Goal: Information Seeking & Learning: Learn about a topic

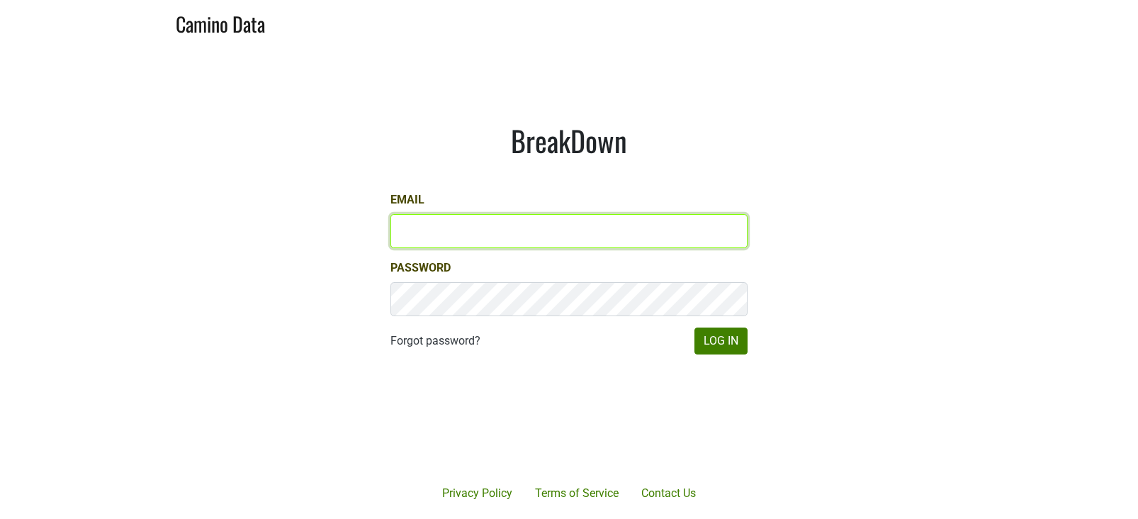
click at [571, 237] on input "Email" at bounding box center [569, 231] width 357 height 34
click at [571, 237] on input "marc@dumol.com" at bounding box center [569, 231] width 357 height 34
type input "paul.trione@lithology.wine"
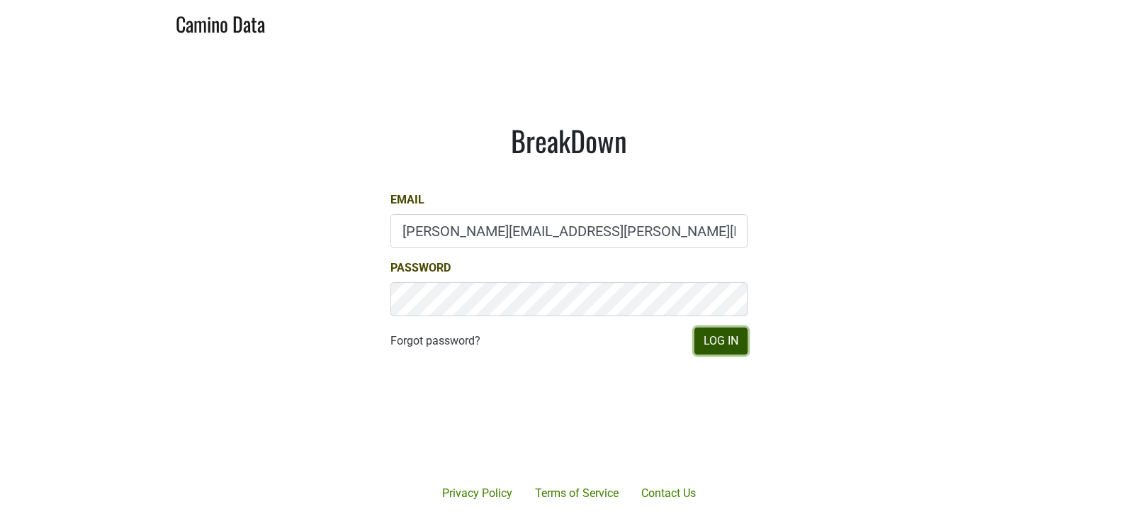
click at [717, 338] on button "Log In" at bounding box center [721, 340] width 53 height 27
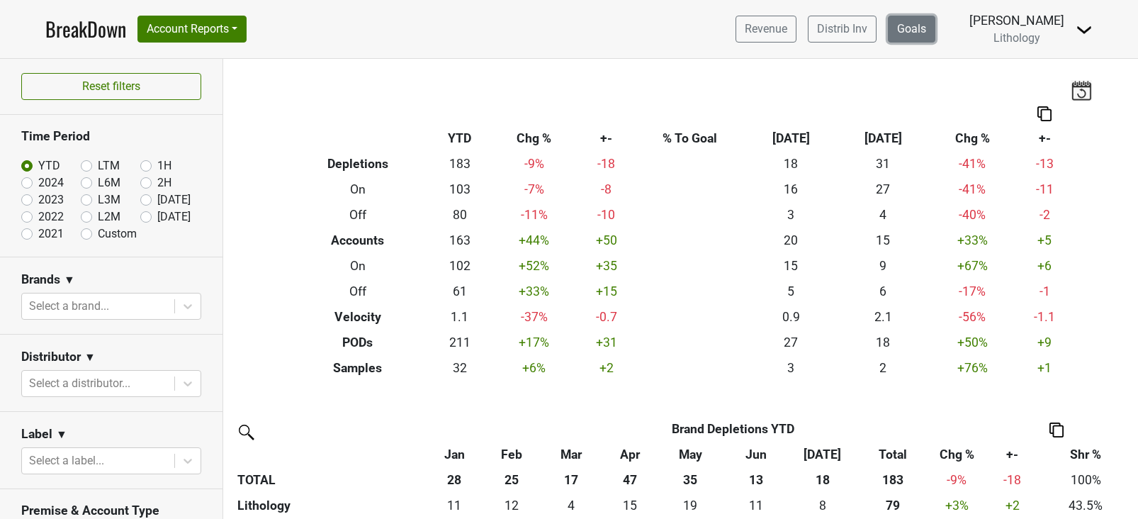
click at [926, 33] on link "Goals" at bounding box center [911, 29] width 47 height 27
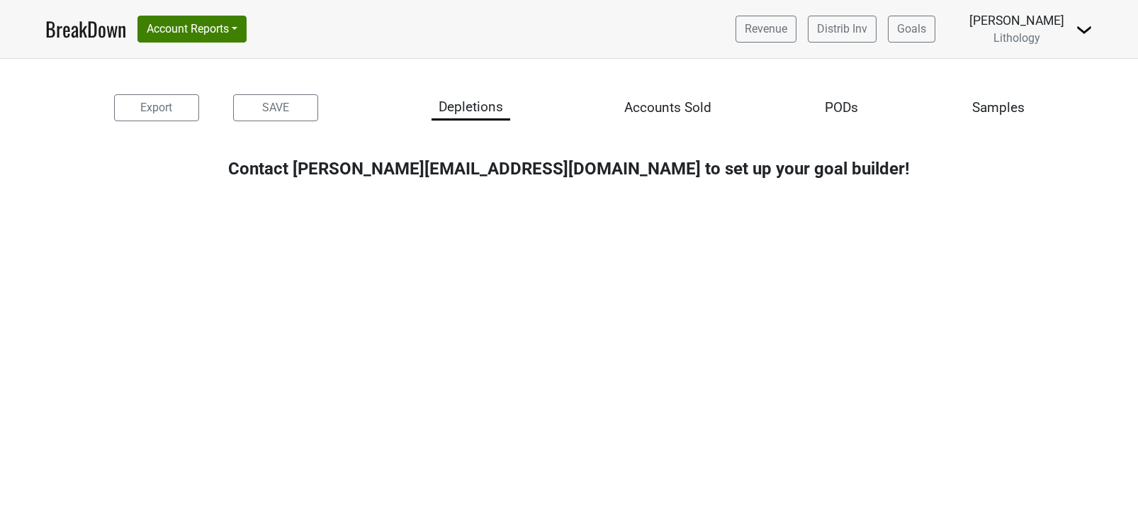
click at [92, 34] on link "BreakDown" at bounding box center [85, 29] width 81 height 30
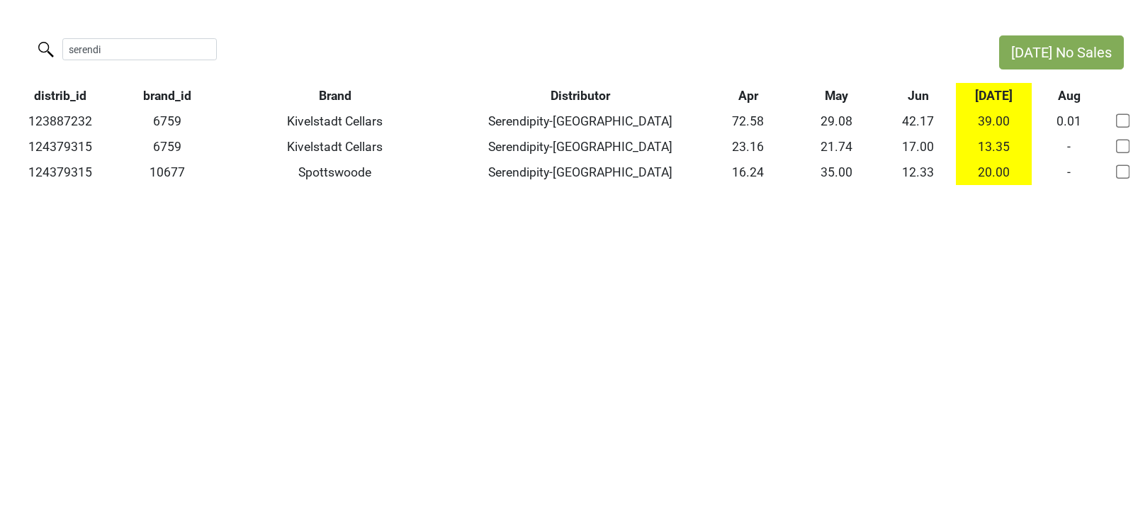
drag, startPoint x: 170, startPoint y: 47, endPoint x: 14, endPoint y: 38, distance: 156.2
click at [14, 38] on div "serendi" at bounding box center [492, 50] width 985 height 30
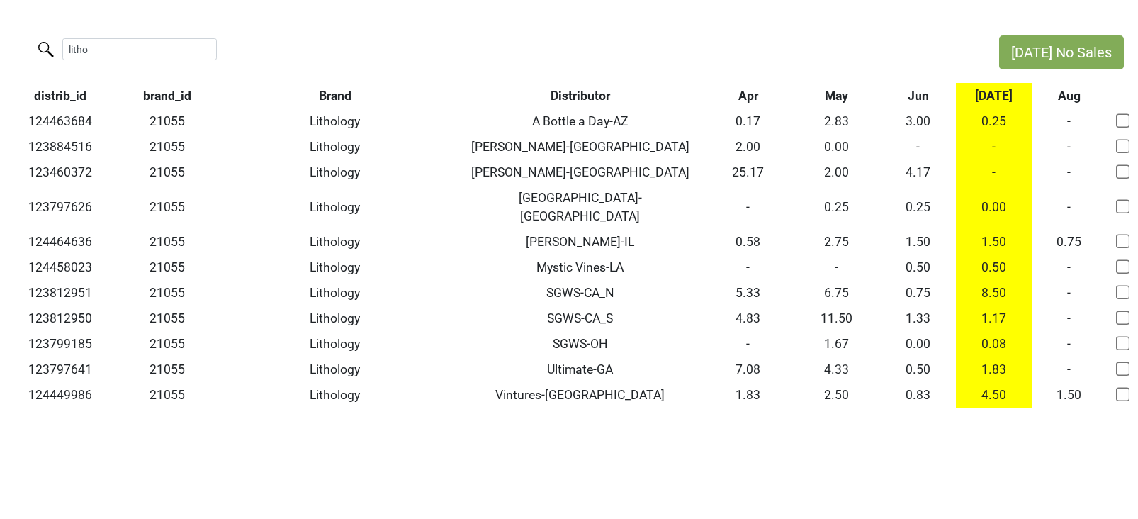
type input "litho"
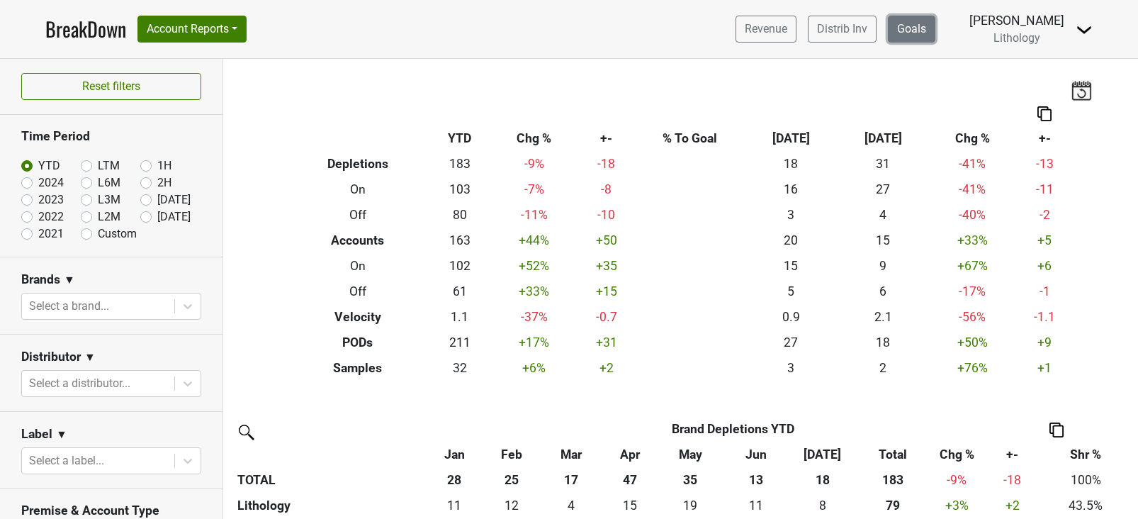
click at [936, 30] on link "Goals" at bounding box center [911, 29] width 47 height 27
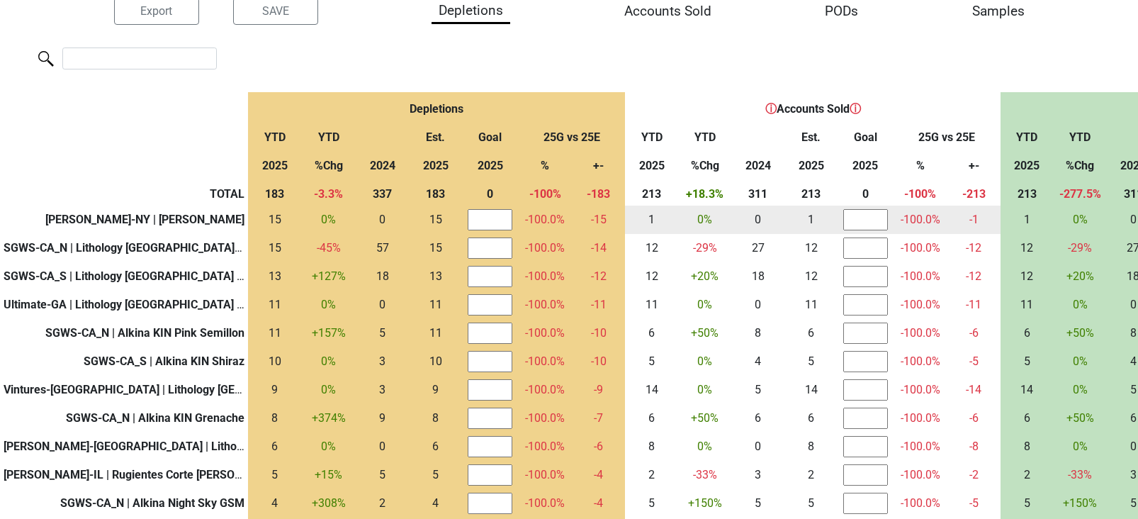
scroll to position [101, 0]
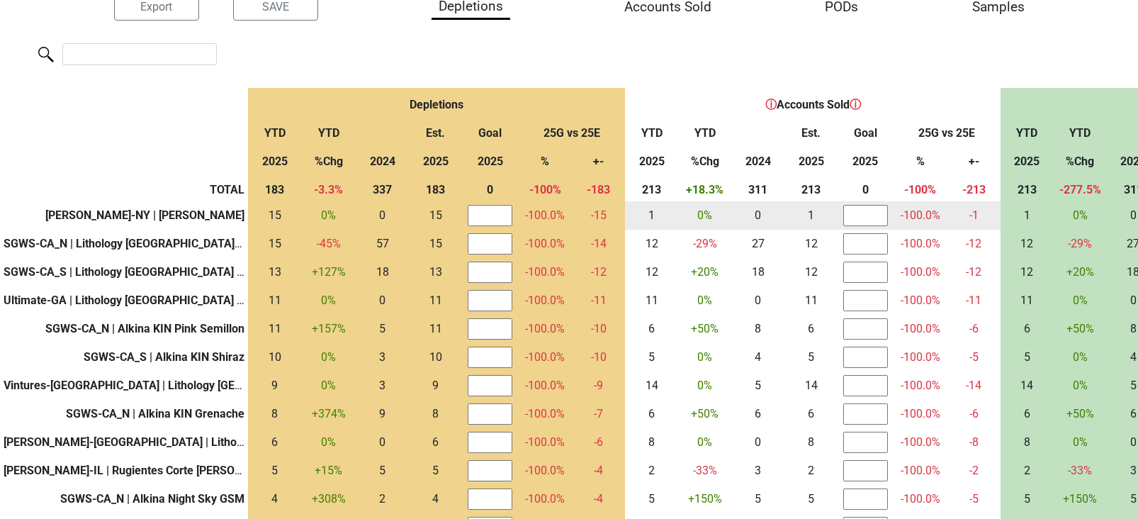
drag, startPoint x: 22, startPoint y: 216, endPoint x: 237, endPoint y: 214, distance: 214.8
click at [237, 214] on b "Frederick Wildman-NY | Alkina KIN Semillon" at bounding box center [144, 214] width 199 height 13
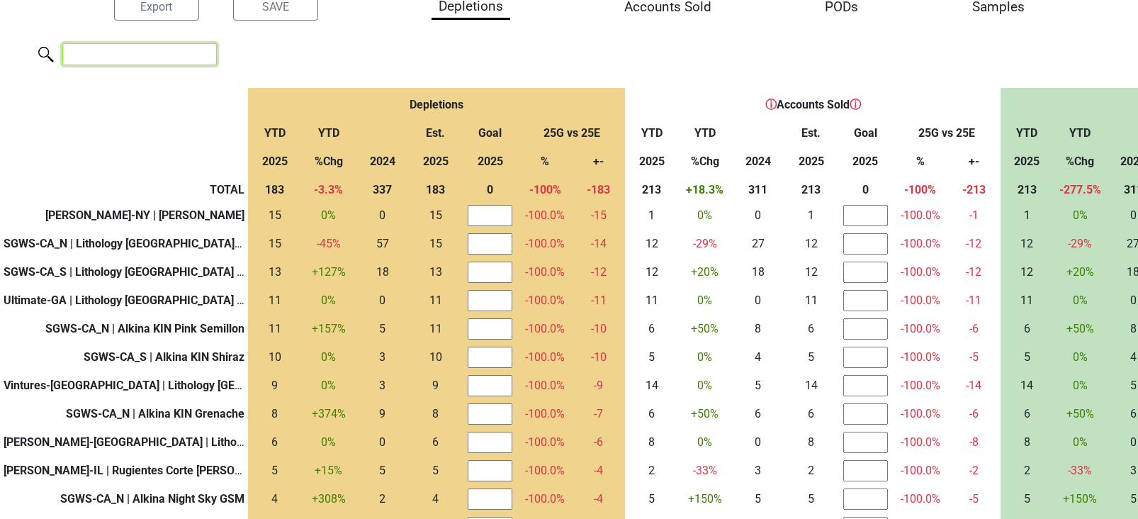
click at [138, 50] on input "search" at bounding box center [139, 54] width 155 height 22
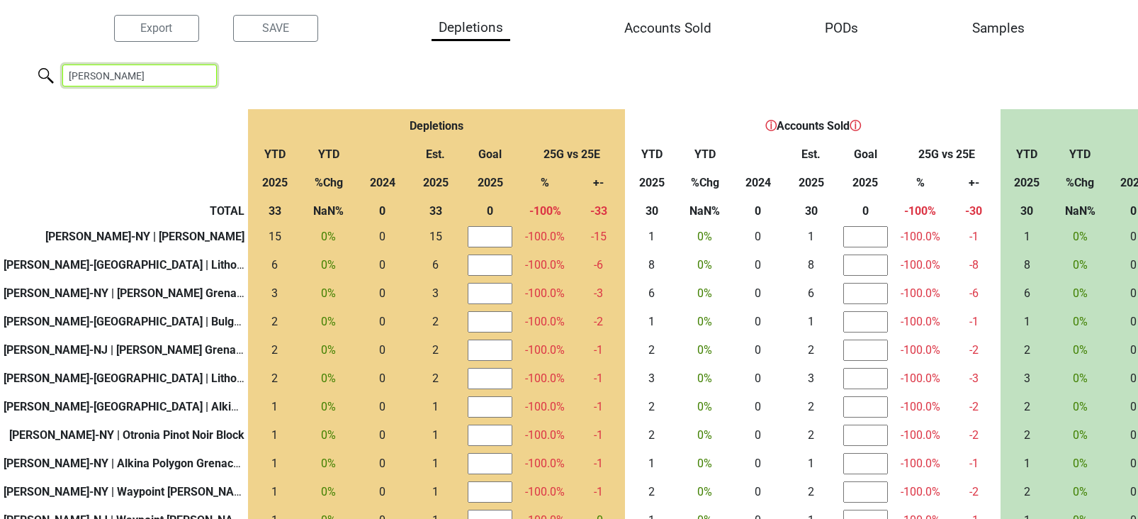
scroll to position [0, 0]
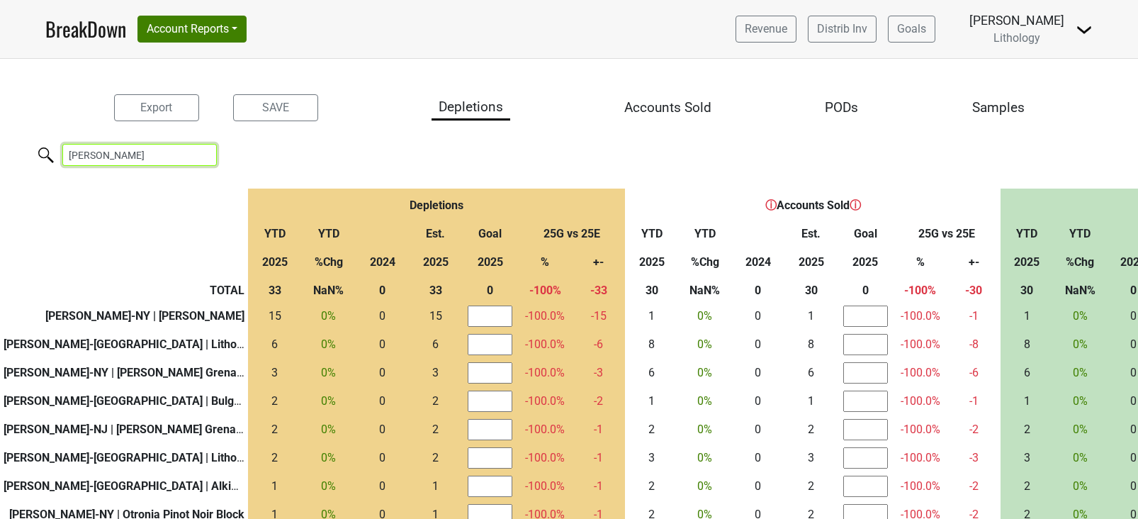
type input "wildman"
click at [82, 33] on link "BreakDown" at bounding box center [85, 29] width 81 height 30
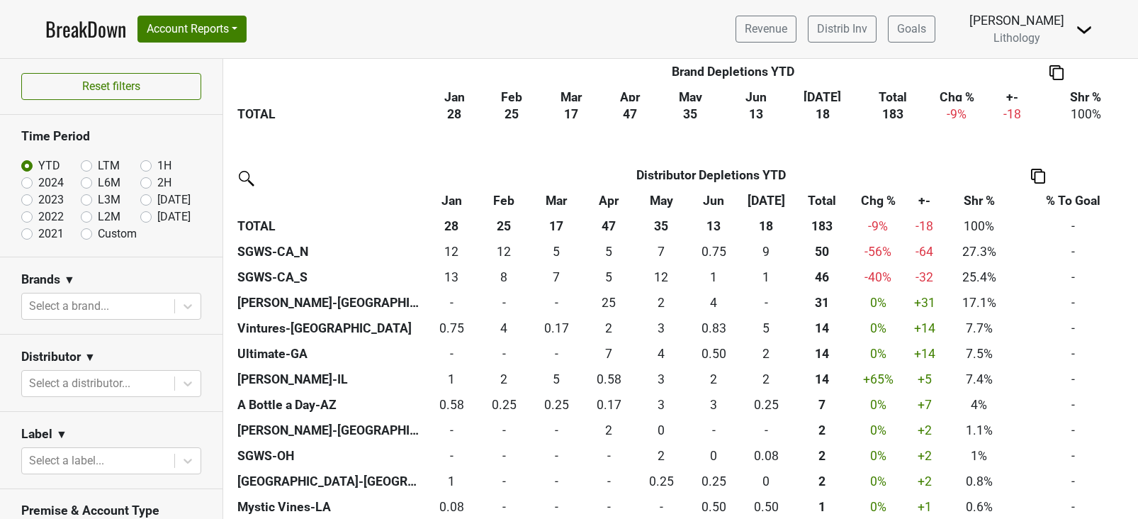
scroll to position [481, 0]
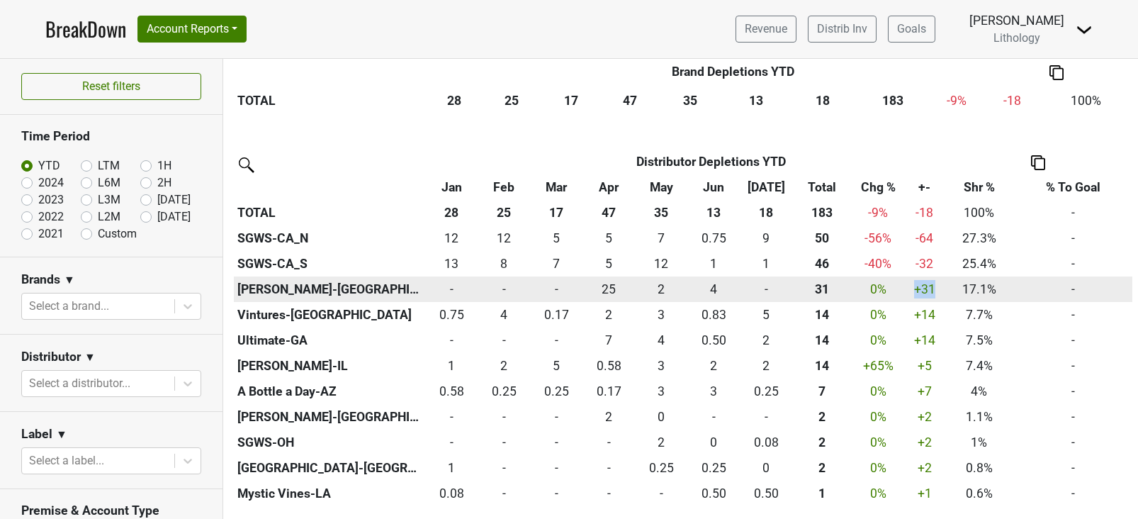
drag, startPoint x: 912, startPoint y: 290, endPoint x: 935, endPoint y: 290, distance: 22.7
click at [935, 290] on div "31.336 +31" at bounding box center [925, 289] width 33 height 18
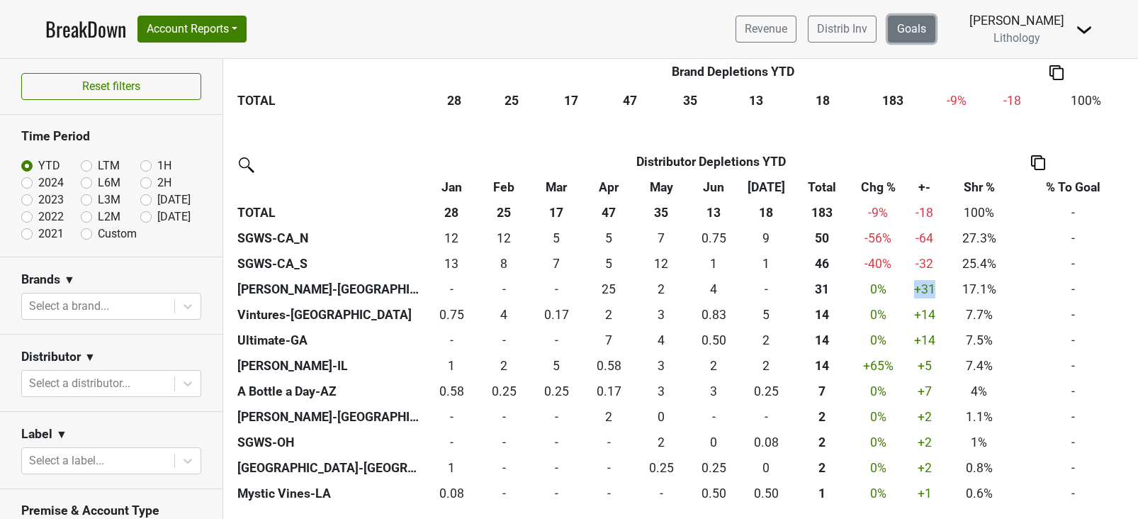
click at [926, 37] on link "Goals" at bounding box center [911, 29] width 47 height 27
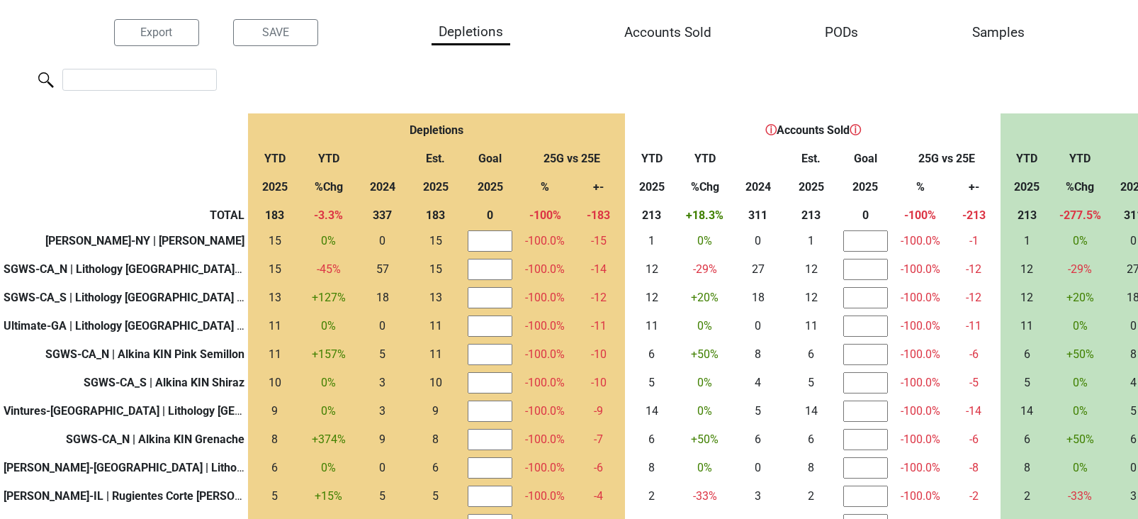
scroll to position [95, 0]
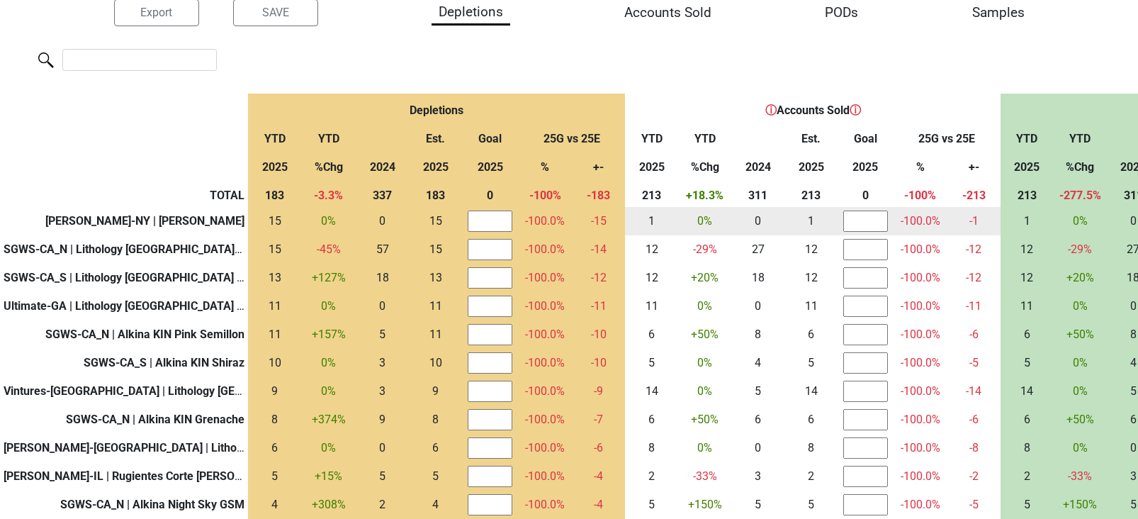
click at [481, 220] on input "number" at bounding box center [490, 220] width 45 height 21
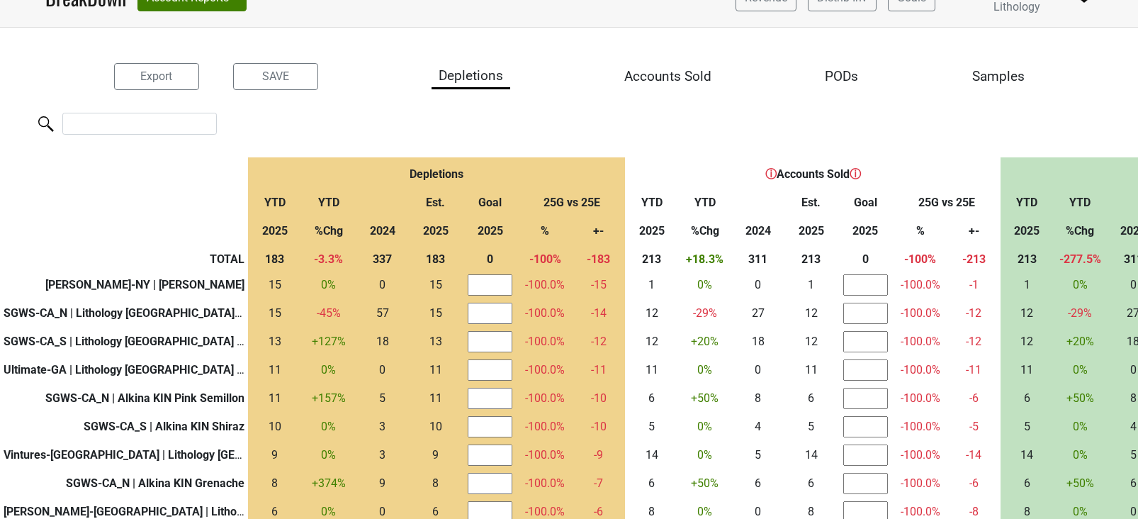
scroll to position [0, 0]
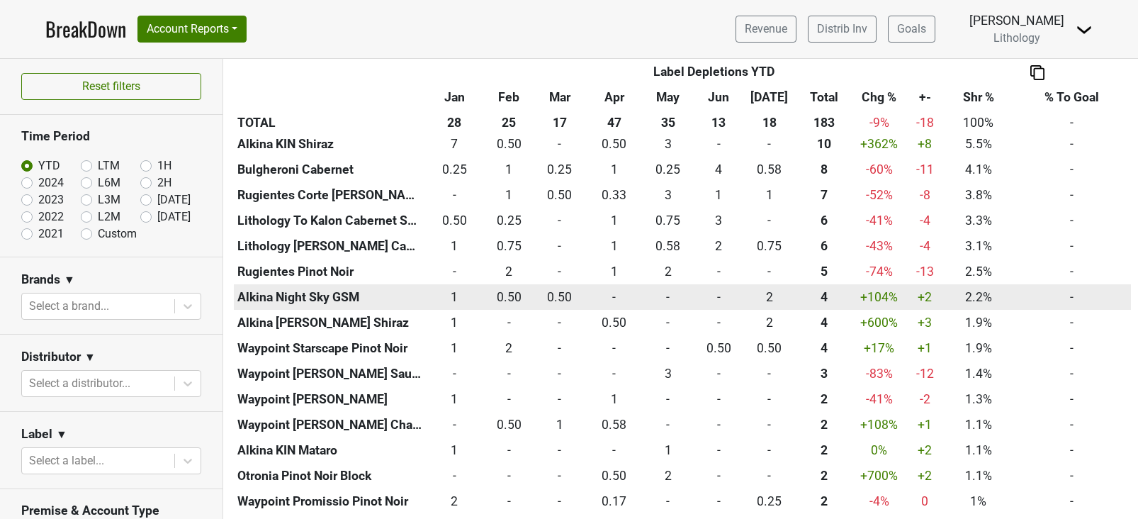
scroll to position [922, 0]
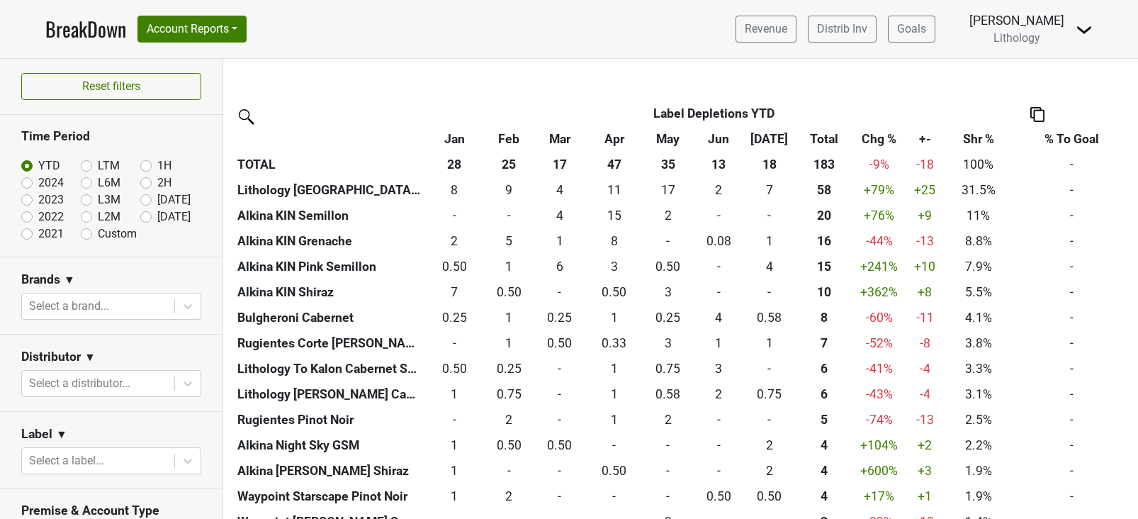
click at [244, 119] on img at bounding box center [245, 115] width 23 height 23
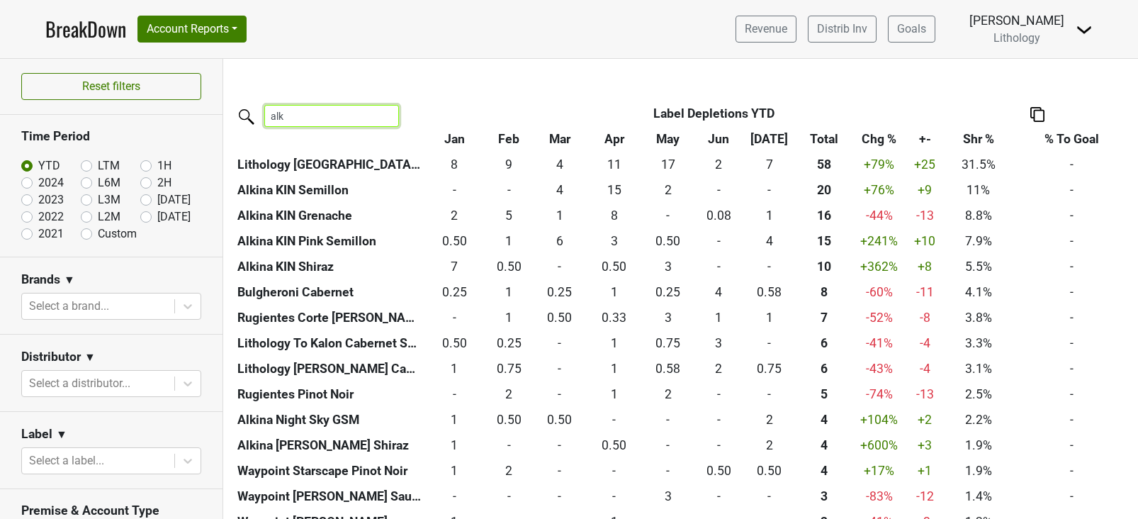
scroll to position [821, 0]
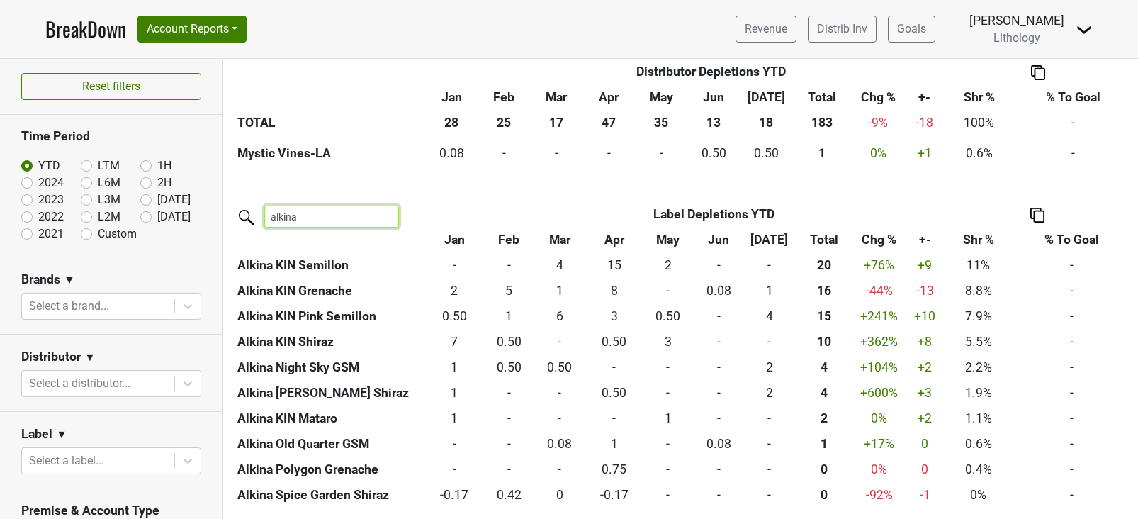
drag, startPoint x: 303, startPoint y: 222, endPoint x: 232, endPoint y: 208, distance: 72.3
click at [232, 208] on div "alkina" at bounding box center [347, 219] width 248 height 32
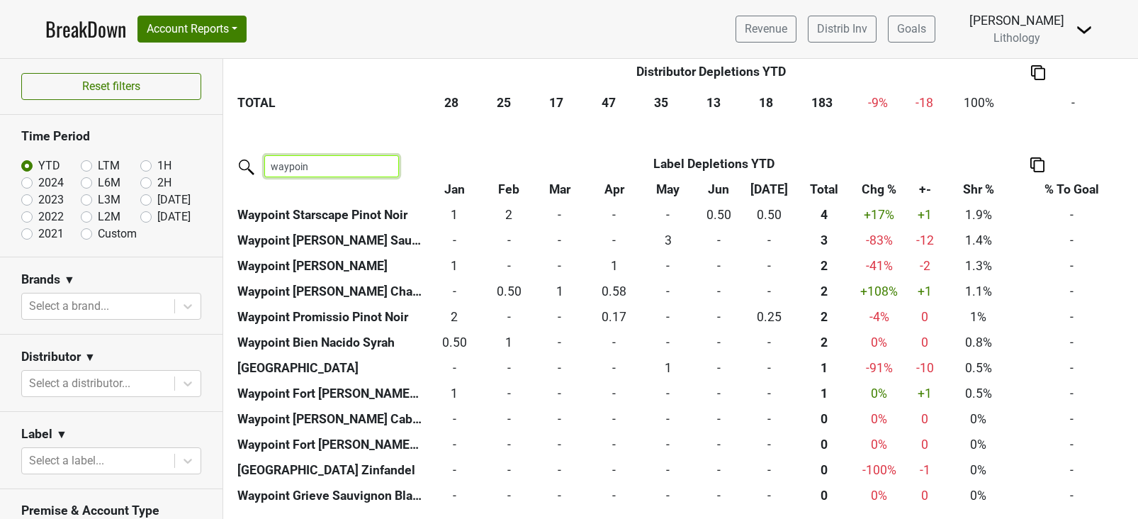
type input "waypoint"
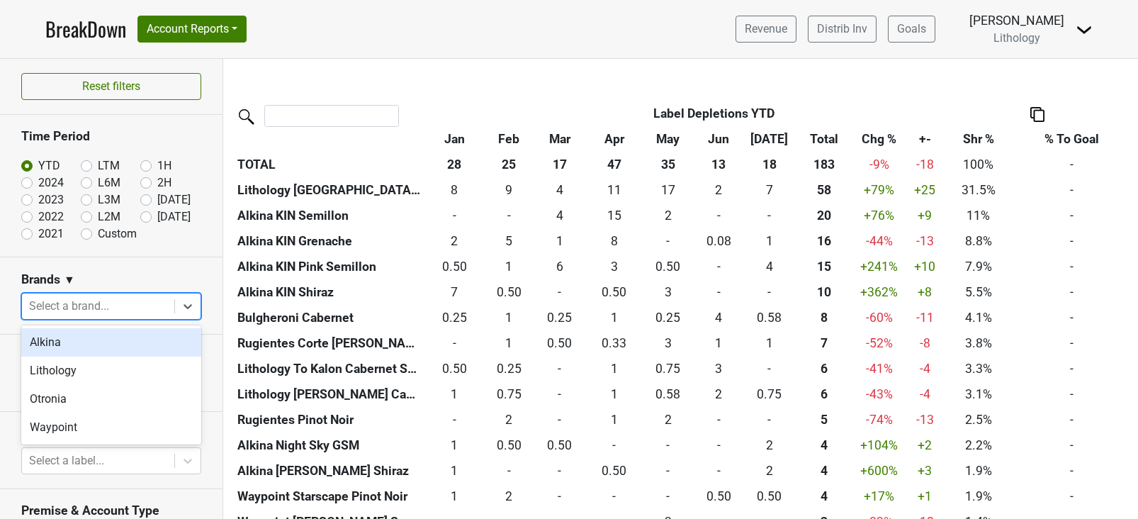
click at [160, 311] on div at bounding box center [98, 306] width 138 height 20
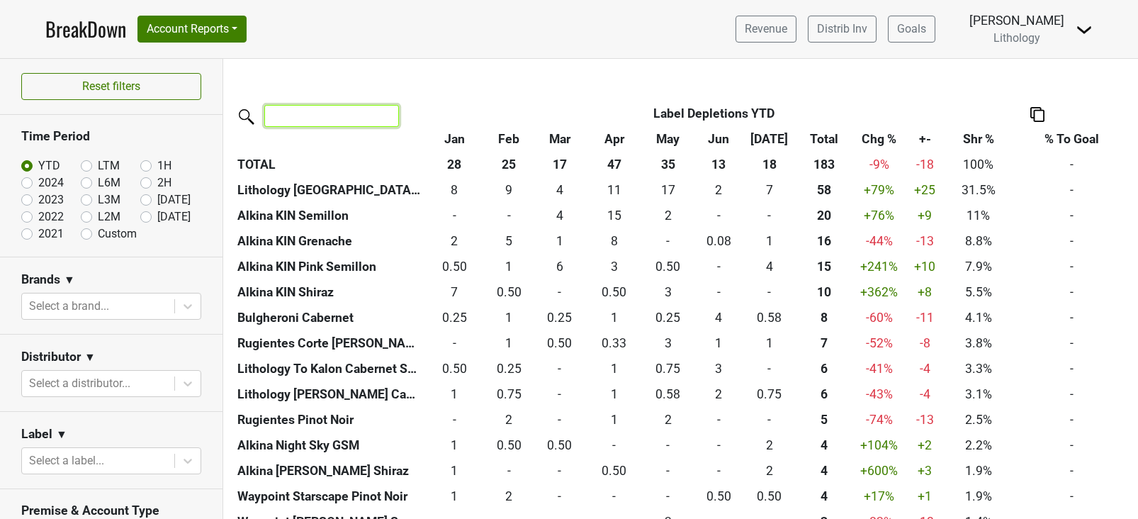
click at [279, 115] on input "search" at bounding box center [331, 116] width 135 height 22
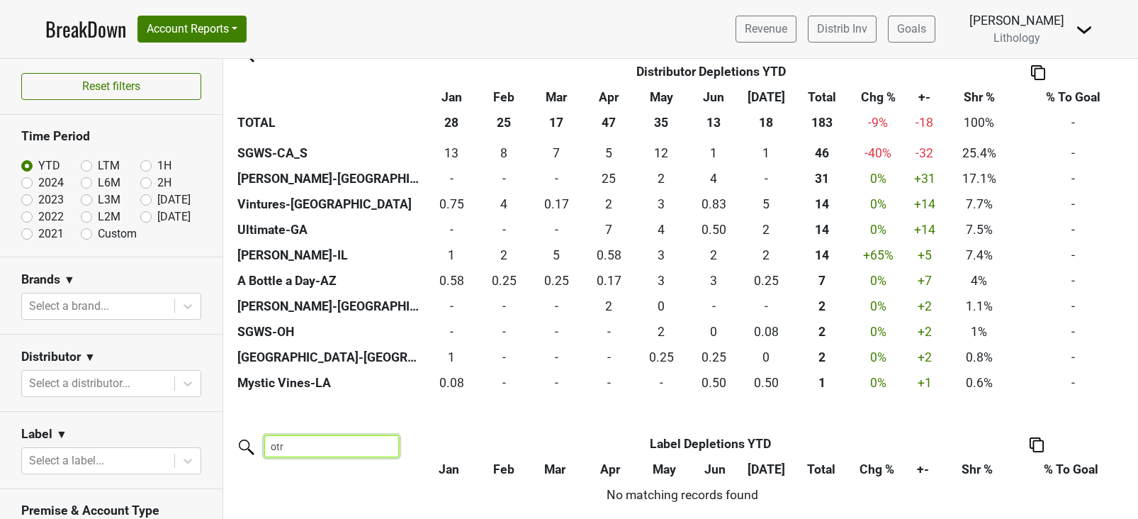
scroll to position [617, 0]
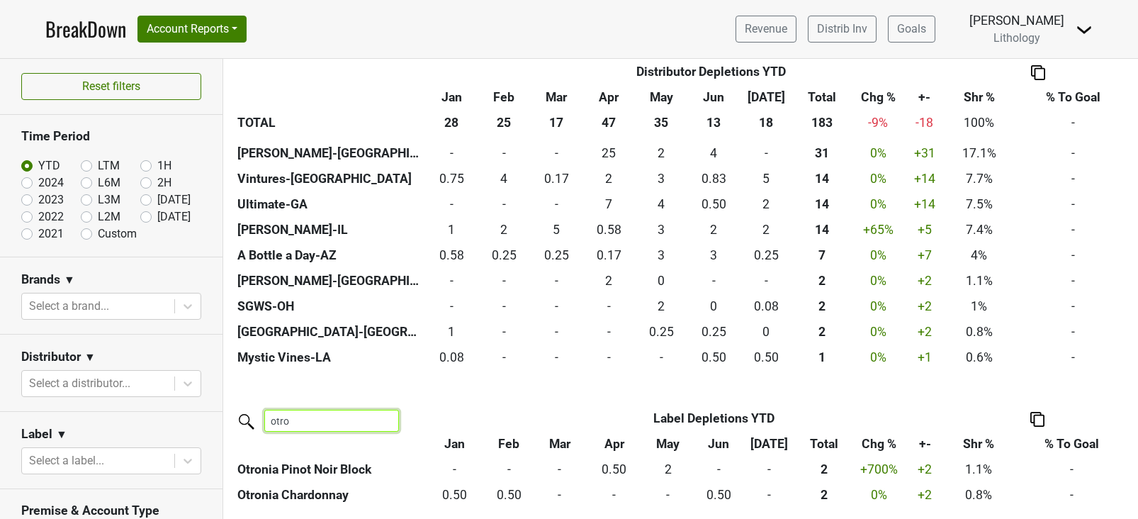
type input "otron"
drag, startPoint x: 369, startPoint y: 422, endPoint x: 235, endPoint y: 422, distance: 134.7
click at [235, 422] on div "otron Label Label Depletions YTD Jan Feb Mar Apr May Jun Jul Total Chg % +- Shr…" at bounding box center [681, 456] width 894 height 102
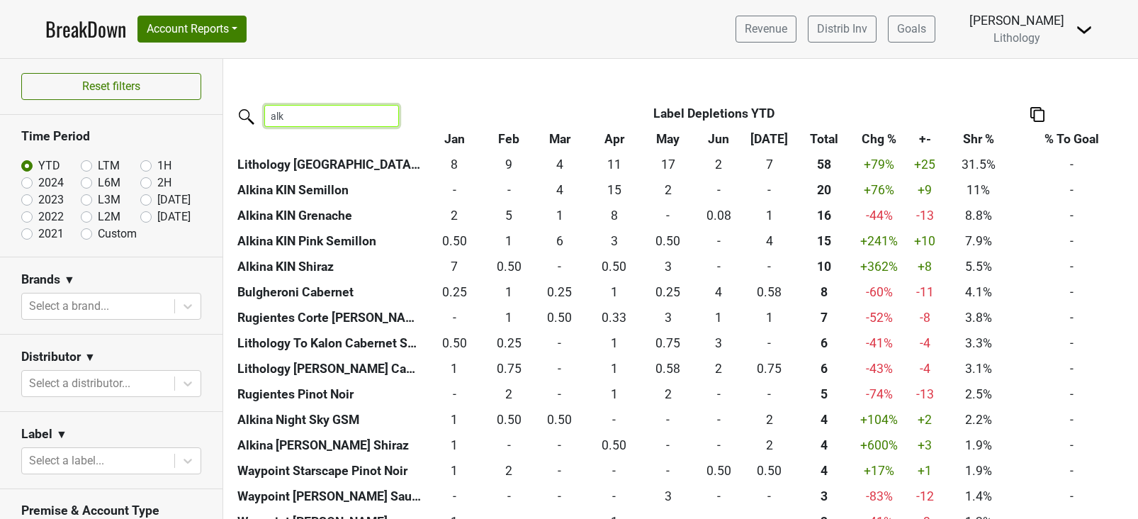
scroll to position [821, 0]
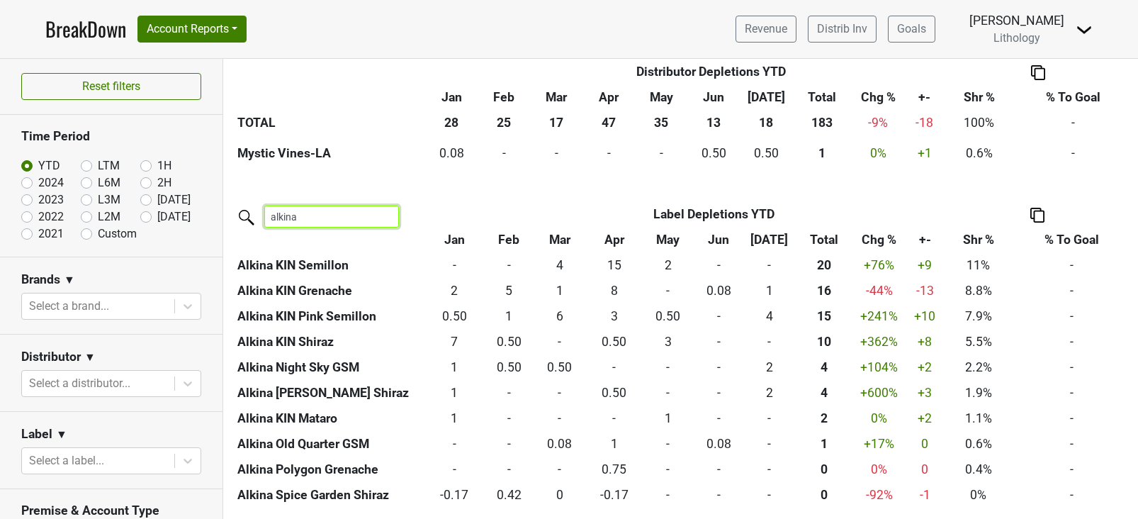
drag, startPoint x: 304, startPoint y: 220, endPoint x: 186, endPoint y: 210, distance: 118.1
click at [186, 210] on div "Reset filters Time Period YTD LTM 1H 2024 L6M 2H 2023 L3M Jul '25 2022 L2M Aug …" at bounding box center [569, 289] width 1138 height 460
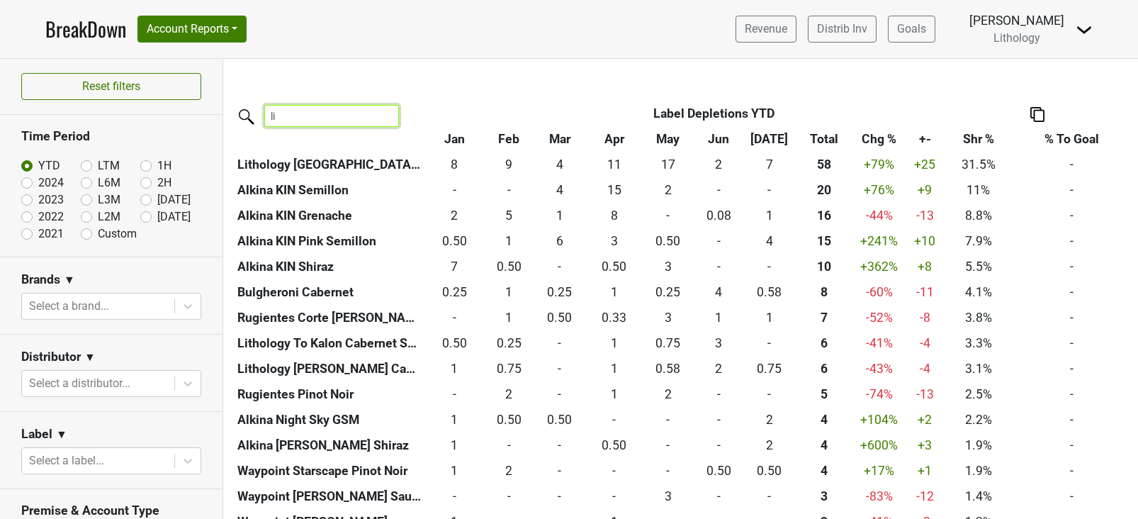
scroll to position [770, 0]
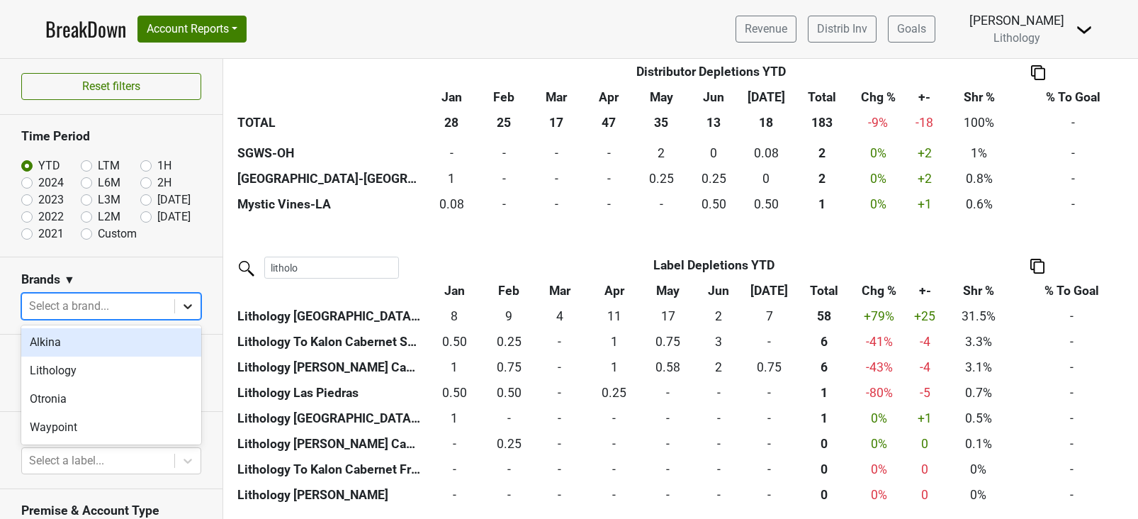
click at [189, 310] on icon at bounding box center [188, 306] width 14 height 14
click at [189, 309] on icon at bounding box center [188, 306] width 14 height 14
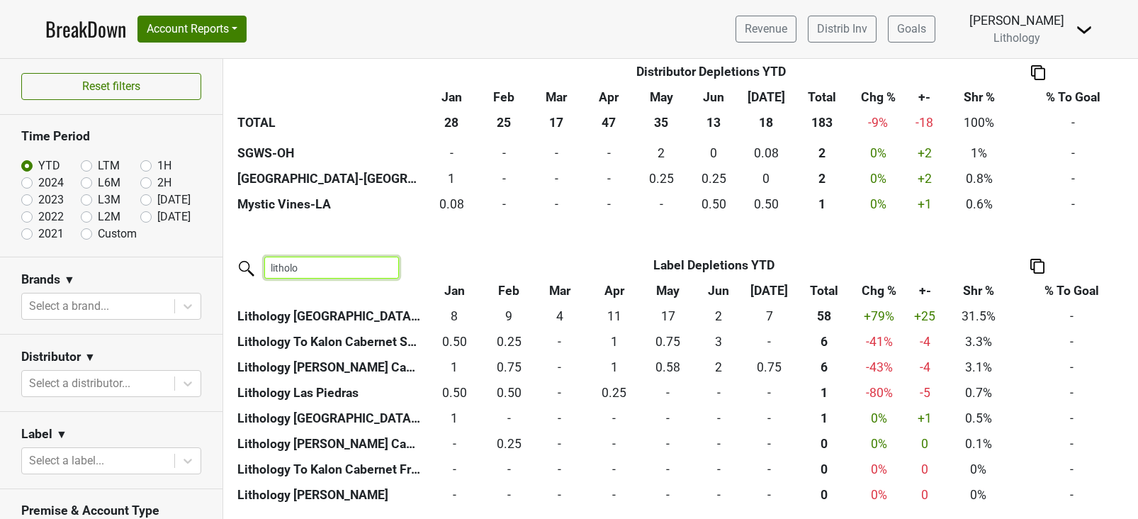
drag, startPoint x: 305, startPoint y: 268, endPoint x: 226, endPoint y: 258, distance: 80.0
click at [226, 258] on div "litholo" at bounding box center [347, 270] width 248 height 32
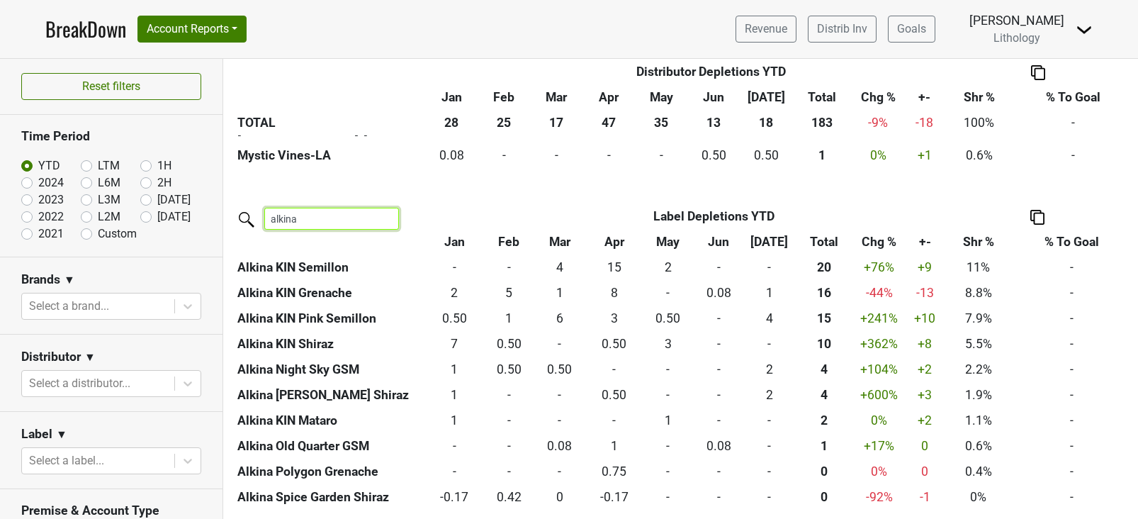
scroll to position [821, 0]
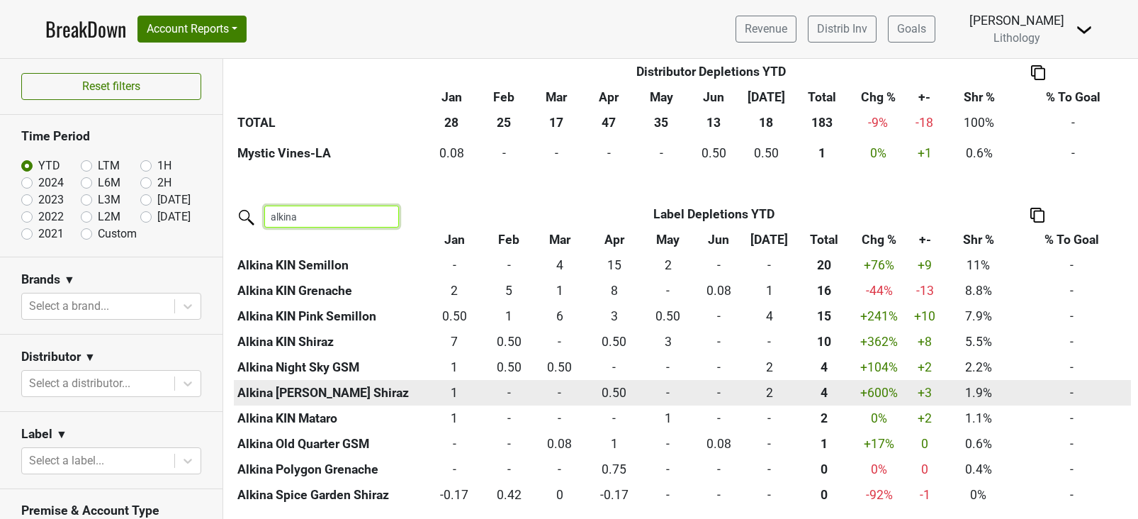
type input "alkina"
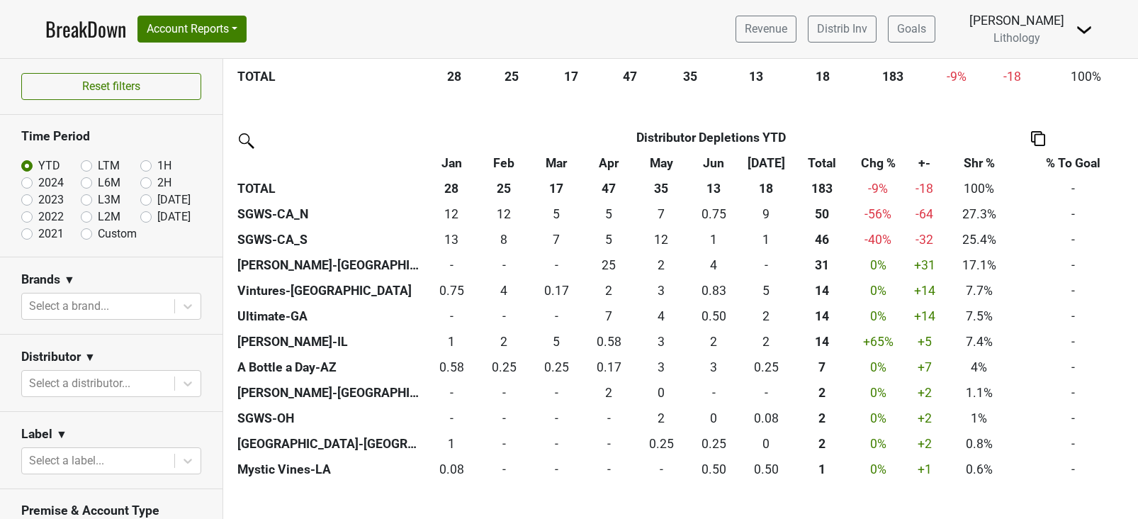
scroll to position [0, 0]
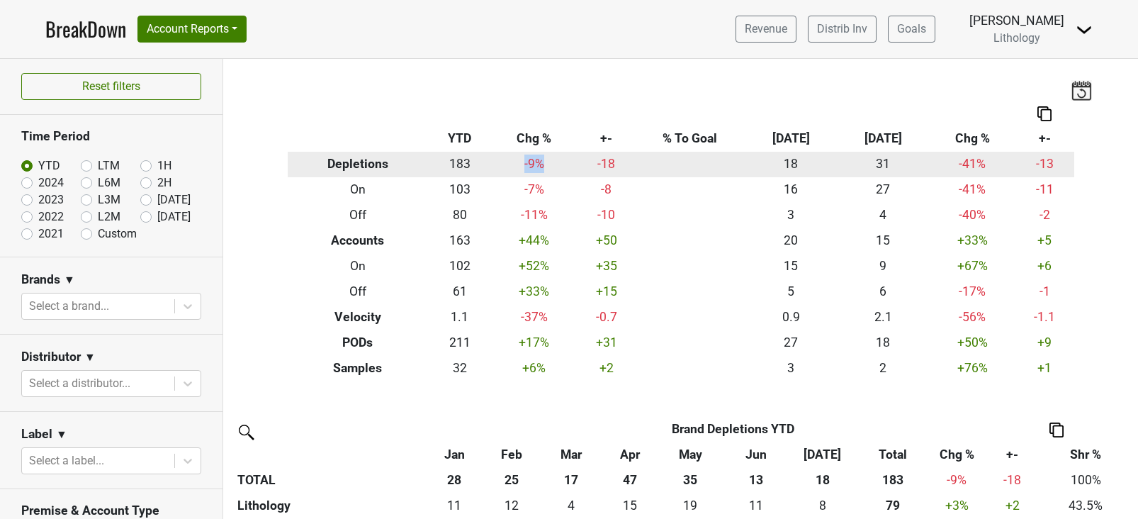
drag, startPoint x: 518, startPoint y: 162, endPoint x: 544, endPoint y: 161, distance: 25.5
click at [544, 161] on td "-9 %" at bounding box center [534, 165] width 86 height 26
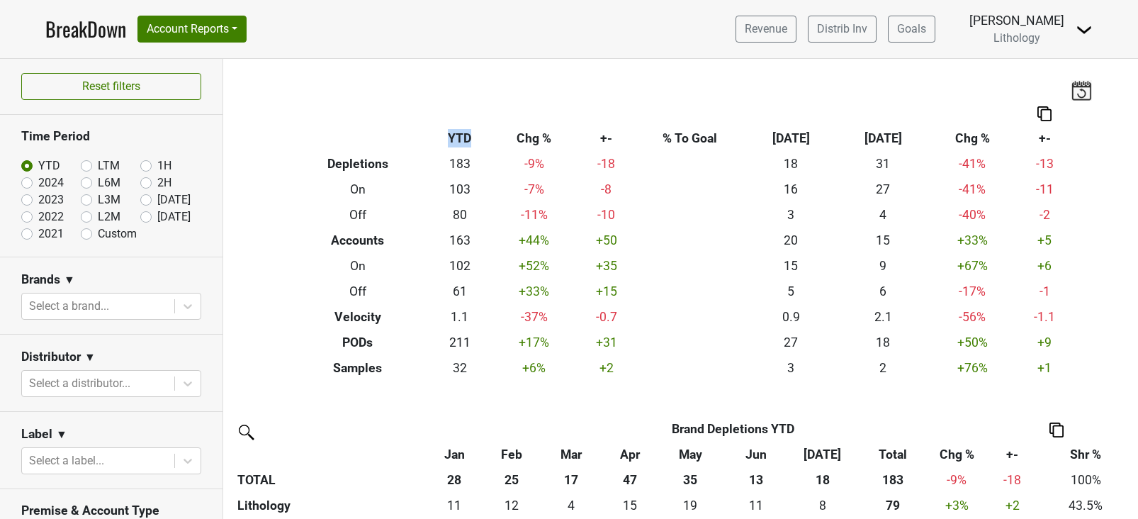
drag, startPoint x: 445, startPoint y: 140, endPoint x: 468, endPoint y: 137, distance: 23.7
click at [468, 137] on th "YTD" at bounding box center [459, 139] width 63 height 26
drag, startPoint x: 833, startPoint y: 459, endPoint x: 825, endPoint y: 456, distance: 9.2
click at [825, 456] on th "[DATE]" at bounding box center [823, 455] width 66 height 26
drag, startPoint x: 777, startPoint y: 137, endPoint x: 807, endPoint y: 135, distance: 29.8
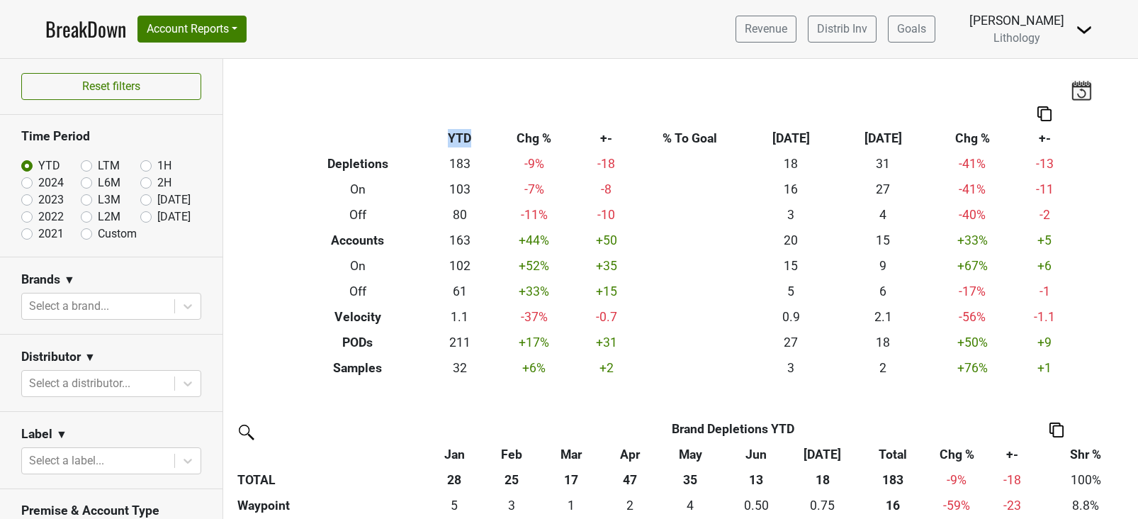
click at [807, 135] on th "Jul ‘25" at bounding box center [791, 139] width 92 height 26
drag, startPoint x: 864, startPoint y: 137, endPoint x: 908, endPoint y: 139, distance: 44.0
click at [908, 139] on th "Jul ‘24" at bounding box center [883, 139] width 92 height 26
click at [755, 89] on div "Breakdown Type YTD Chg % +- % To Goal Jul ‘25 Jul ‘24 Chg % +- Depletions 183 -…" at bounding box center [681, 220] width 808 height 322
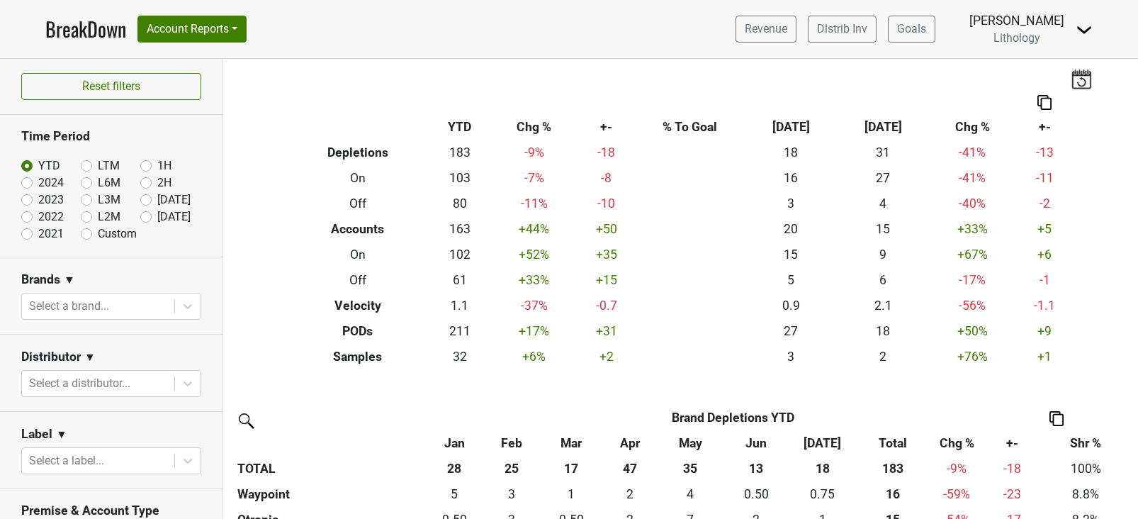
scroll to position [11, 0]
click at [453, 134] on th "YTD" at bounding box center [459, 129] width 63 height 26
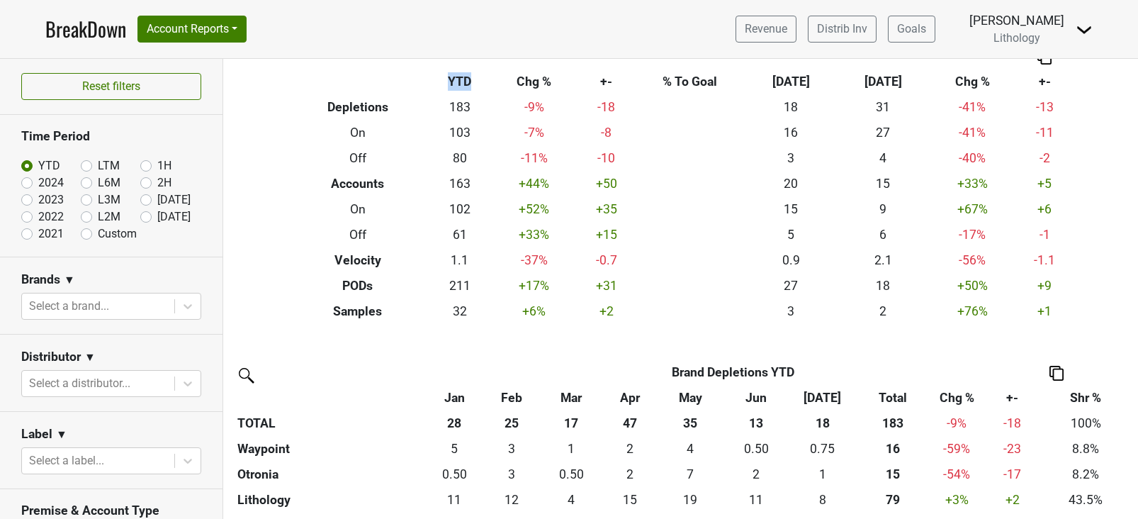
scroll to position [0, 0]
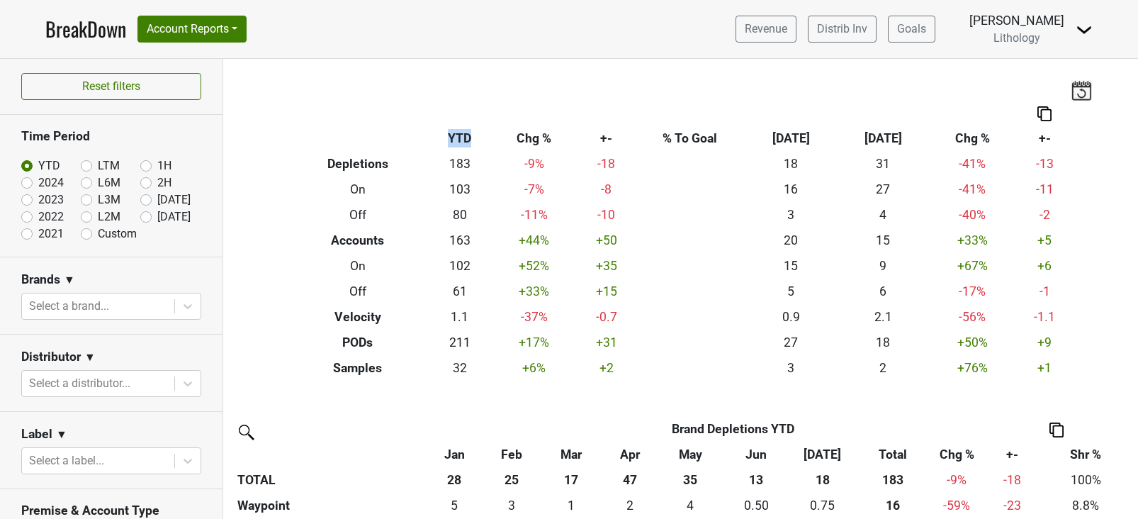
click at [157, 216] on label "[DATE]" at bounding box center [173, 216] width 33 height 17
click at [145, 216] on input "[DATE]" at bounding box center [168, 215] width 57 height 14
radio input "true"
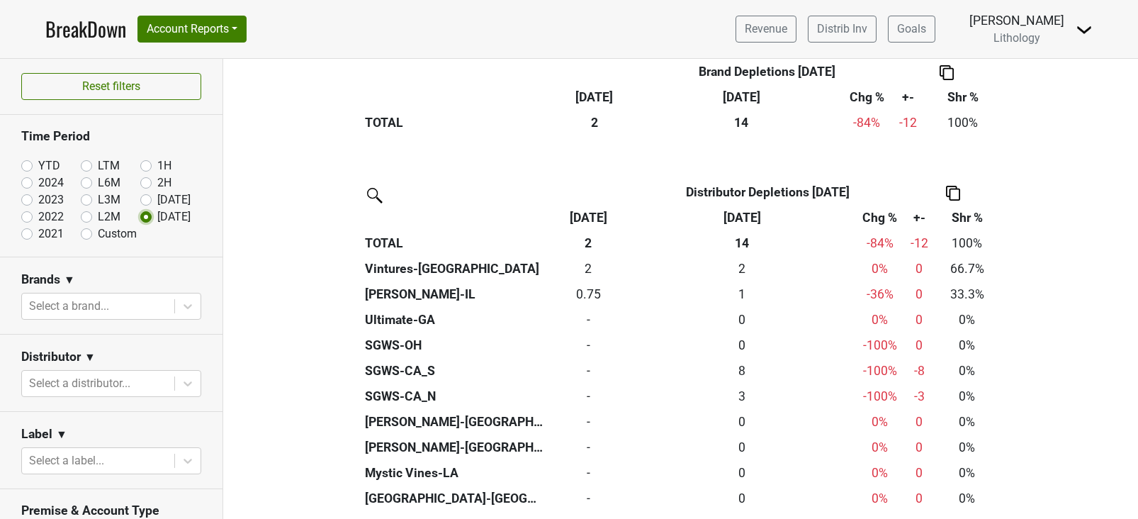
scroll to position [498, 0]
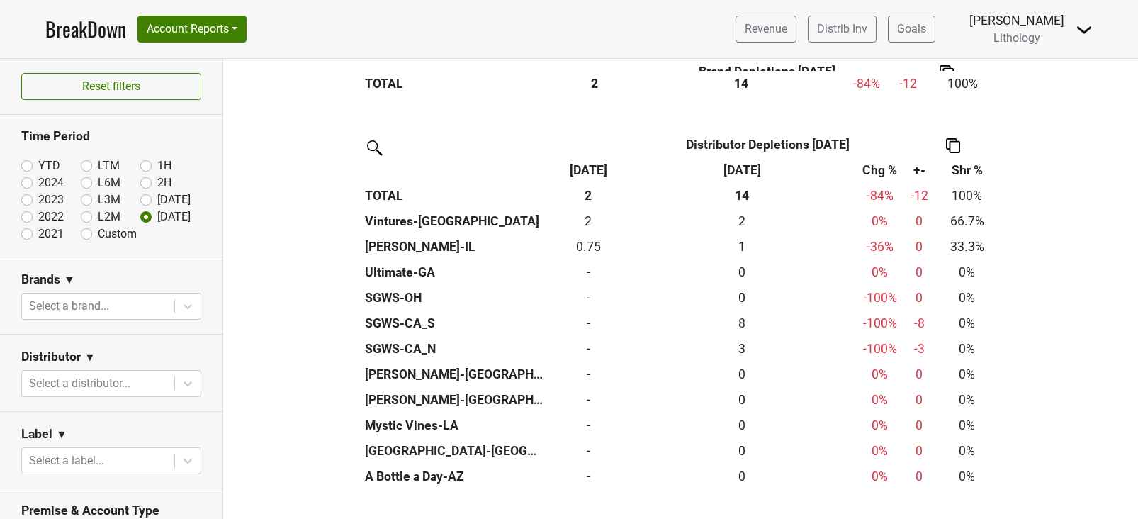
click at [38, 167] on label "YTD" at bounding box center [49, 165] width 22 height 17
click at [27, 167] on input "YTD" at bounding box center [49, 164] width 57 height 14
radio input "true"
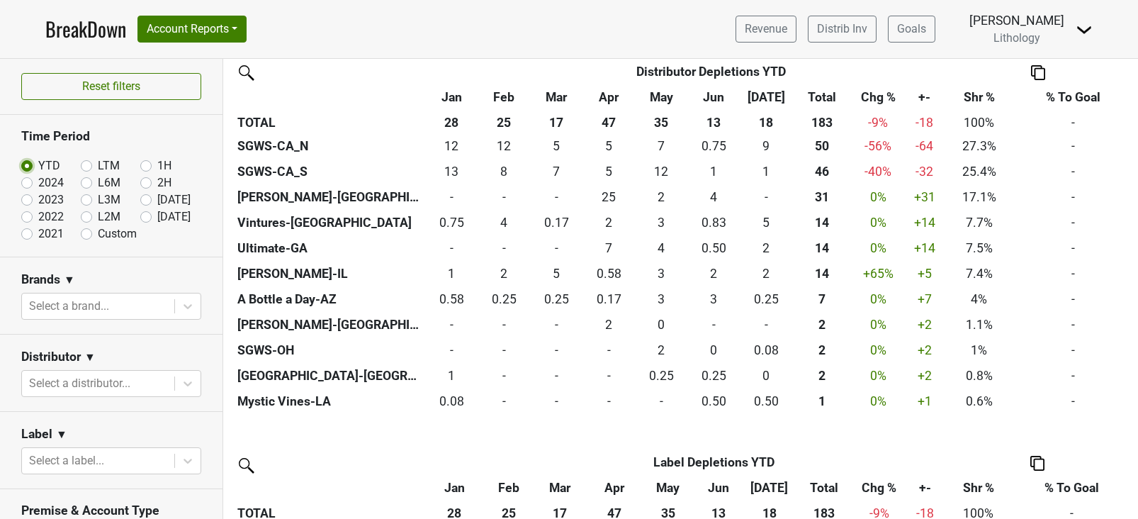
scroll to position [565, 0]
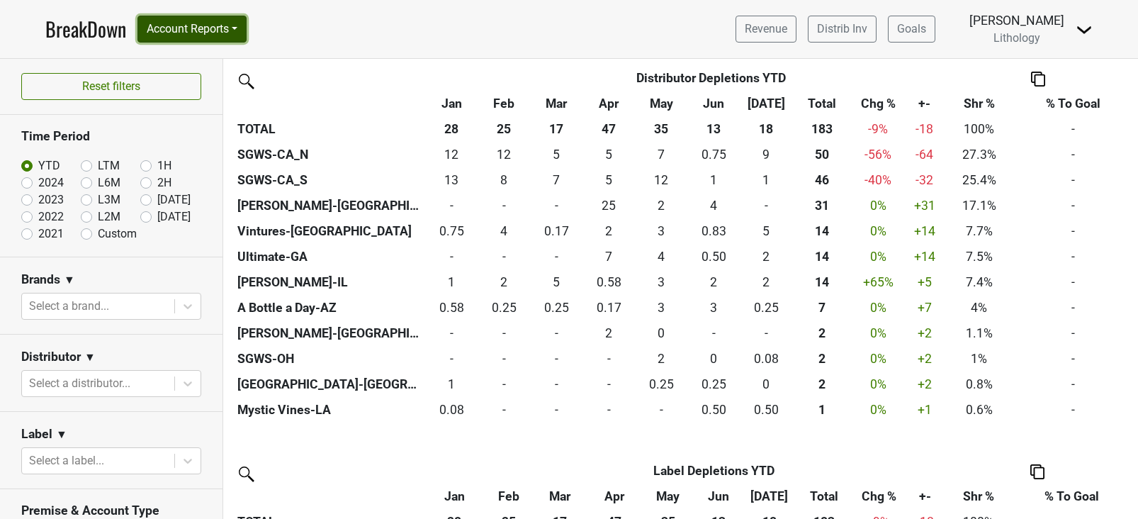
click at [241, 28] on button "Account Reports" at bounding box center [191, 29] width 109 height 27
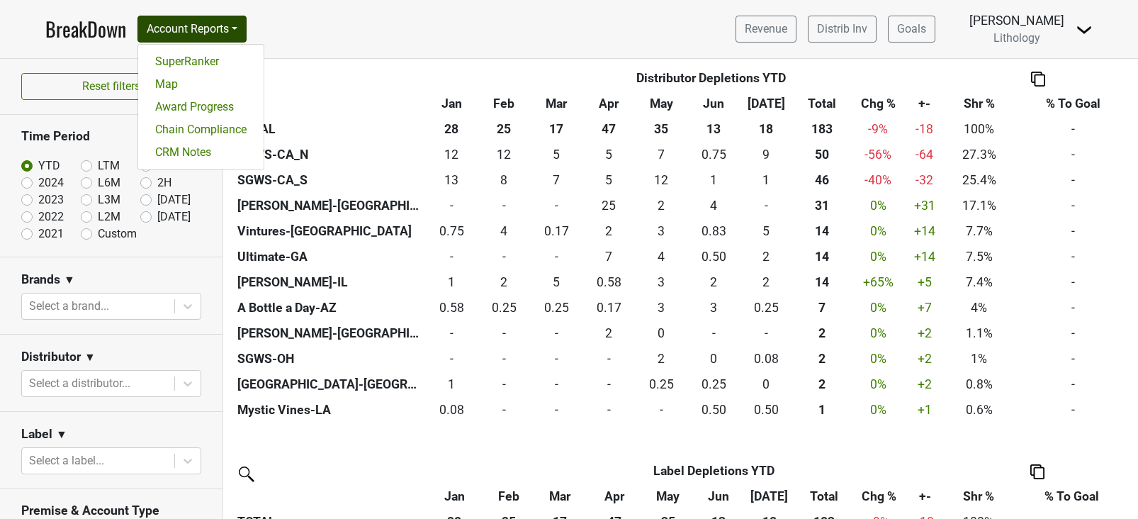
click at [347, 27] on nav "BreakDown Account Reports SuperRanker Map Award Progress Chain Compliance CRM N…" at bounding box center [569, 29] width 1070 height 58
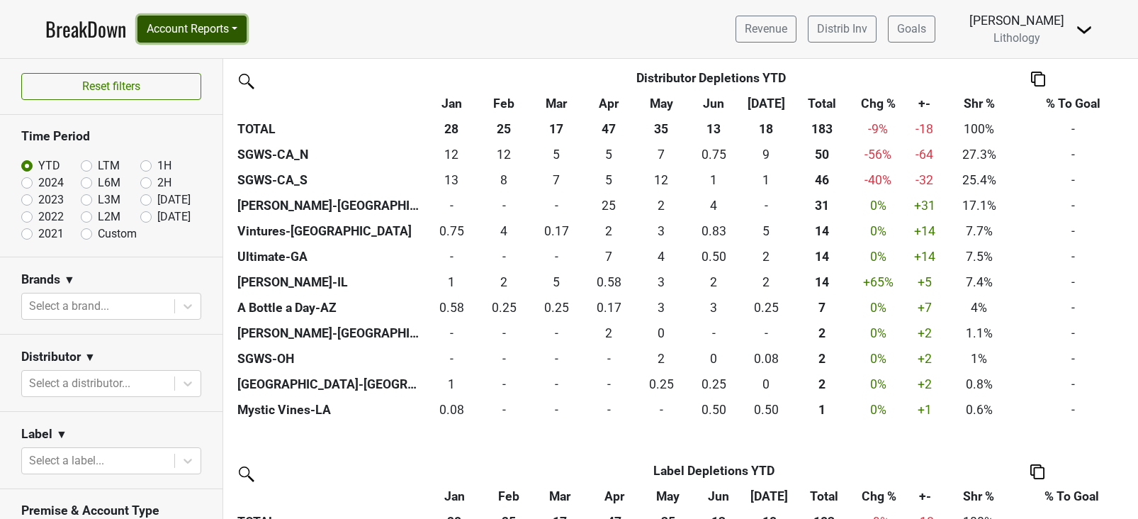
click at [244, 30] on button "Account Reports" at bounding box center [191, 29] width 109 height 27
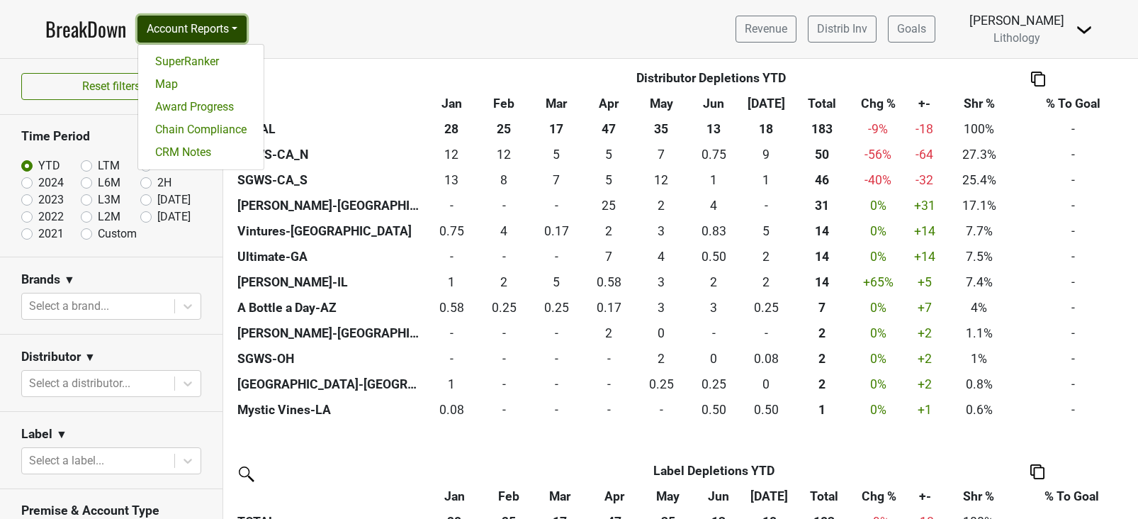
click at [244, 25] on button "Account Reports" at bounding box center [191, 29] width 109 height 27
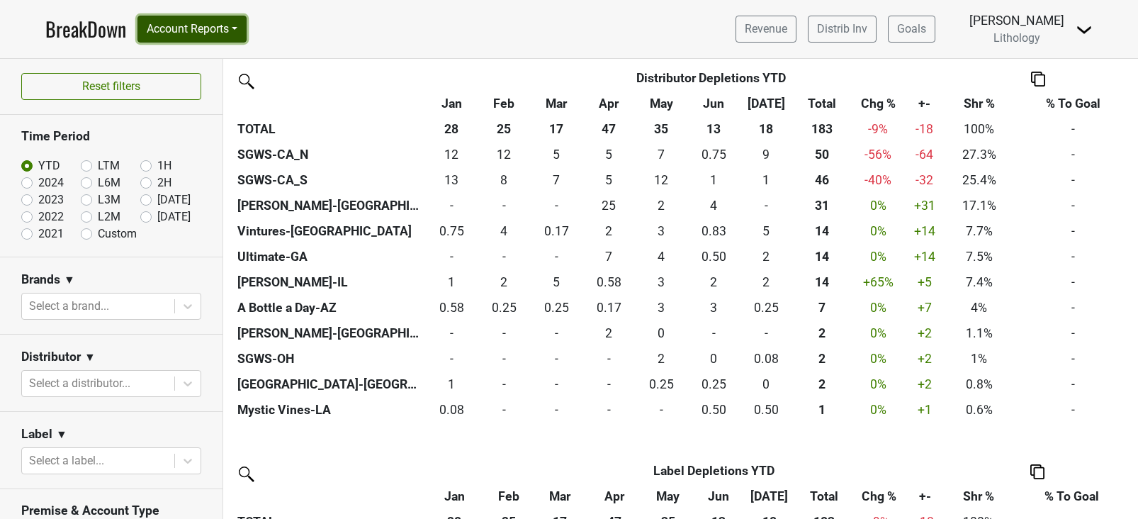
click at [243, 26] on button "Account Reports" at bounding box center [191, 29] width 109 height 27
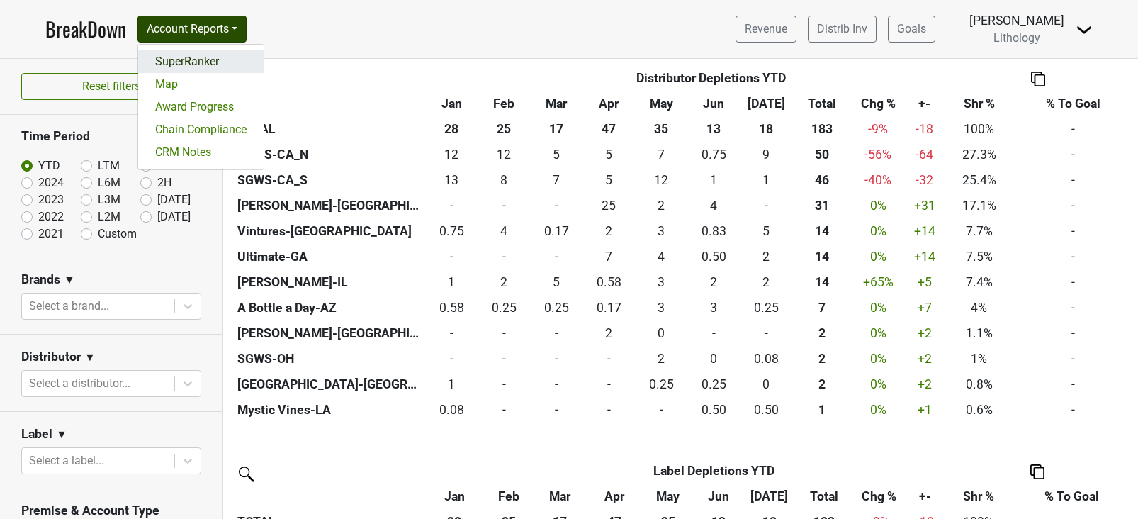
click at [213, 62] on link "SuperRanker" at bounding box center [200, 61] width 125 height 23
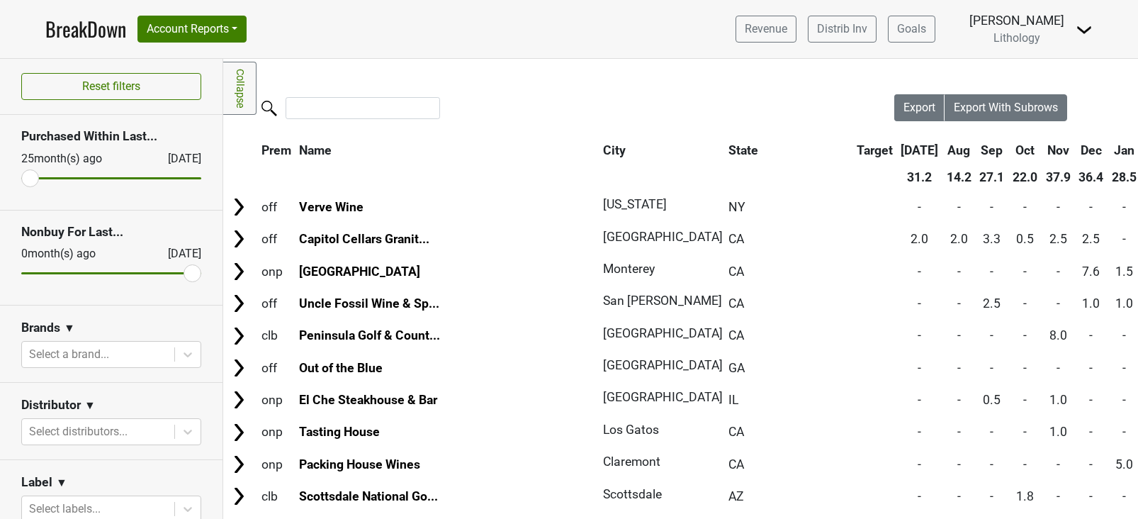
click at [232, 86] on link "Collapse" at bounding box center [239, 88] width 33 height 53
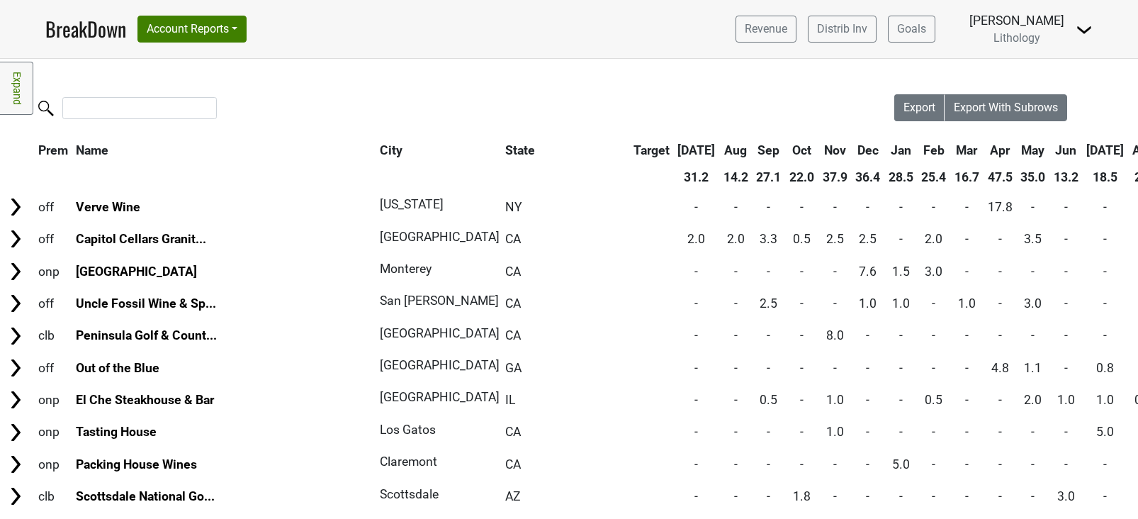
click at [17, 91] on link "Expand" at bounding box center [16, 88] width 33 height 53
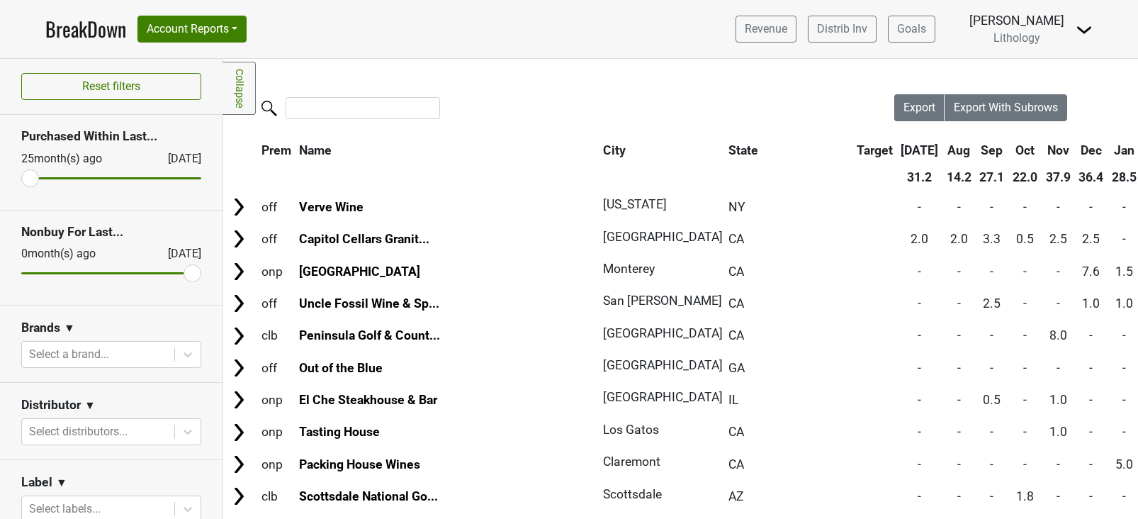
click at [247, 90] on link "Collapse" at bounding box center [239, 88] width 33 height 53
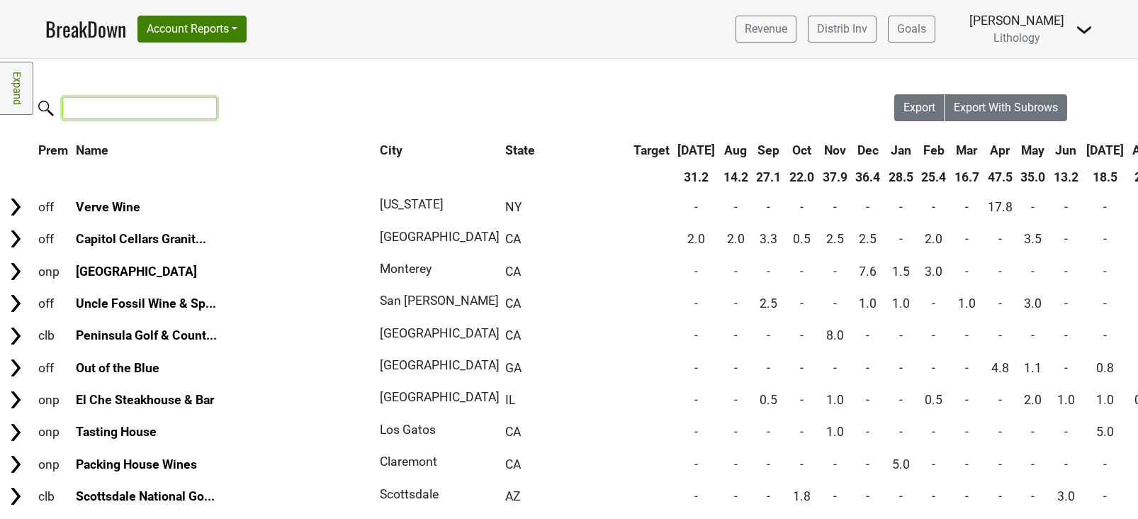
click at [145, 102] on input "search" at bounding box center [139, 108] width 155 height 22
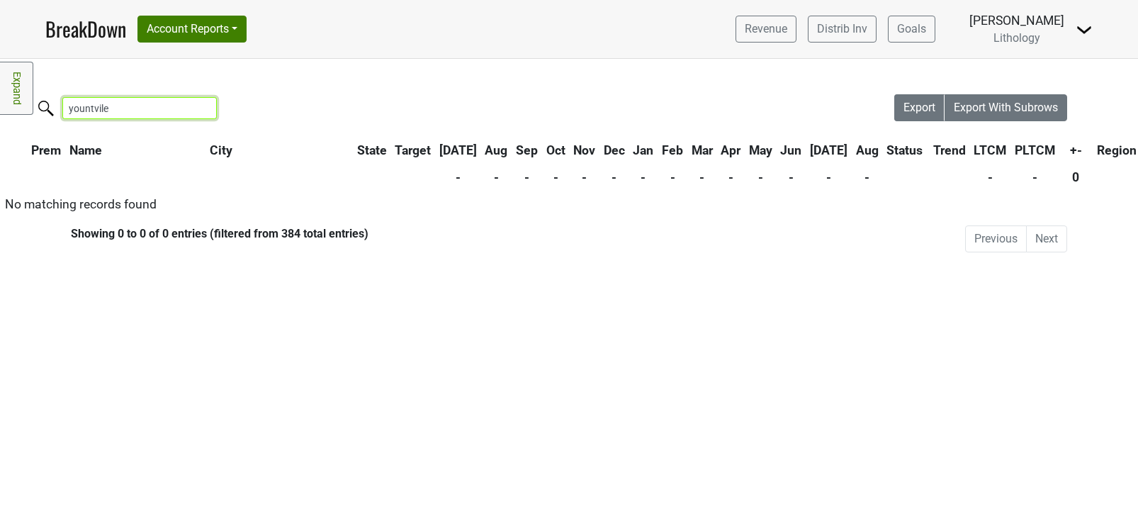
type input "yountvil"
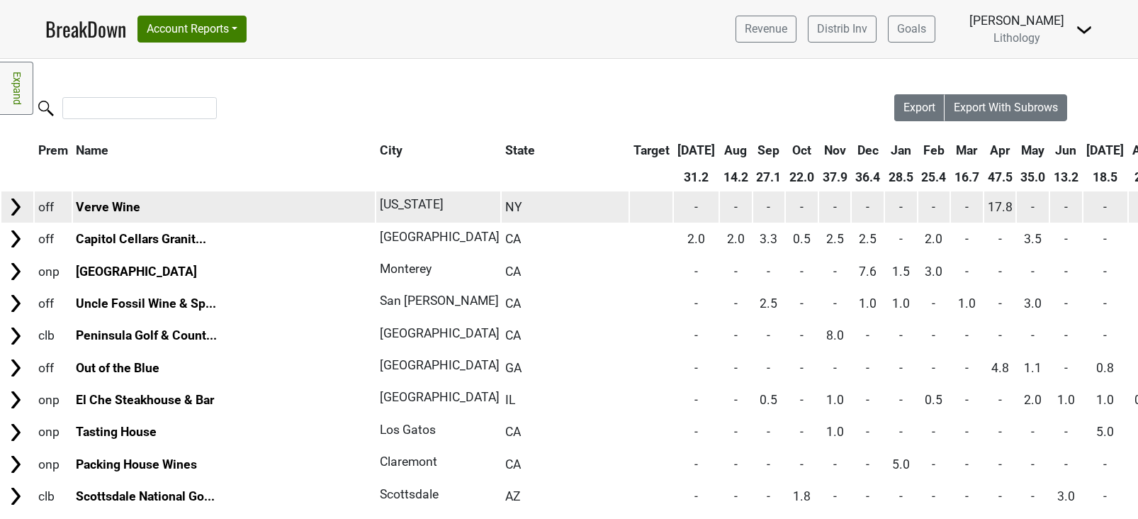
click at [12, 208] on img at bounding box center [15, 206] width 21 height 21
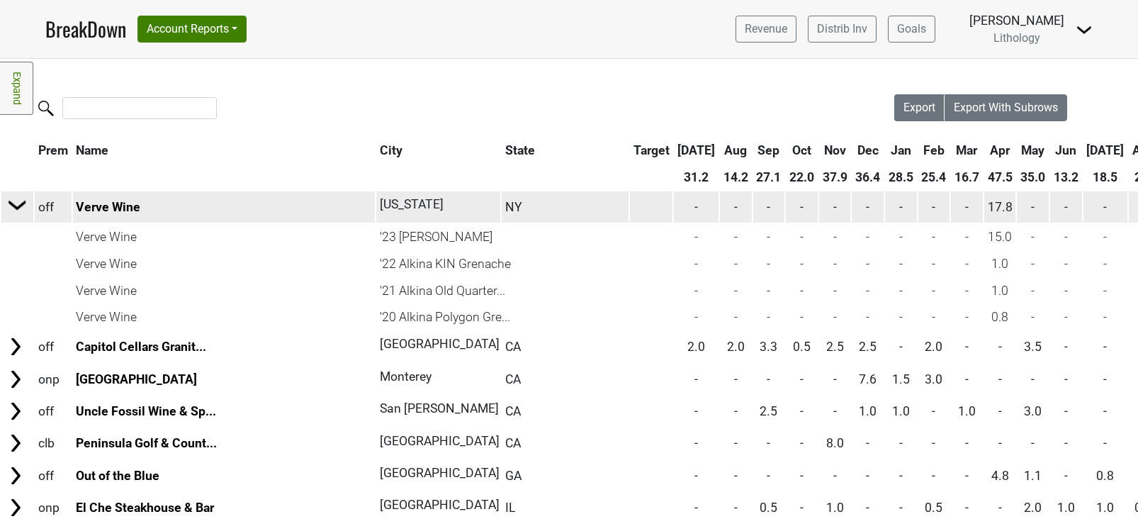
click at [16, 208] on img at bounding box center [17, 204] width 21 height 21
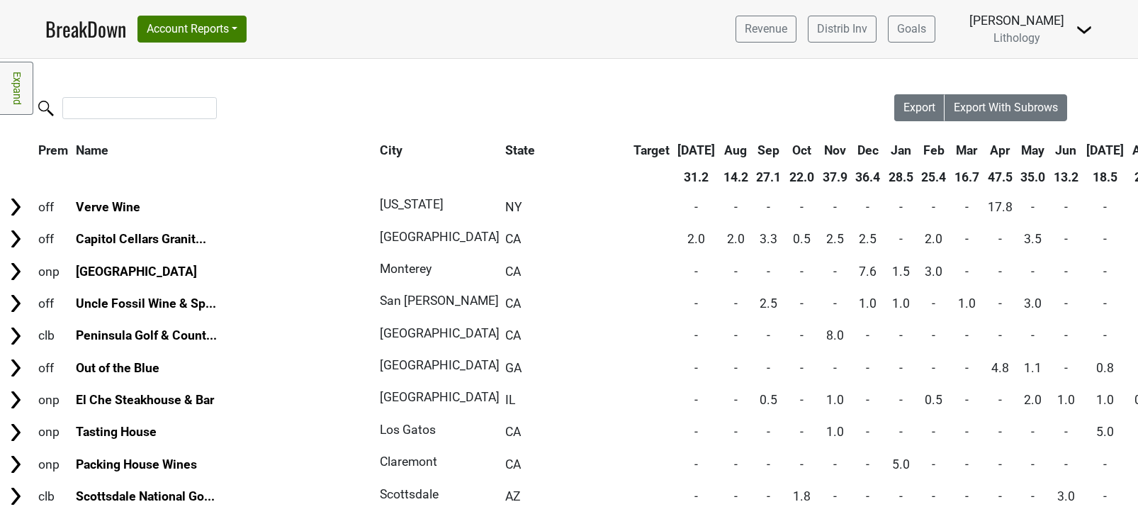
click at [113, 23] on link "BreakDown" at bounding box center [85, 29] width 81 height 30
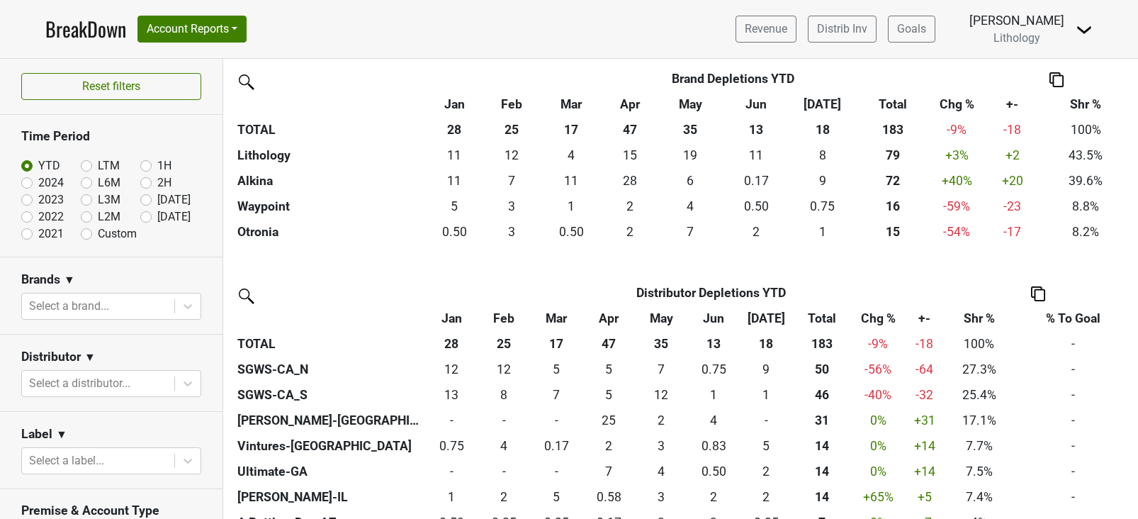
scroll to position [364, 0]
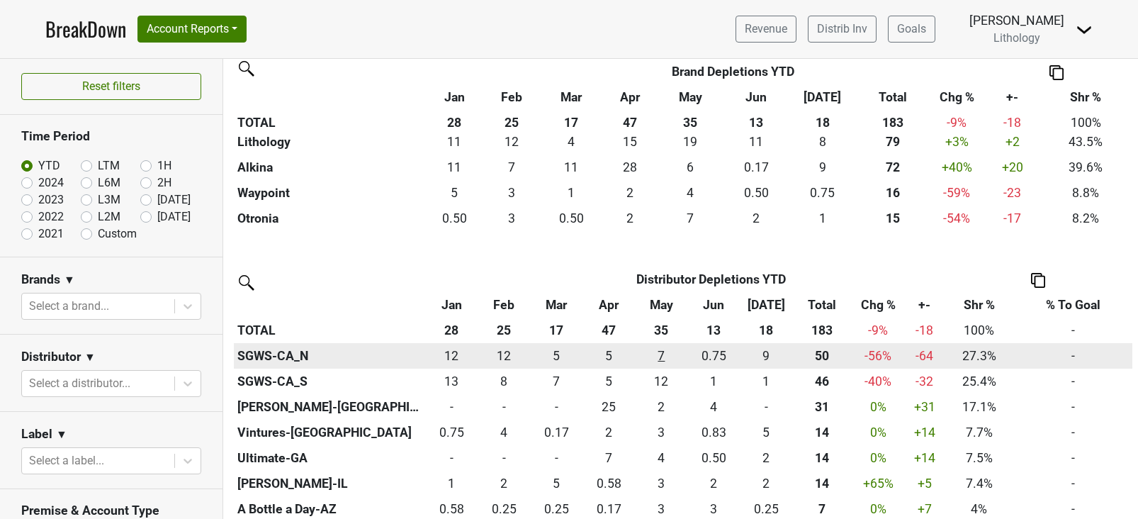
click at [664, 359] on div "6.75 7" at bounding box center [661, 356] width 45 height 18
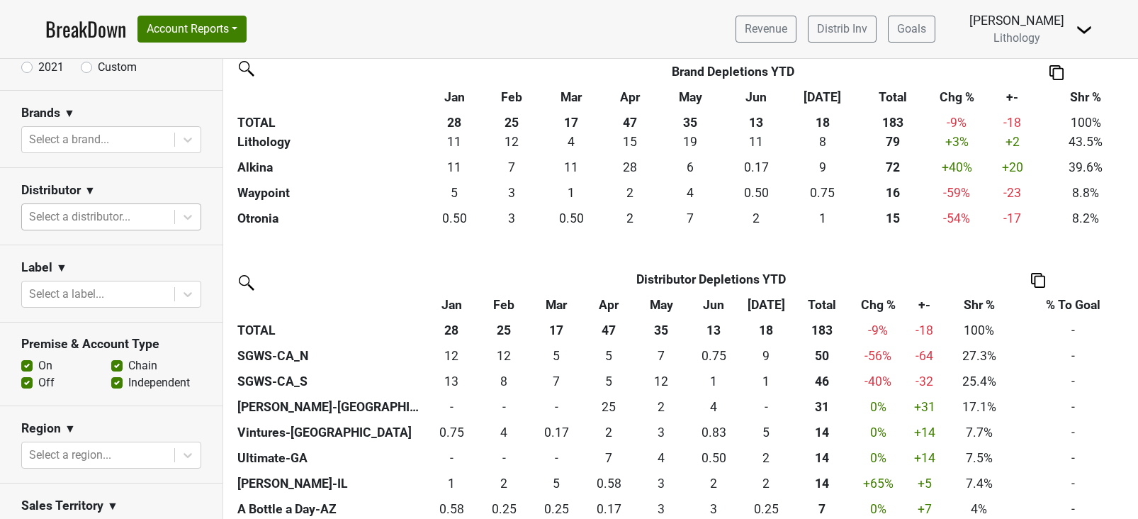
scroll to position [169, 0]
click at [38, 383] on label "Off" at bounding box center [46, 380] width 16 height 17
click at [27, 383] on input "Off" at bounding box center [26, 379] width 11 height 14
checkbox input "false"
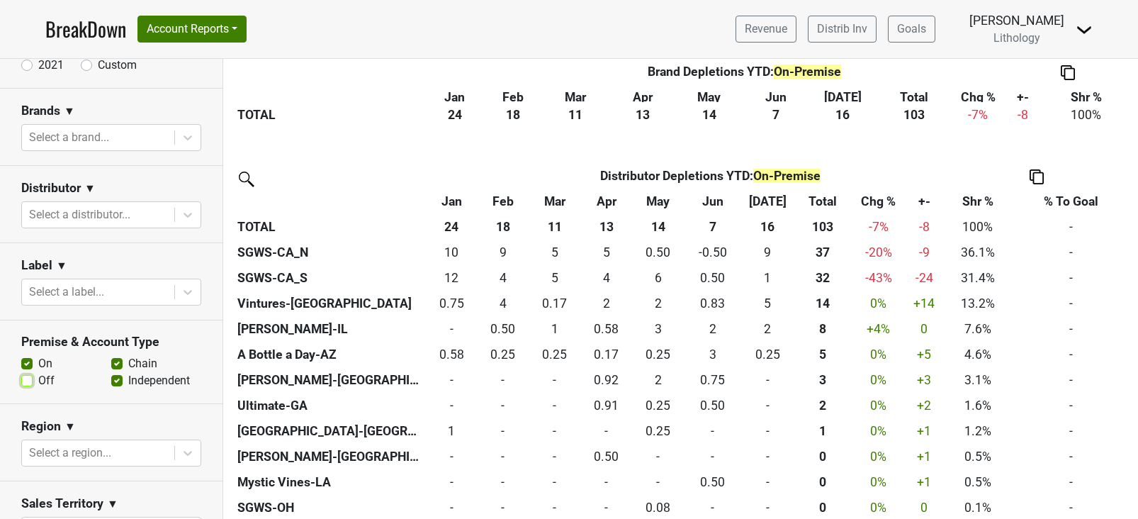
scroll to position [490, 0]
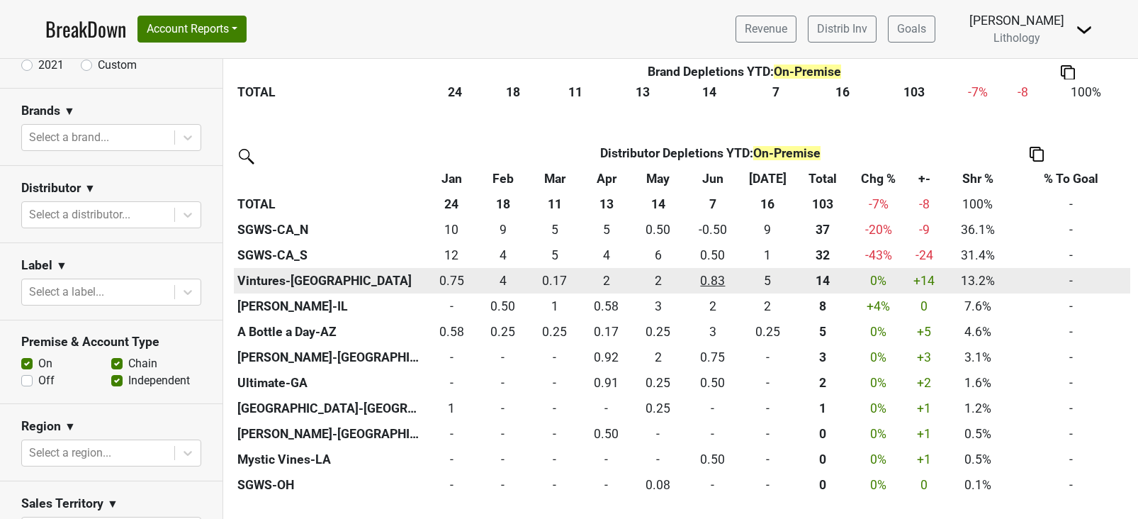
click at [702, 279] on div "0.833 0.83" at bounding box center [712, 280] width 51 height 18
click at [770, 283] on div "4.5 5" at bounding box center [768, 280] width 45 height 18
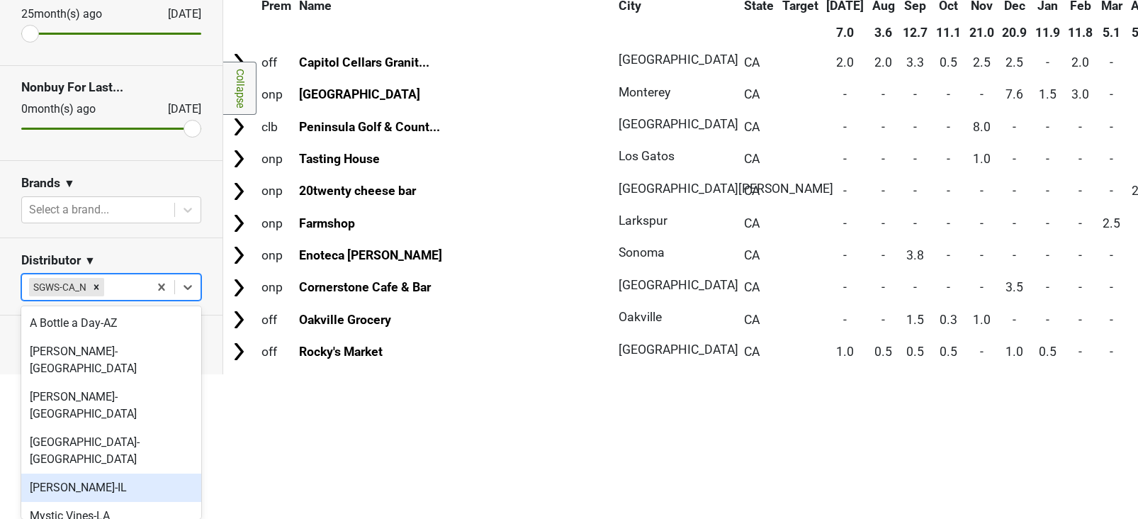
click at [117, 374] on body "BreakDown Account Reports SuperRanker Map Award Progress Chain Compliance CRM N…" at bounding box center [569, 114] width 1138 height 519
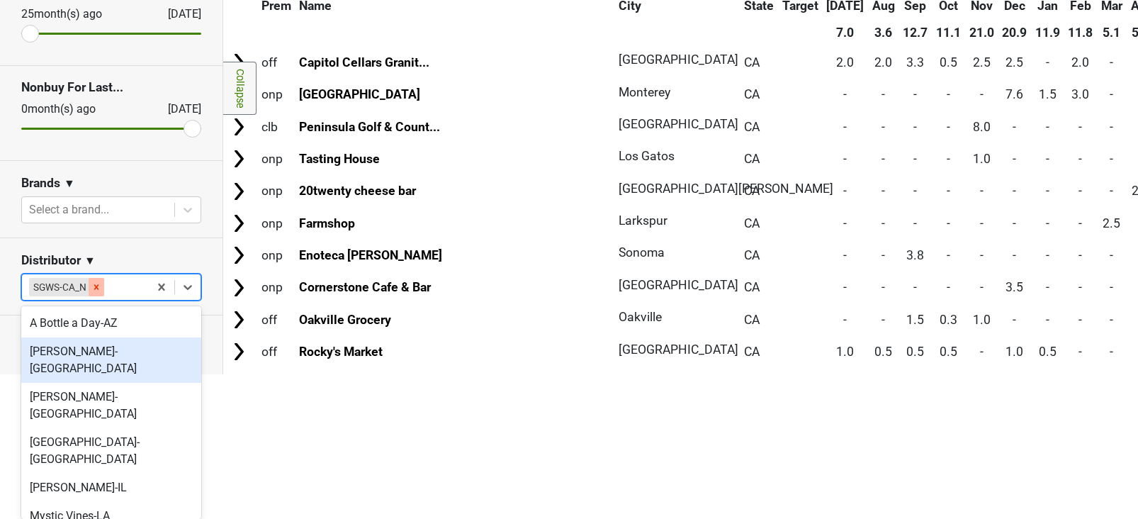
click at [99, 286] on icon "Remove SGWS-CA_N" at bounding box center [96, 287] width 10 height 10
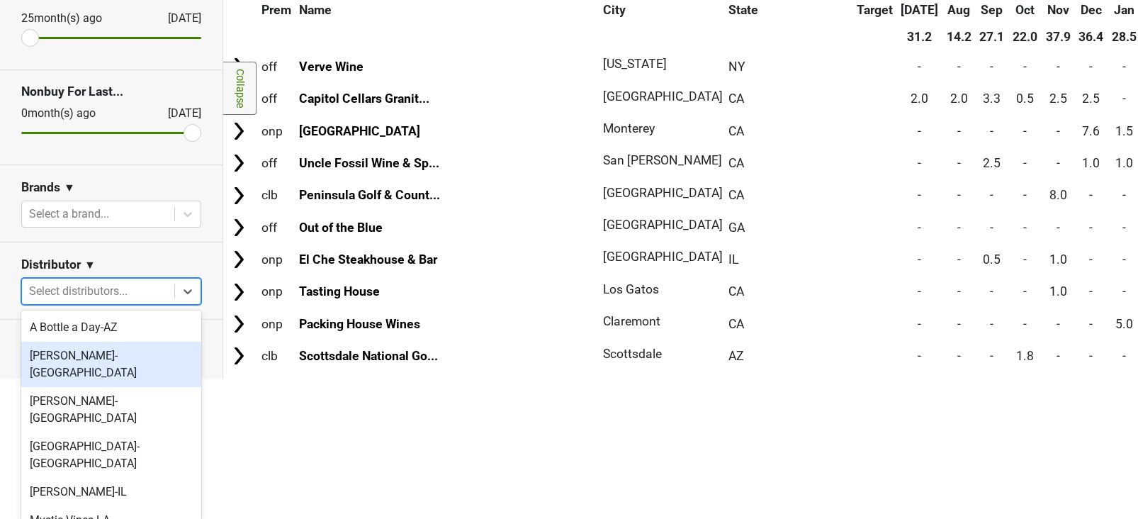
scroll to position [0, 0]
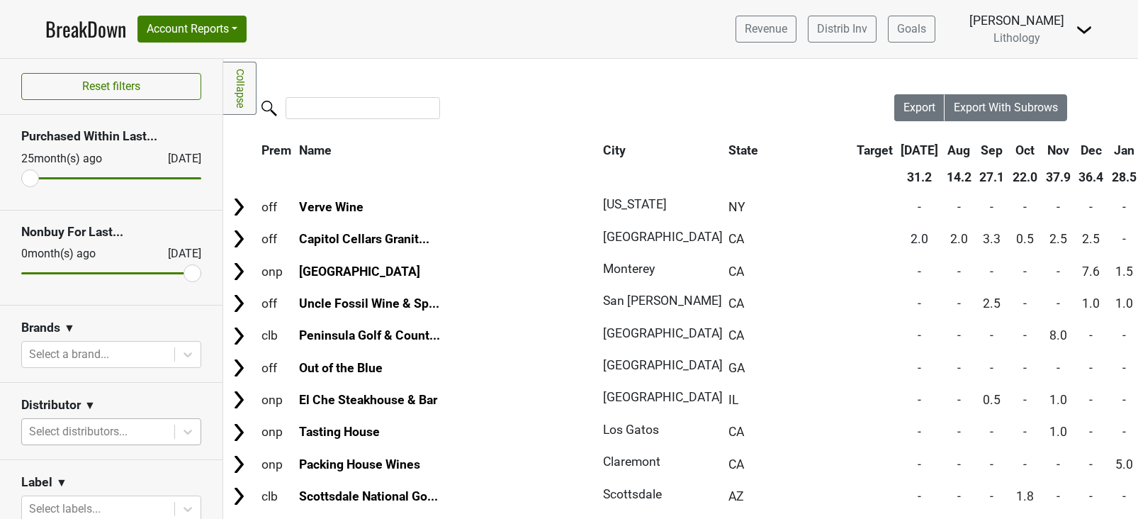
click at [371, 77] on div "Filters Collapse Loading, please wait... Please wait, your file is being downlo…" at bounding box center [680, 289] width 915 height 460
click at [240, 24] on button "Account Reports" at bounding box center [191, 29] width 109 height 27
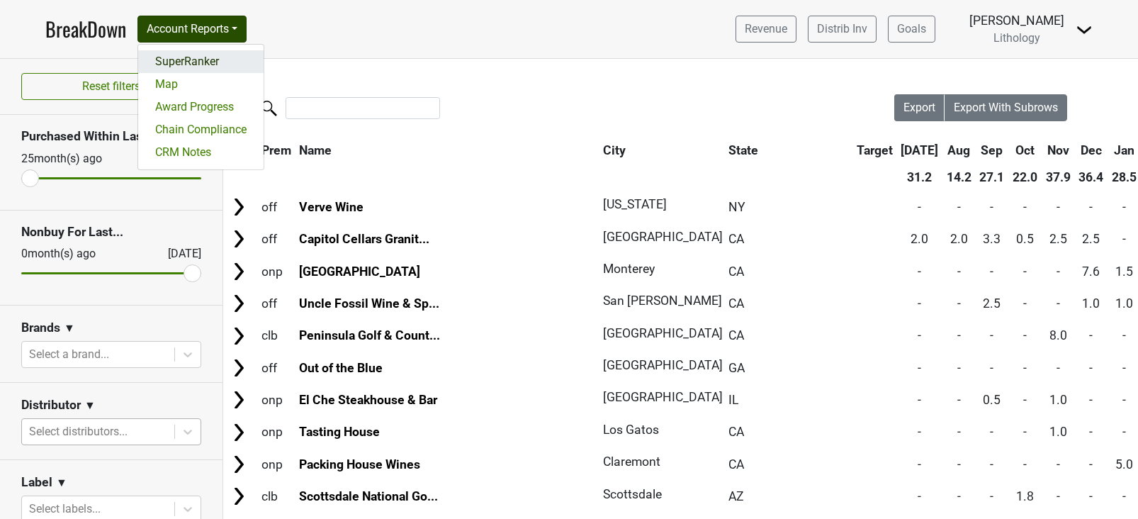
click at [210, 67] on link "SuperRanker" at bounding box center [200, 61] width 125 height 23
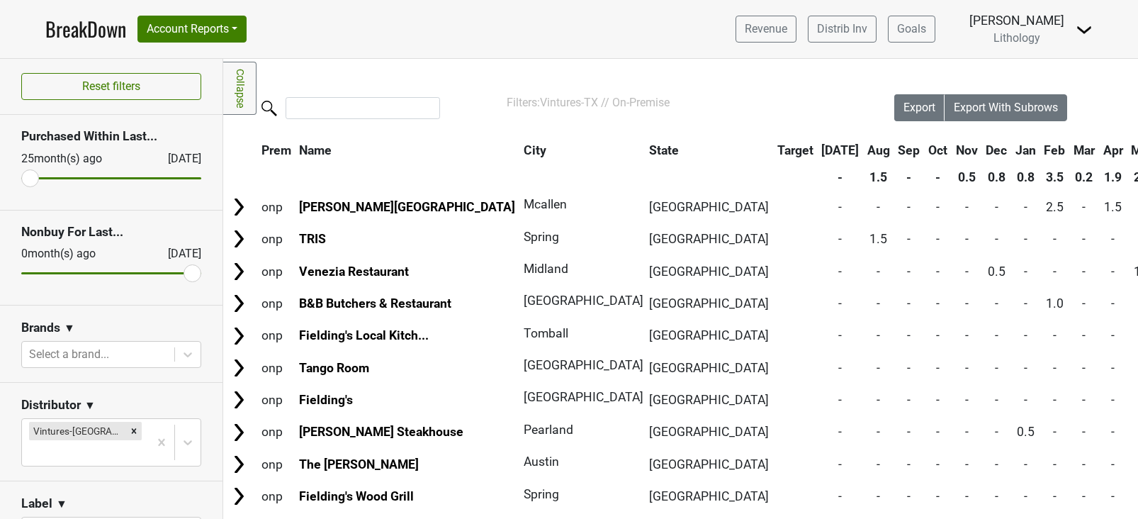
drag, startPoint x: 506, startPoint y: 103, endPoint x: 670, endPoint y: 103, distance: 163.7
click at [670, 103] on div "Filters: Vintures-TX // On-Premise" at bounding box center [681, 102] width 348 height 17
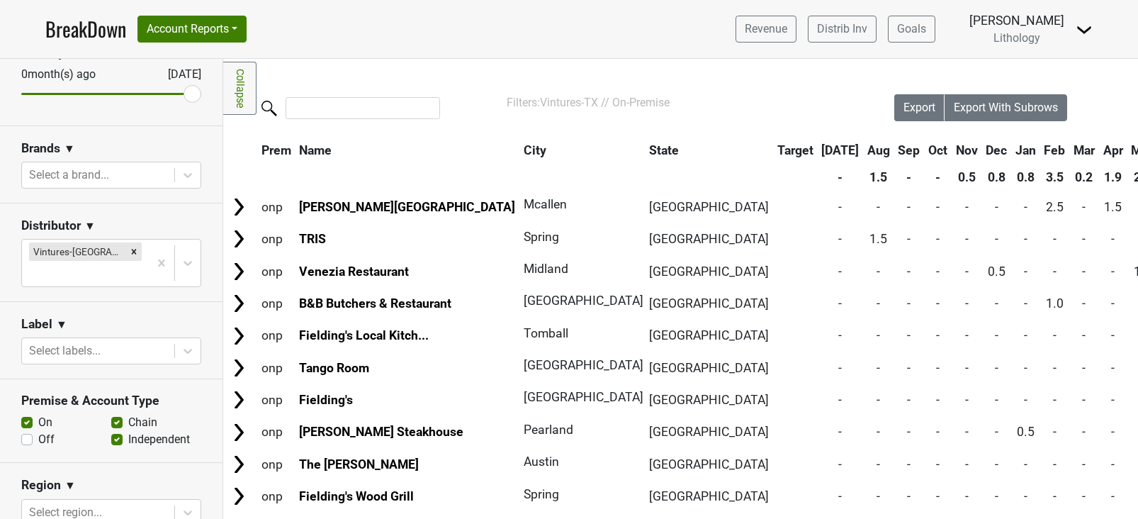
scroll to position [189, 0]
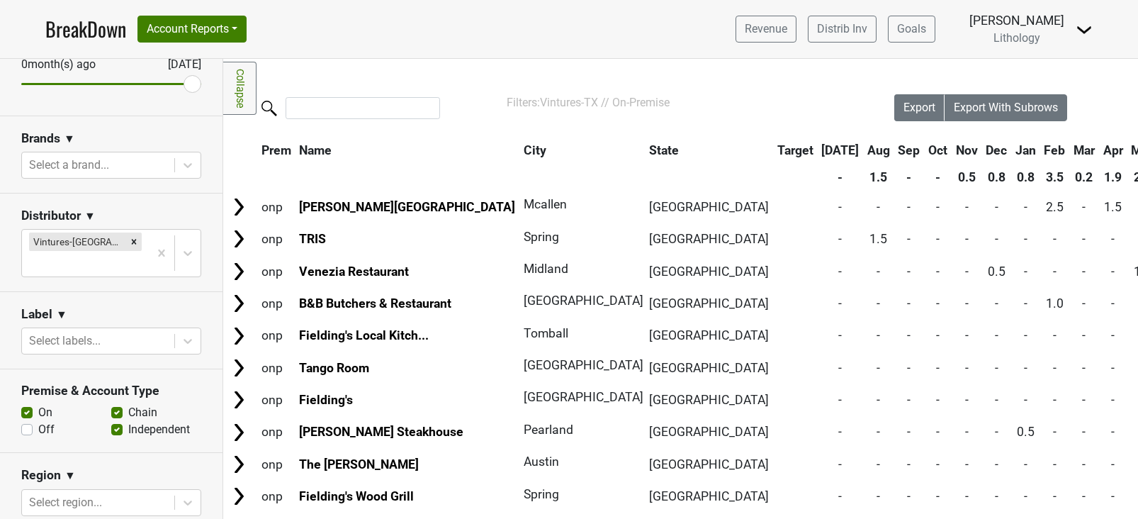
click at [38, 421] on label "Off" at bounding box center [46, 429] width 16 height 17
click at [28, 421] on input "Off" at bounding box center [26, 428] width 11 height 14
checkbox input "true"
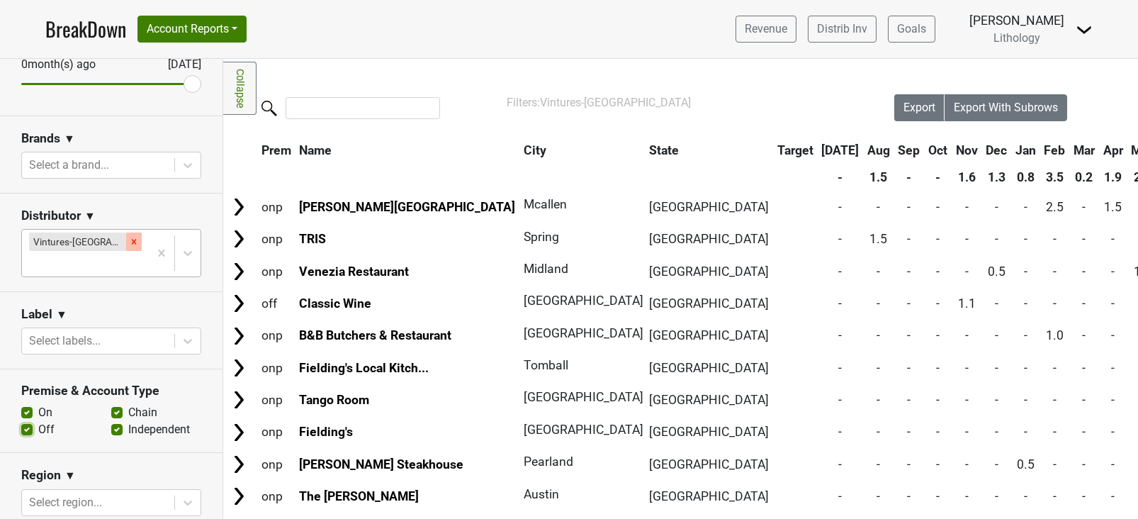
click at [132, 243] on icon "Remove Vintures-TX" at bounding box center [134, 241] width 5 height 5
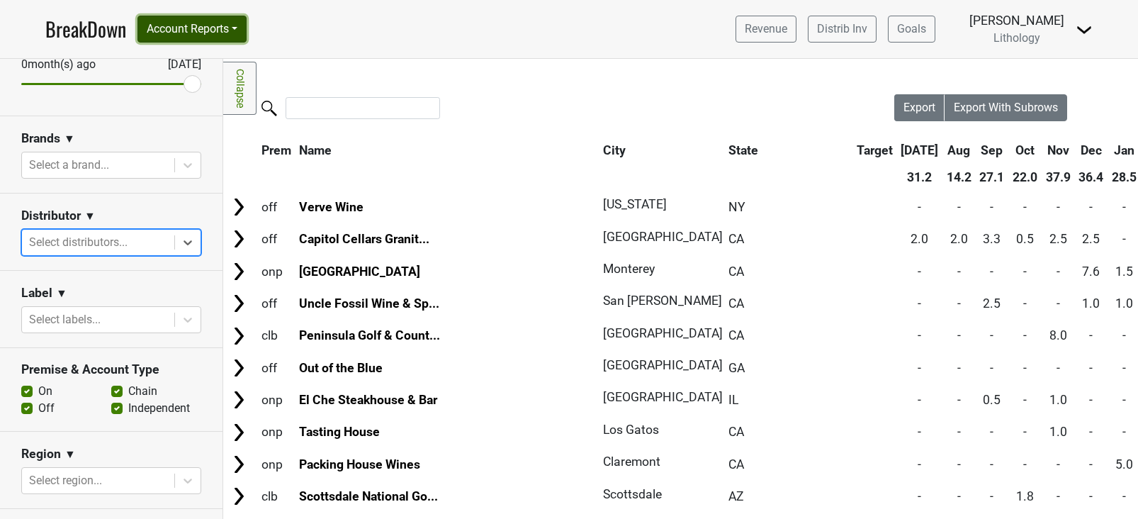
click at [247, 40] on button "Account Reports" at bounding box center [191, 29] width 109 height 27
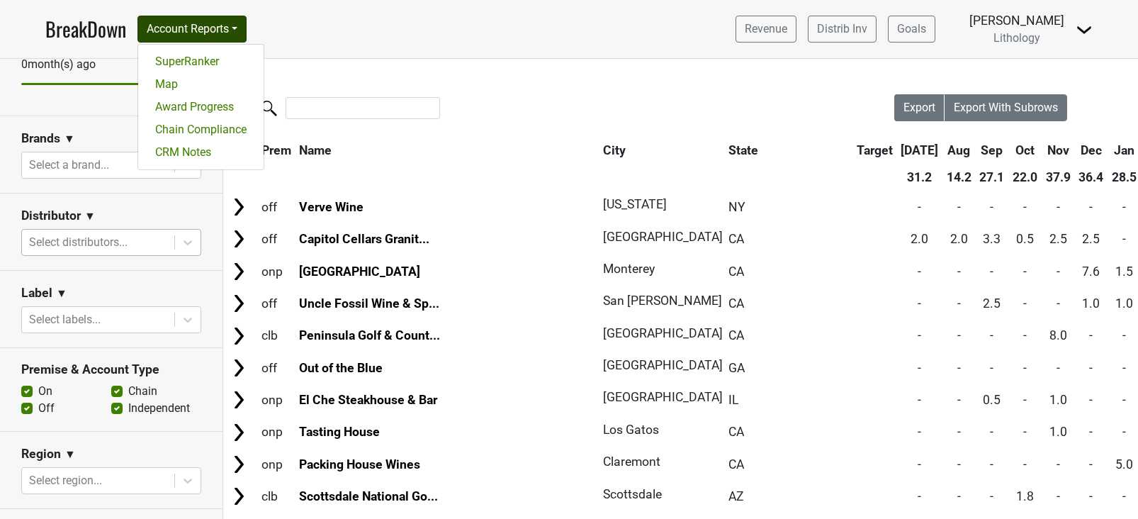
click at [332, 36] on nav "BreakDown Account Reports SuperRanker Map Award Progress Chain Compliance CRM N…" at bounding box center [569, 29] width 1070 height 58
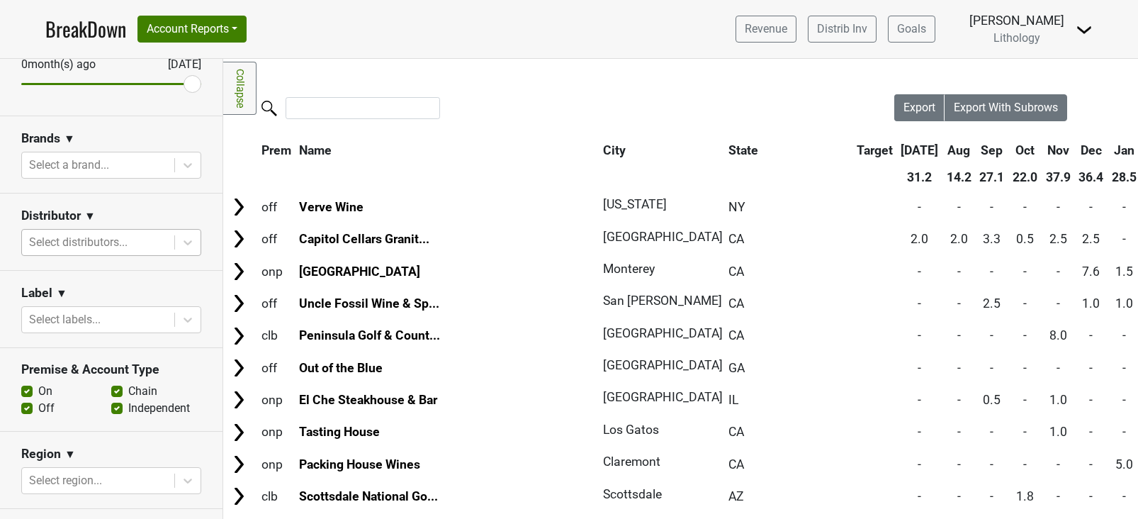
click at [98, 234] on div at bounding box center [98, 242] width 138 height 20
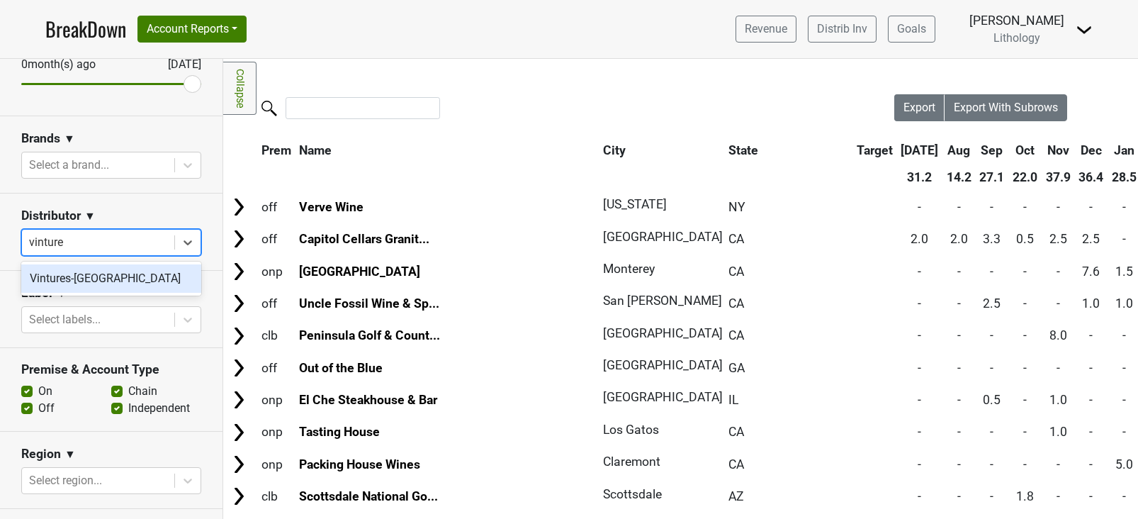
type input "vinture"
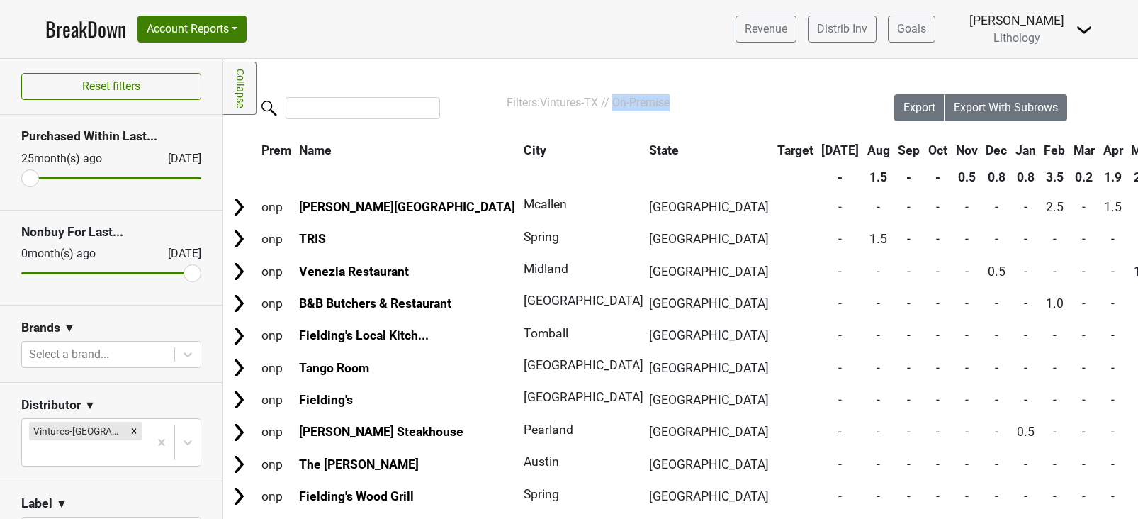
drag, startPoint x: 677, startPoint y: 104, endPoint x: 617, endPoint y: 108, distance: 59.6
click at [617, 108] on div "Filters: Vintures-TX // On-Premise" at bounding box center [681, 102] width 348 height 17
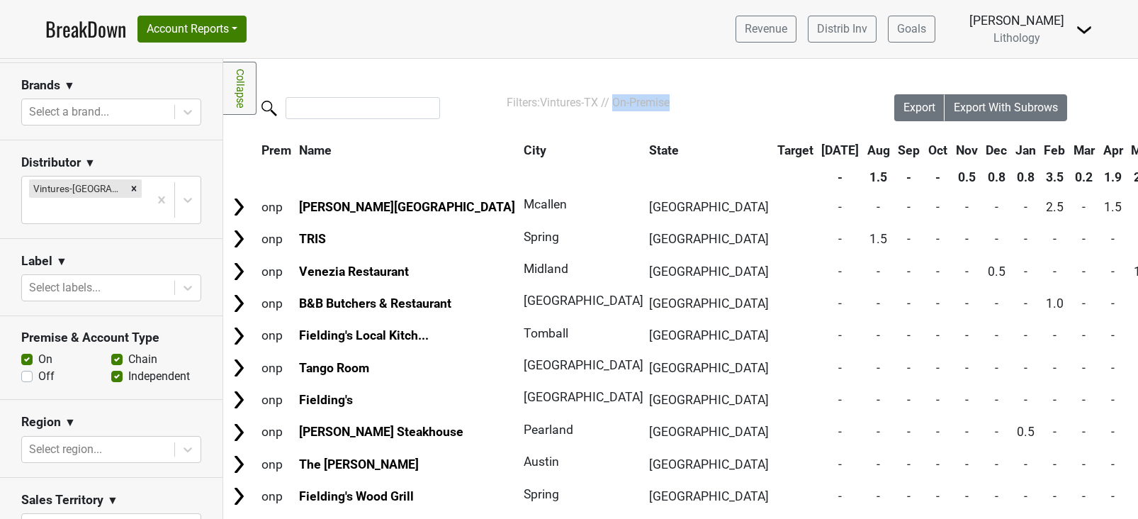
scroll to position [247, 0]
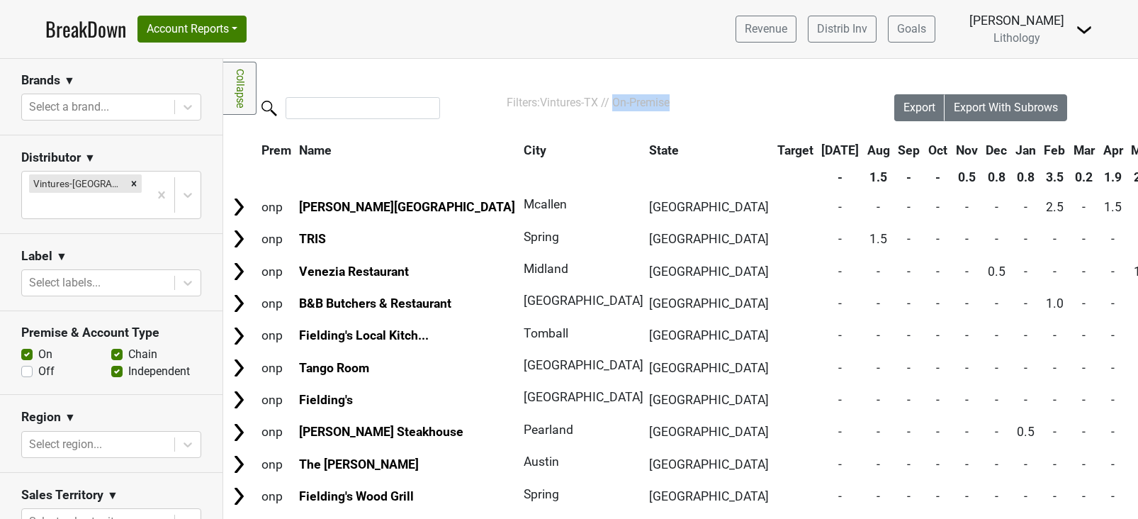
click at [38, 363] on label "Off" at bounding box center [46, 371] width 16 height 17
click at [25, 363] on input "Off" at bounding box center [26, 370] width 11 height 14
checkbox input "true"
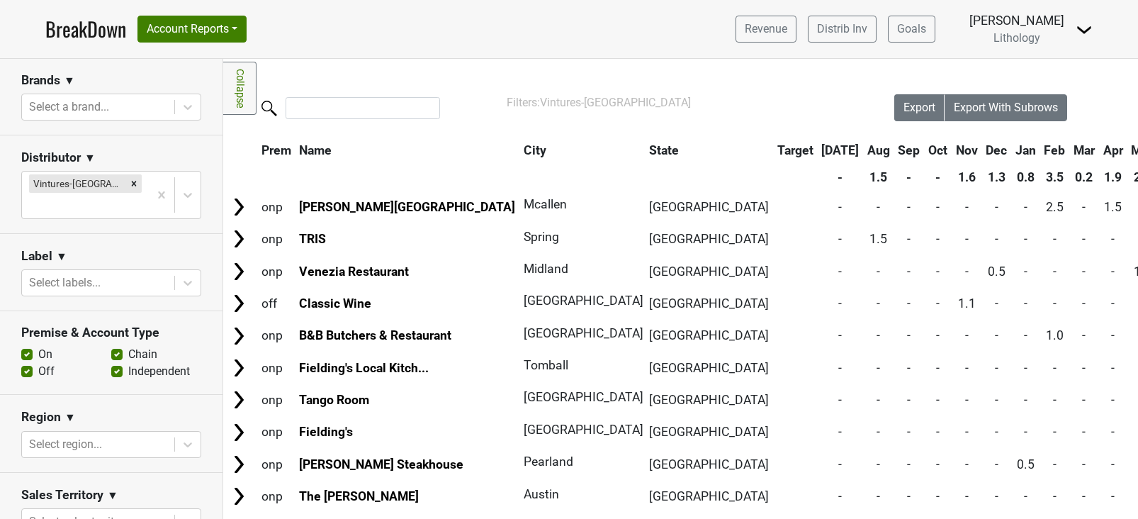
click at [559, 105] on span "Vintures-[GEOGRAPHIC_DATA]" at bounding box center [615, 102] width 151 height 13
click at [493, 79] on div "Filters Collapse Loading, please wait... Please wait, your file is being downlo…" at bounding box center [680, 289] width 915 height 460
click at [230, 97] on link "Collapse" at bounding box center [239, 88] width 33 height 53
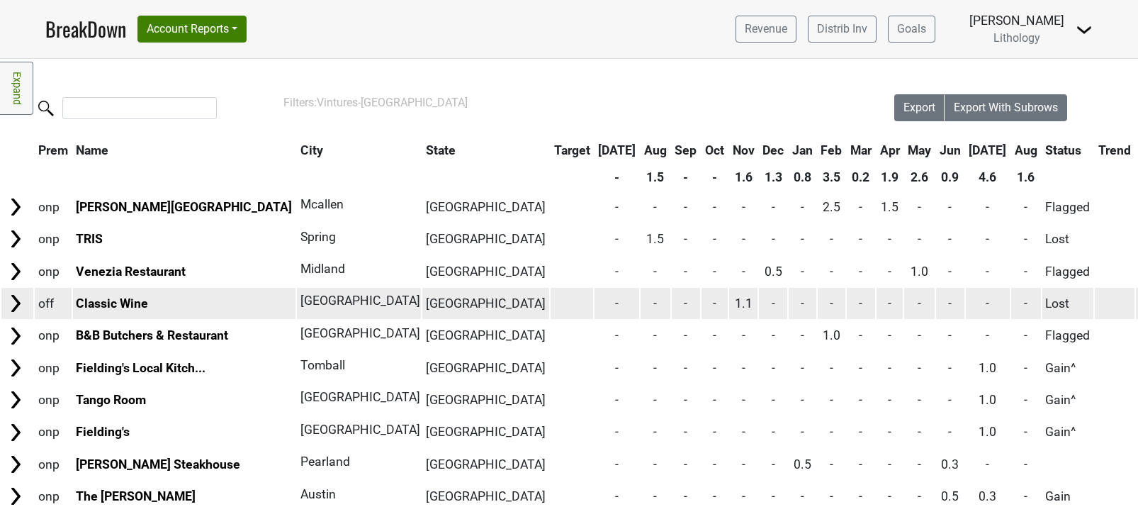
scroll to position [2, 0]
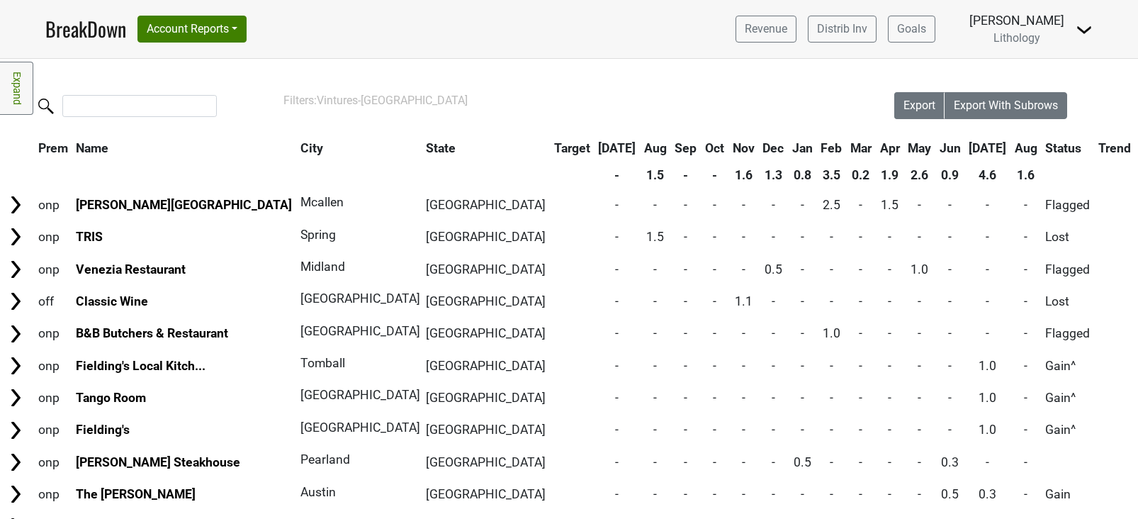
click at [966, 147] on th "[DATE]" at bounding box center [988, 148] width 45 height 26
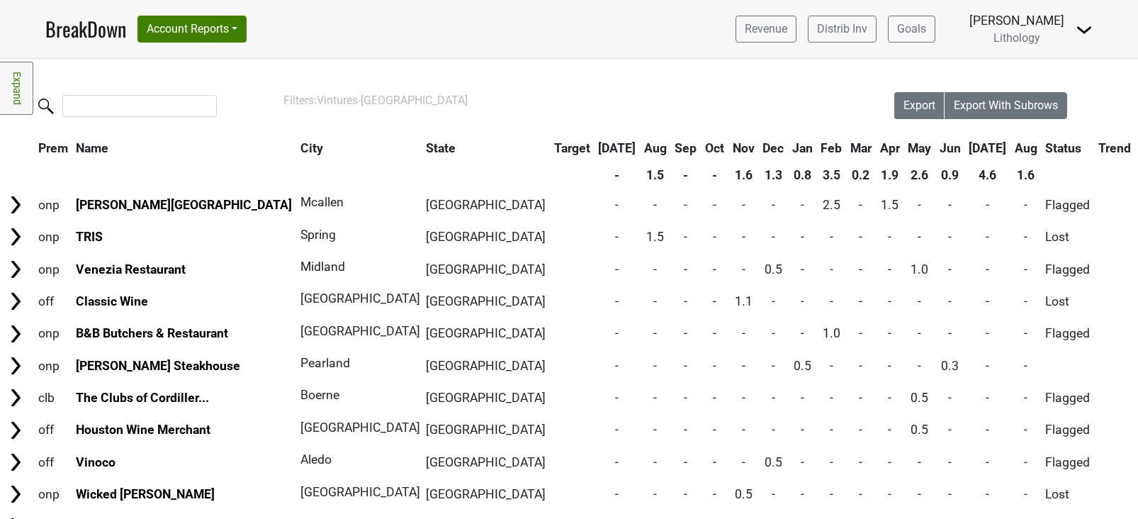
click at [966, 147] on th "[DATE]" at bounding box center [988, 148] width 45 height 26
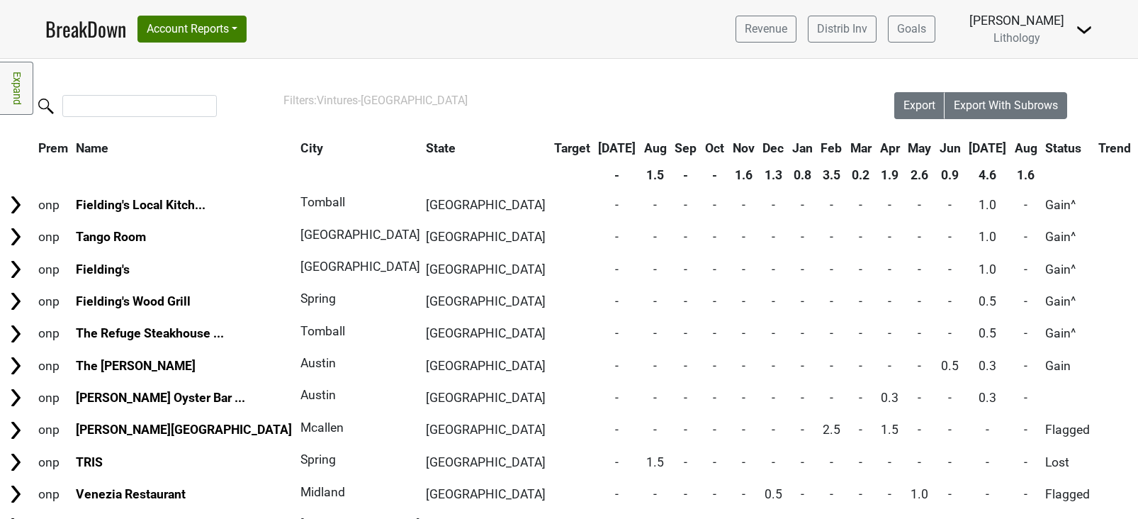
click at [1011, 148] on th "Aug" at bounding box center [1026, 148] width 30 height 26
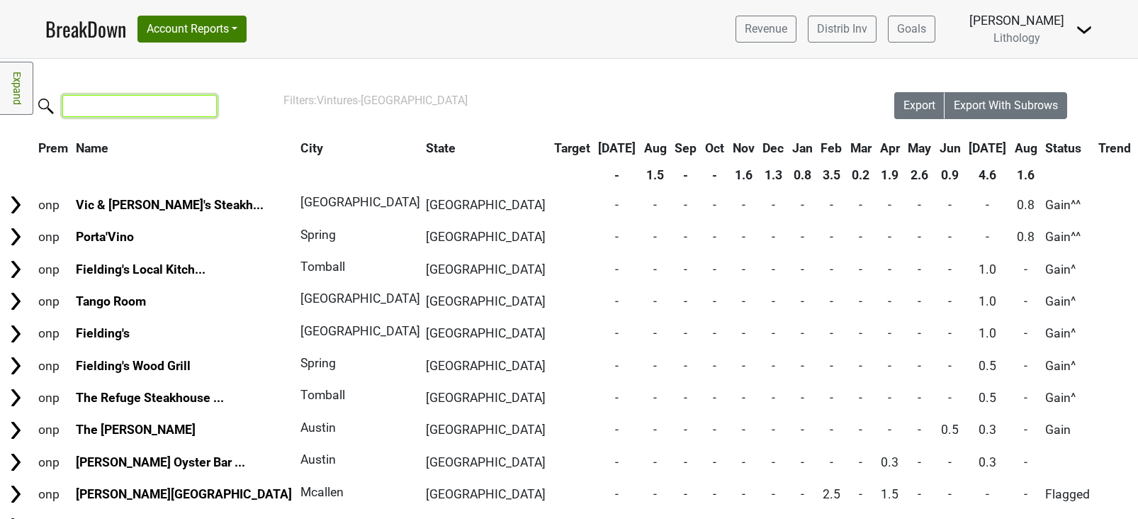
click at [182, 104] on input "search" at bounding box center [139, 106] width 155 height 22
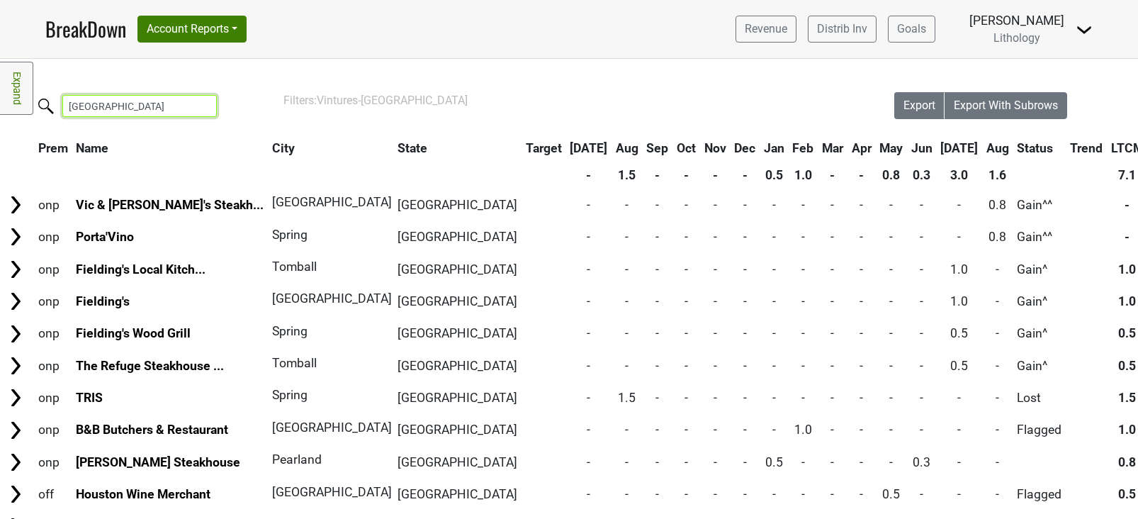
click at [141, 105] on input "houston" at bounding box center [139, 106] width 155 height 22
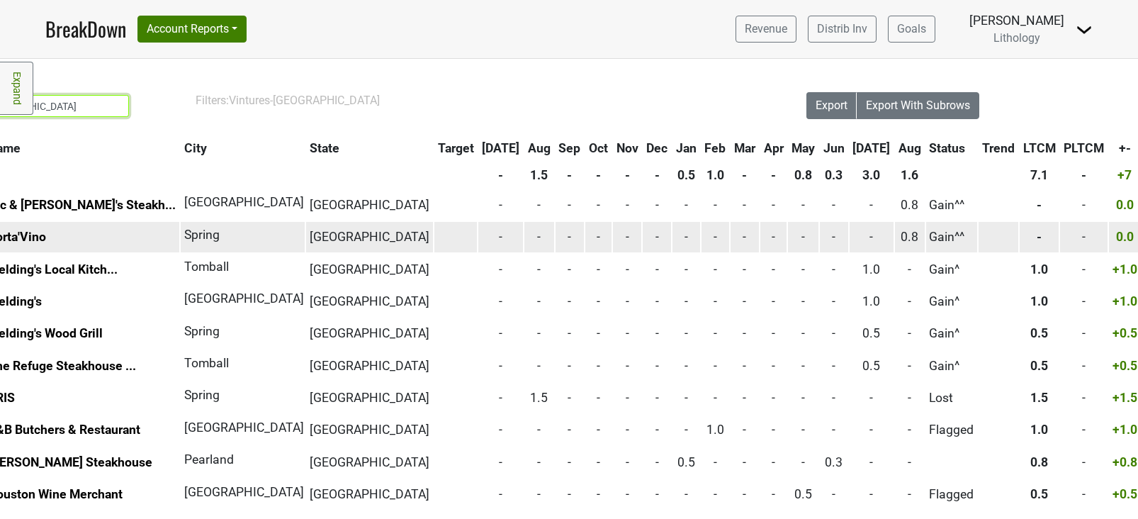
scroll to position [2, 117]
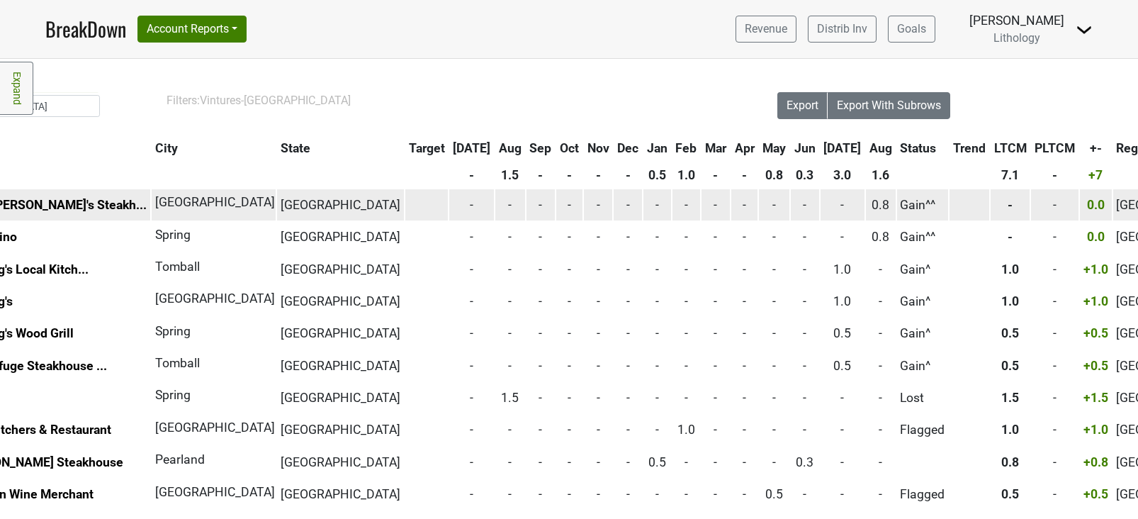
drag, startPoint x: 1039, startPoint y: 204, endPoint x: 944, endPoint y: 203, distance: 95.0
click at [944, 203] on tr "onp Vic & Anthony's Steakh... Houston TX - - - - - - - - - - - - - Gain^^" at bounding box center [726, 204] width 1684 height 30
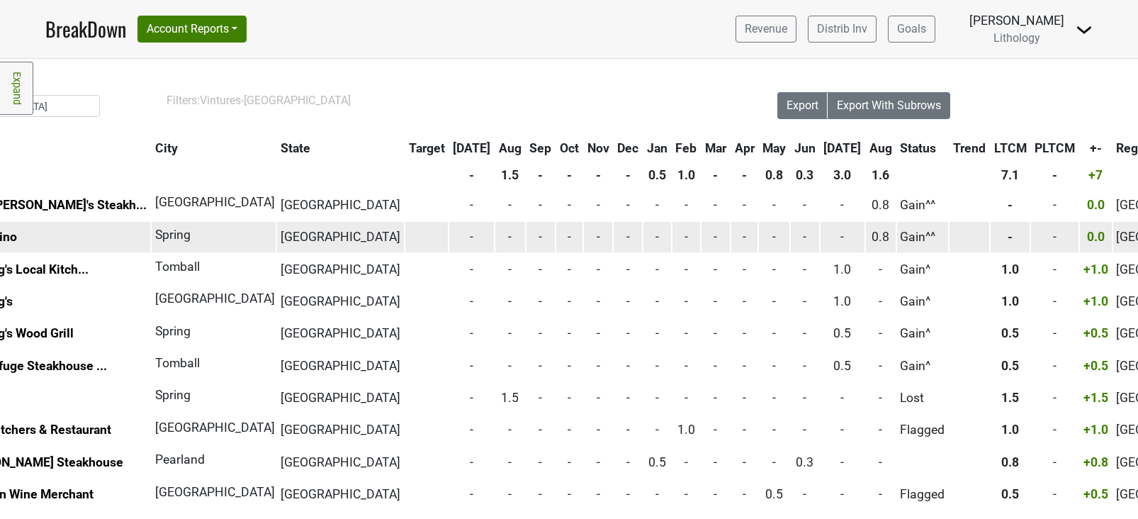
drag, startPoint x: 1040, startPoint y: 236, endPoint x: 931, endPoint y: 234, distance: 109.9
click at [931, 234] on tr "onp Porta'Vino Spring TX - - - - - - - - - - - - - Gain^^" at bounding box center [726, 237] width 1684 height 30
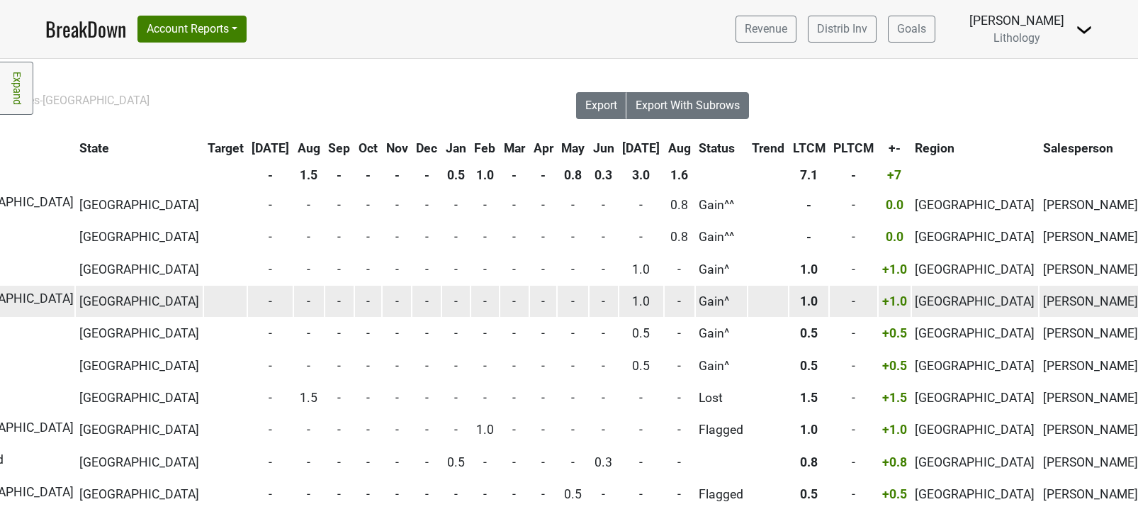
scroll to position [2, 388]
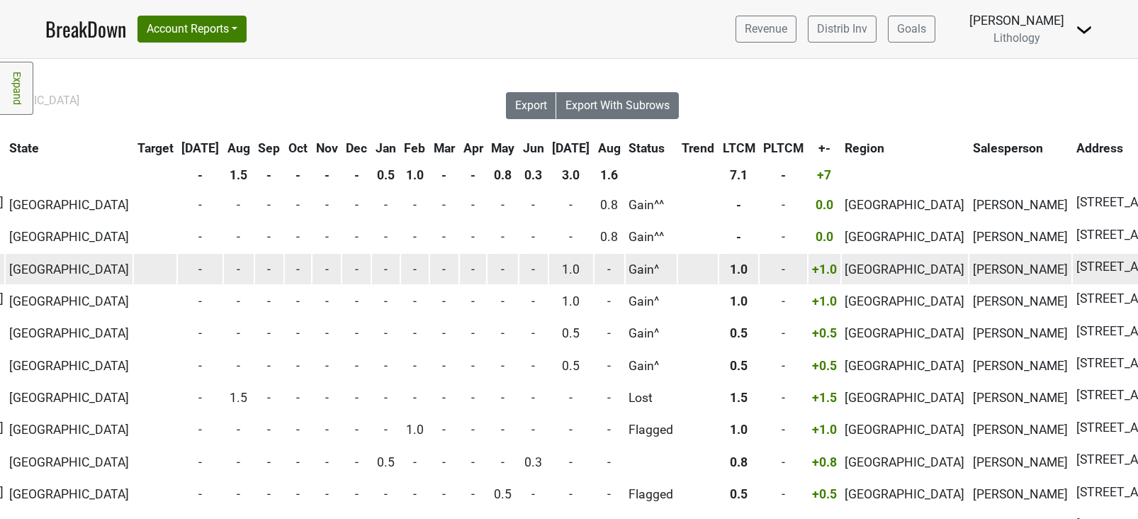
click at [973, 271] on span "Jason Sherman" at bounding box center [1020, 269] width 95 height 14
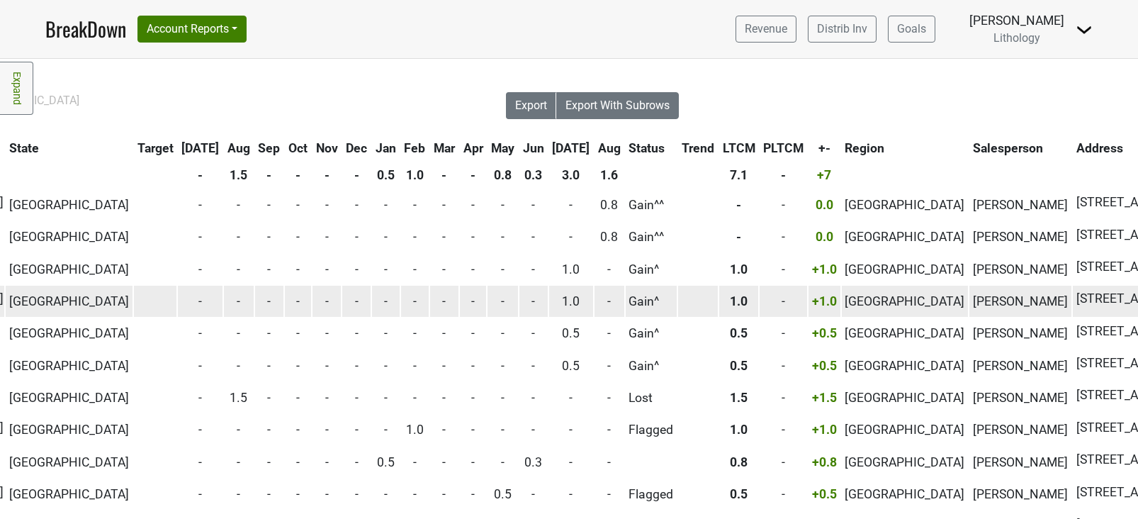
scroll to position [2, 0]
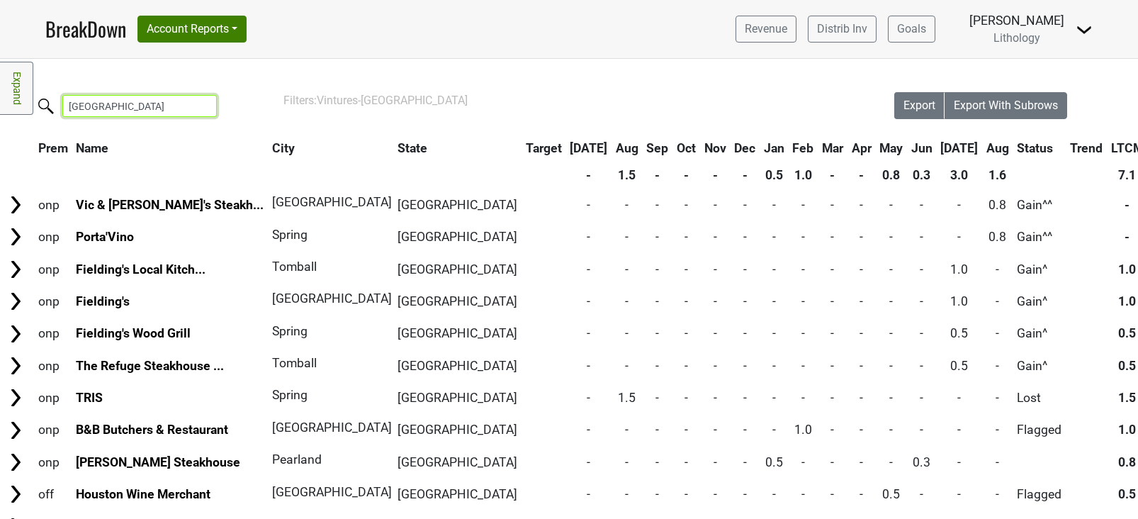
drag, startPoint x: 125, startPoint y: 105, endPoint x: -30, endPoint y: 85, distance: 157.2
click at [0, 85] on html "BreakDown Account Reports SuperRanker Map Award Progress Chain Compliance CRM N…" at bounding box center [569, 259] width 1138 height 519
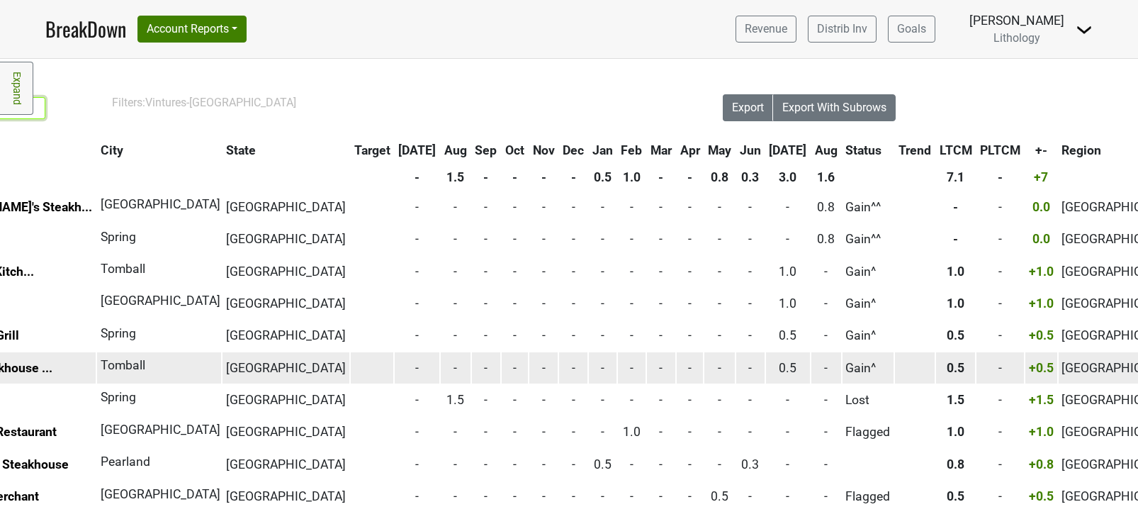
scroll to position [0, 242]
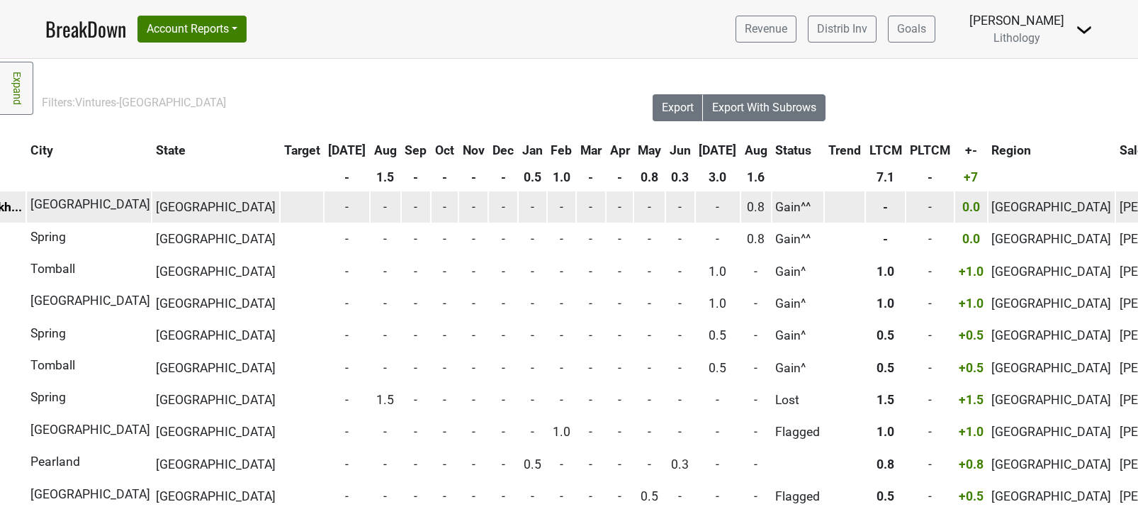
click at [992, 210] on span "Greater Houston" at bounding box center [1052, 207] width 120 height 14
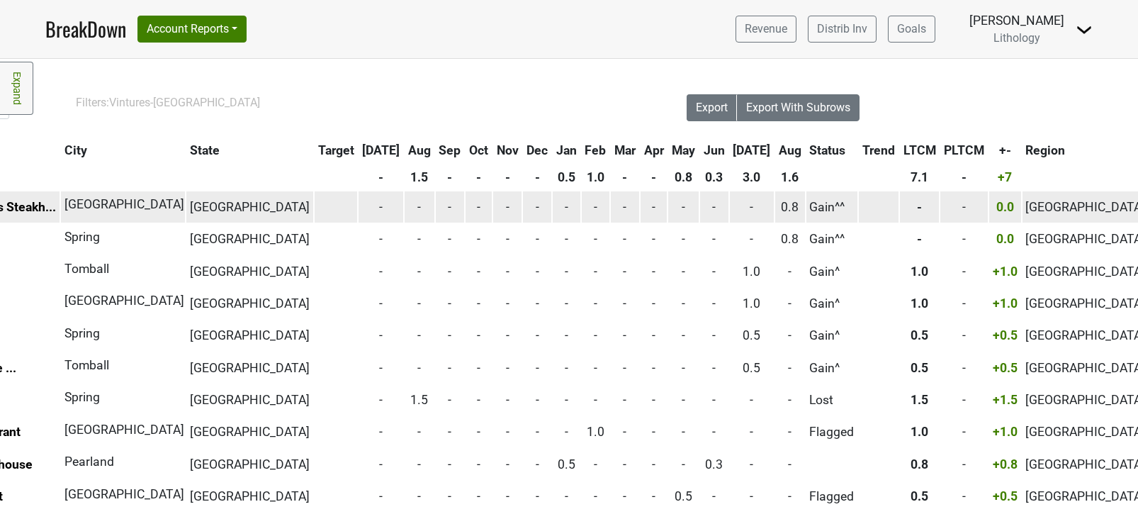
scroll to position [0, 206]
click at [1028, 212] on span "Greater Houston" at bounding box center [1088, 207] width 120 height 14
click at [1028, 208] on span "Greater Houston" at bounding box center [1088, 207] width 120 height 14
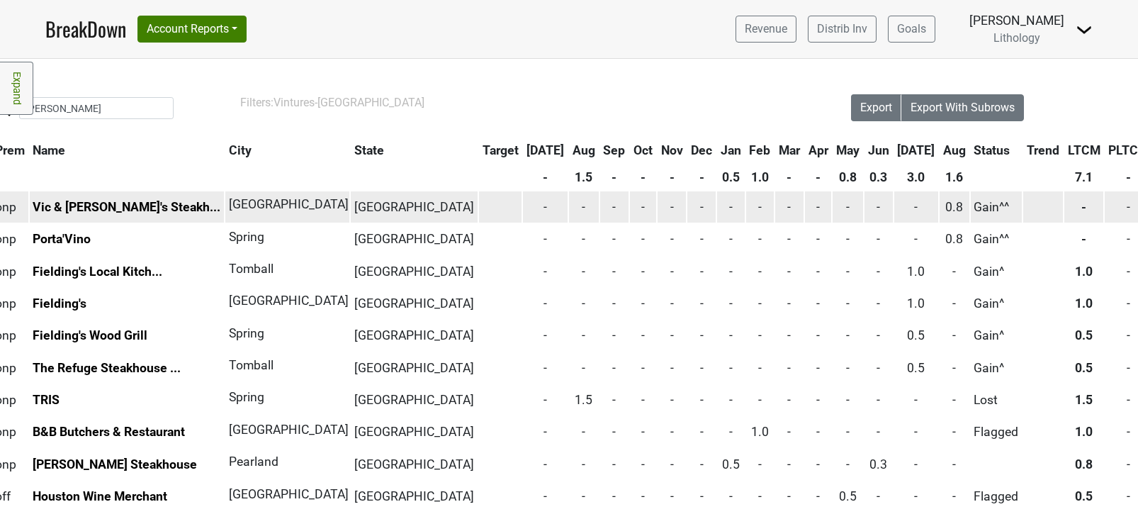
scroll to position [0, 0]
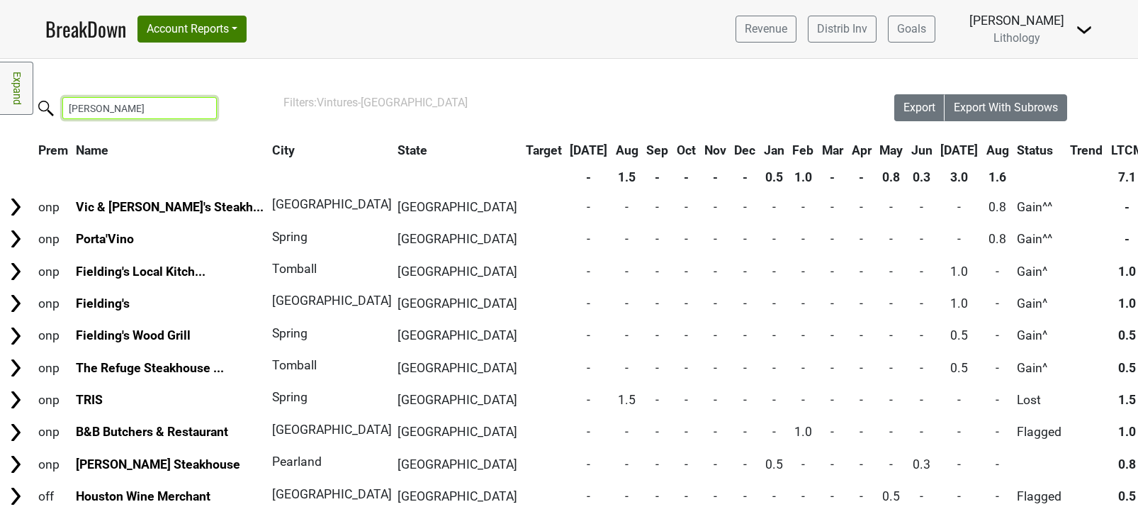
drag, startPoint x: 127, startPoint y: 110, endPoint x: -30, endPoint y: 82, distance: 159.9
click at [0, 82] on html "BreakDown Account Reports SuperRanker Map Award Progress Chain Compliance CRM N…" at bounding box center [569, 259] width 1138 height 519
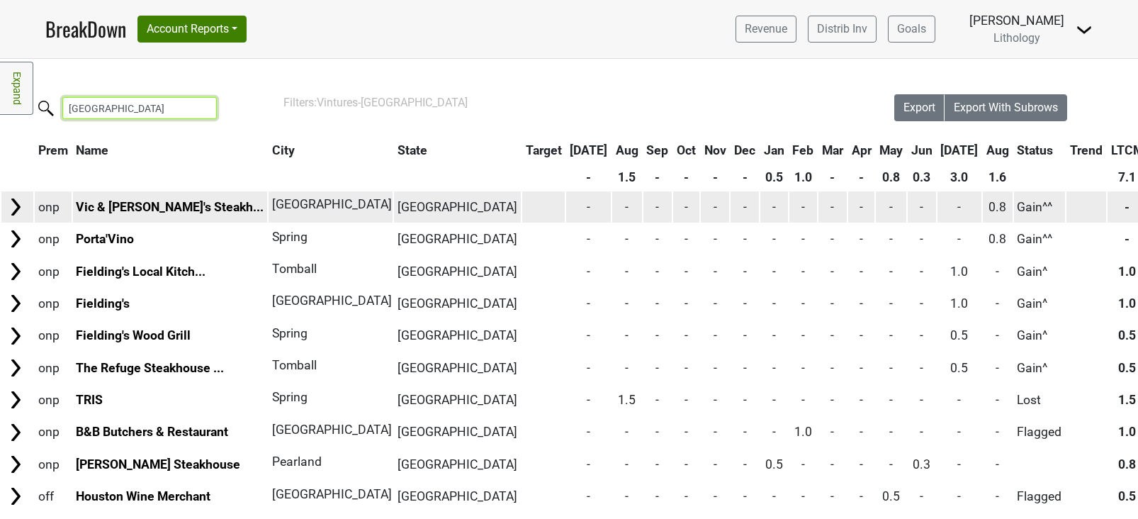
type input "houston"
click at [272, 204] on span "Houston" at bounding box center [332, 204] width 120 height 14
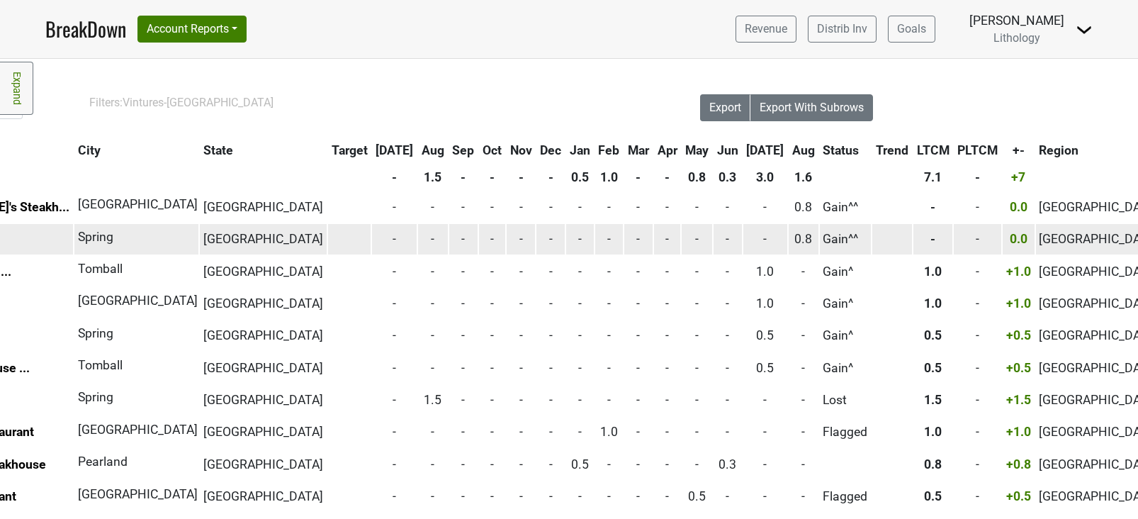
scroll to position [0, 192]
click at [1041, 240] on span "Greater Houston" at bounding box center [1101, 239] width 120 height 14
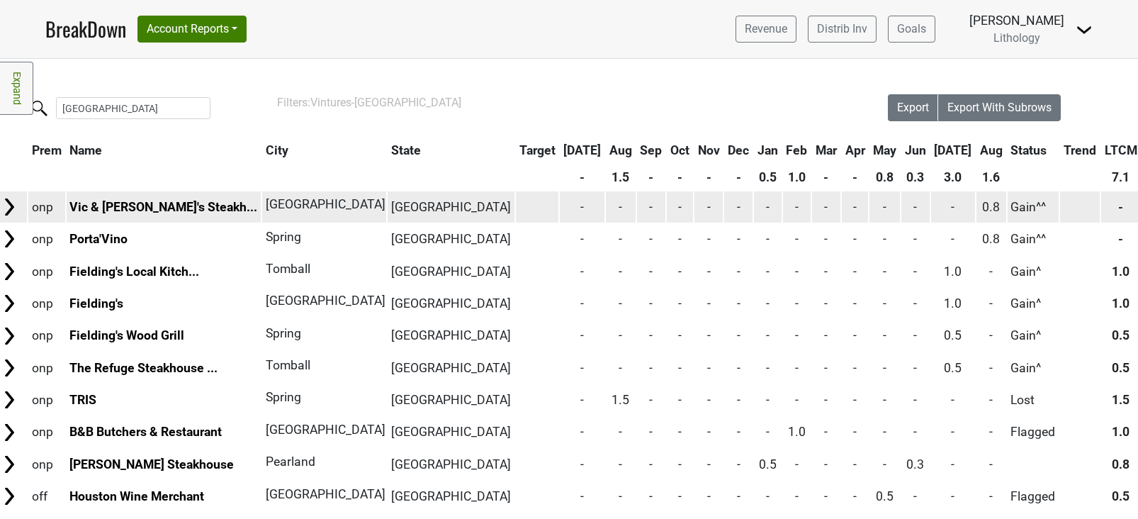
scroll to position [0, 0]
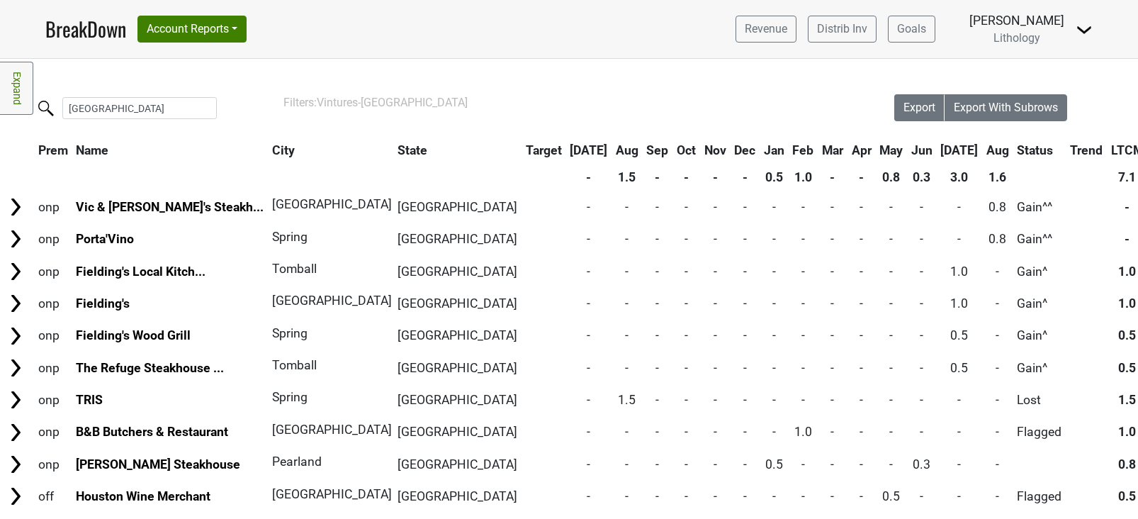
click at [9, 82] on link "Expand" at bounding box center [16, 88] width 33 height 53
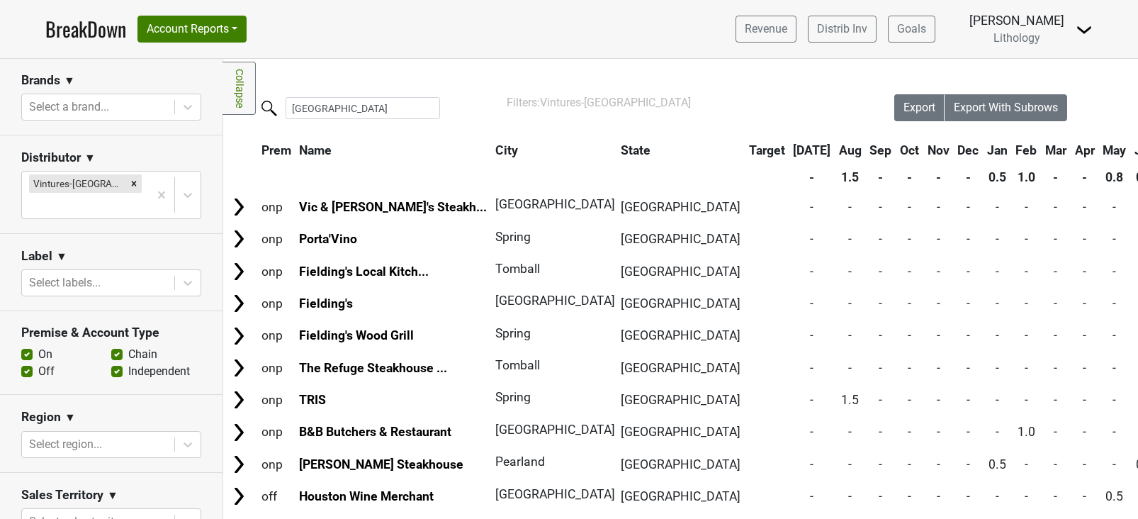
click at [236, 99] on link "Collapse" at bounding box center [239, 88] width 33 height 53
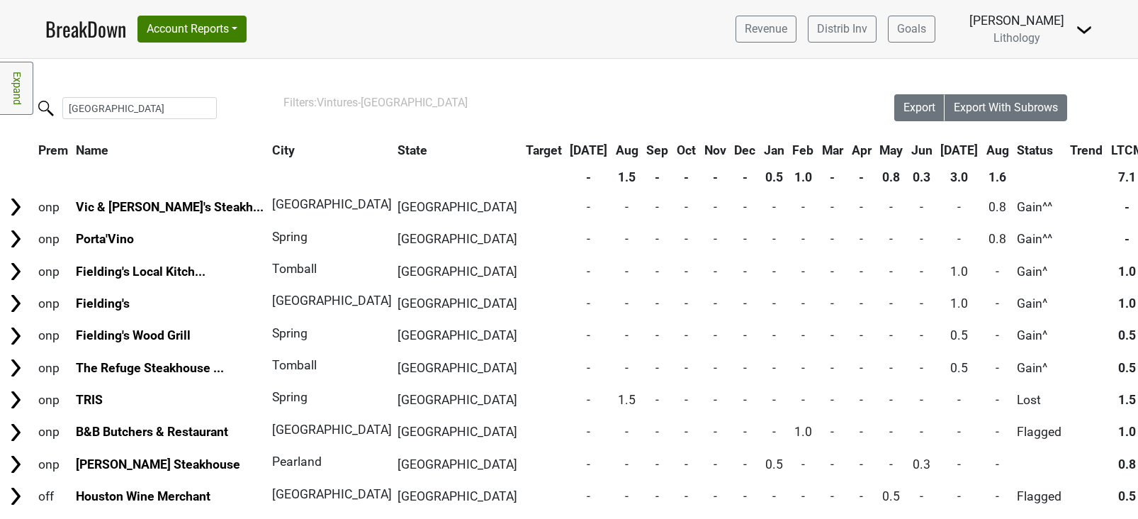
click at [4, 93] on link "Expand" at bounding box center [16, 88] width 33 height 53
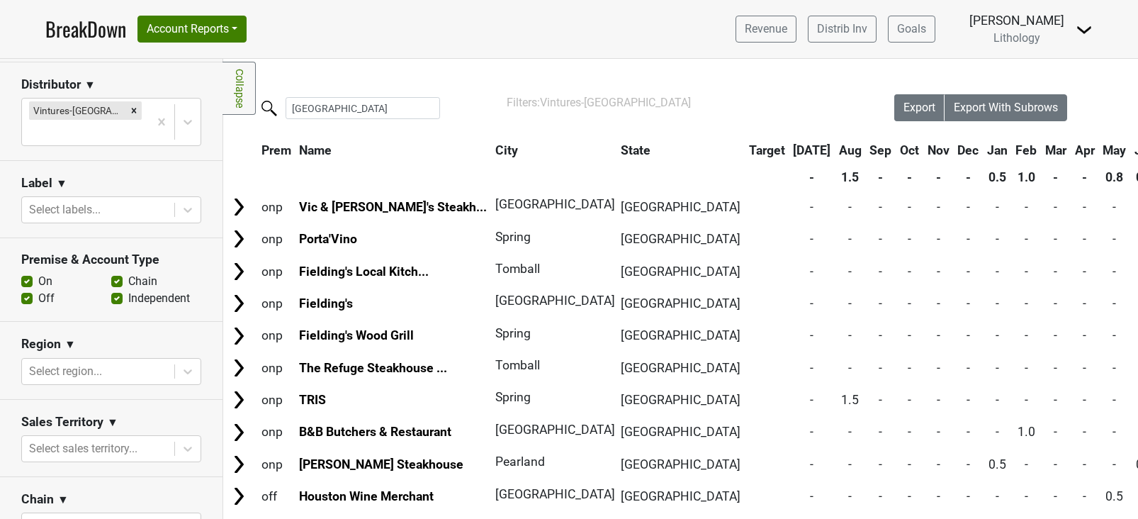
scroll to position [336, 0]
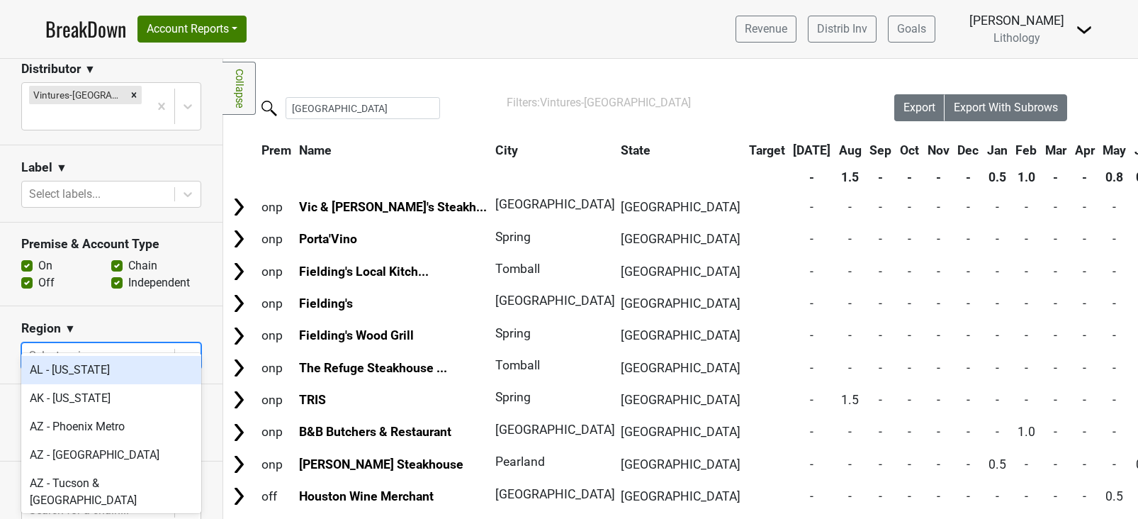
click at [46, 346] on div at bounding box center [98, 356] width 138 height 20
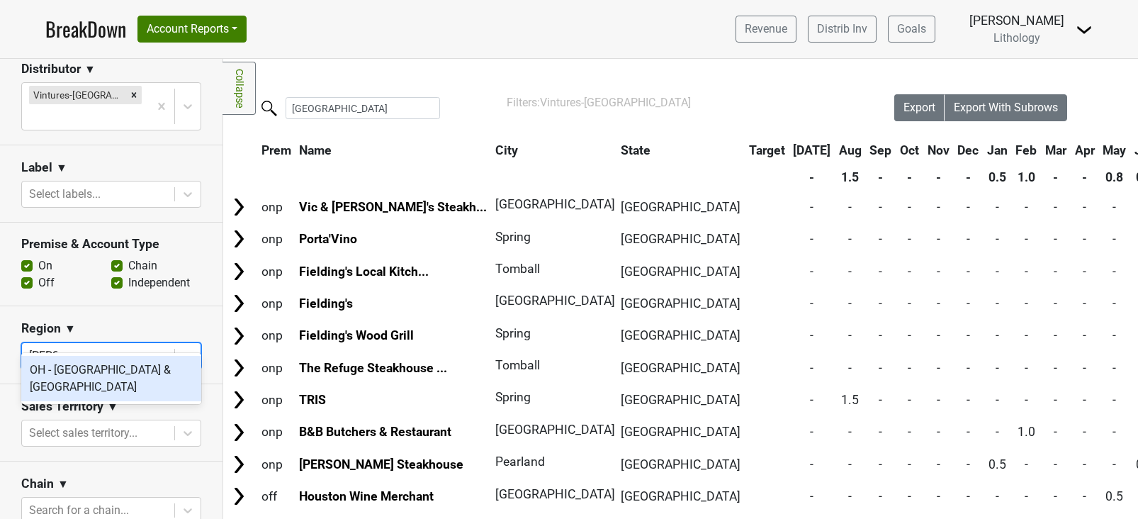
type input "clevel"
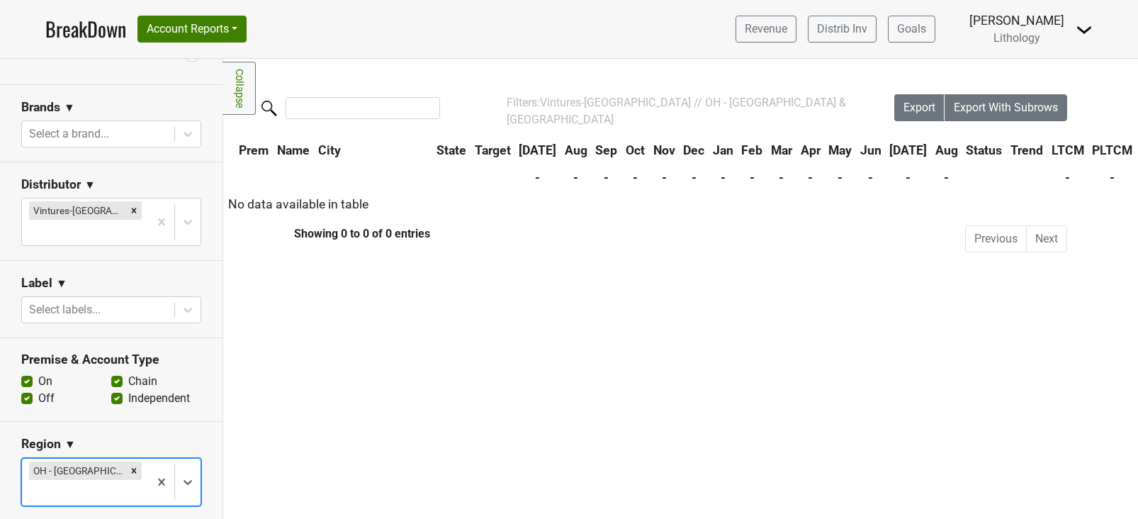
scroll to position [0, 0]
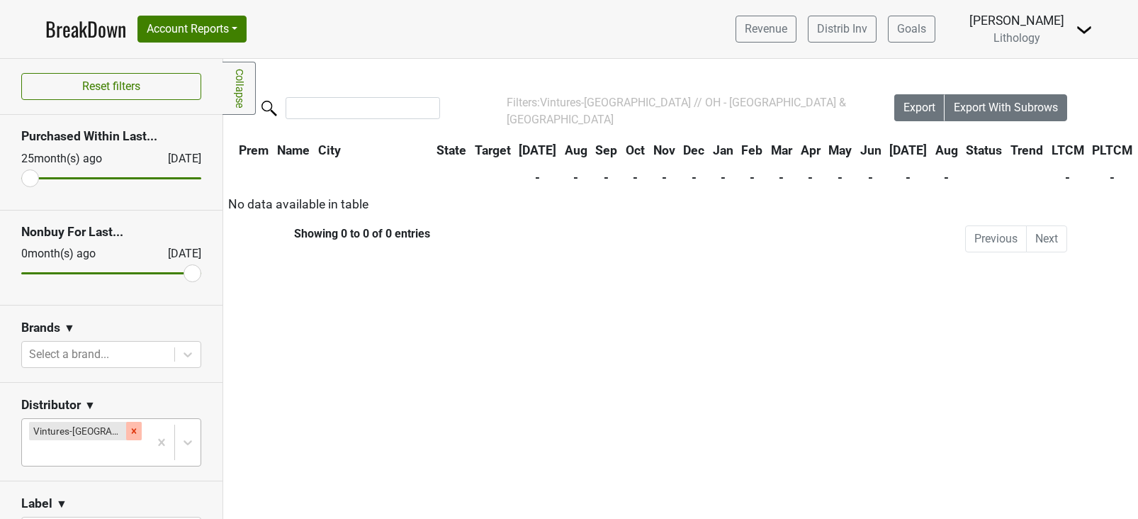
click at [129, 428] on icon "Remove Vintures-TX" at bounding box center [134, 431] width 10 height 10
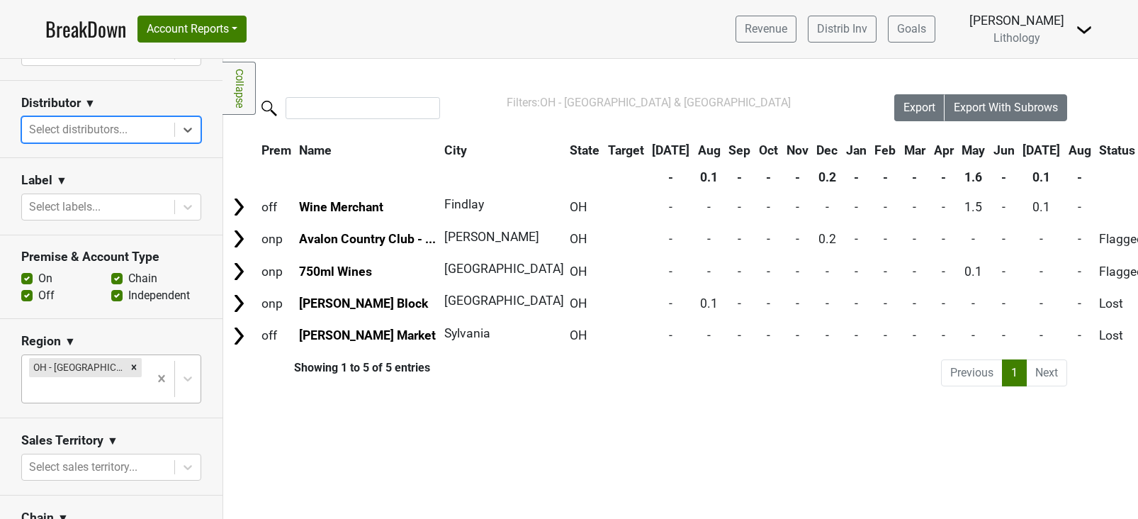
scroll to position [330, 0]
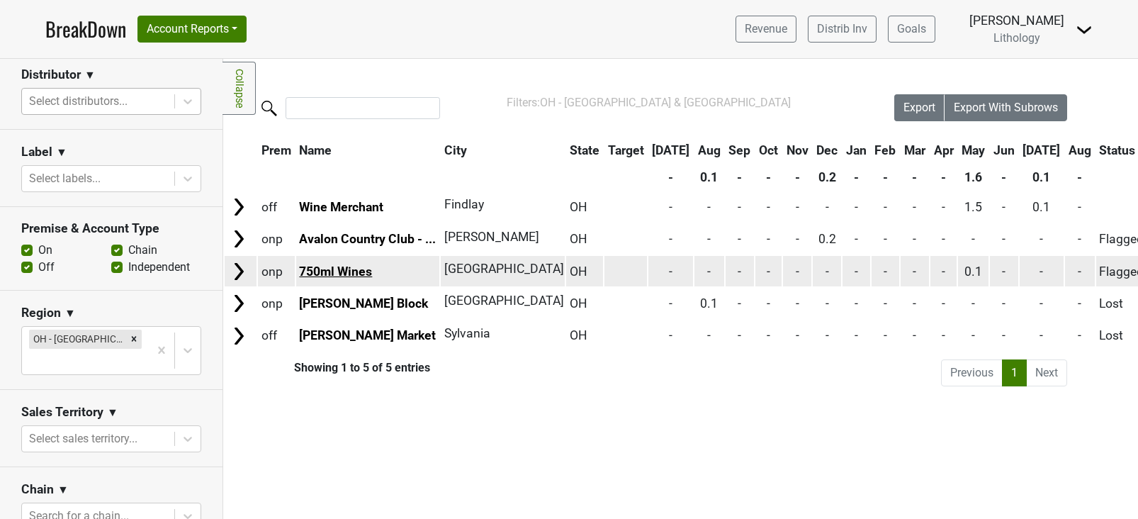
click at [328, 272] on link "750ml Wines" at bounding box center [335, 271] width 73 height 14
click at [456, 265] on span "Brecksville" at bounding box center [504, 269] width 120 height 14
click at [240, 271] on img at bounding box center [238, 271] width 21 height 21
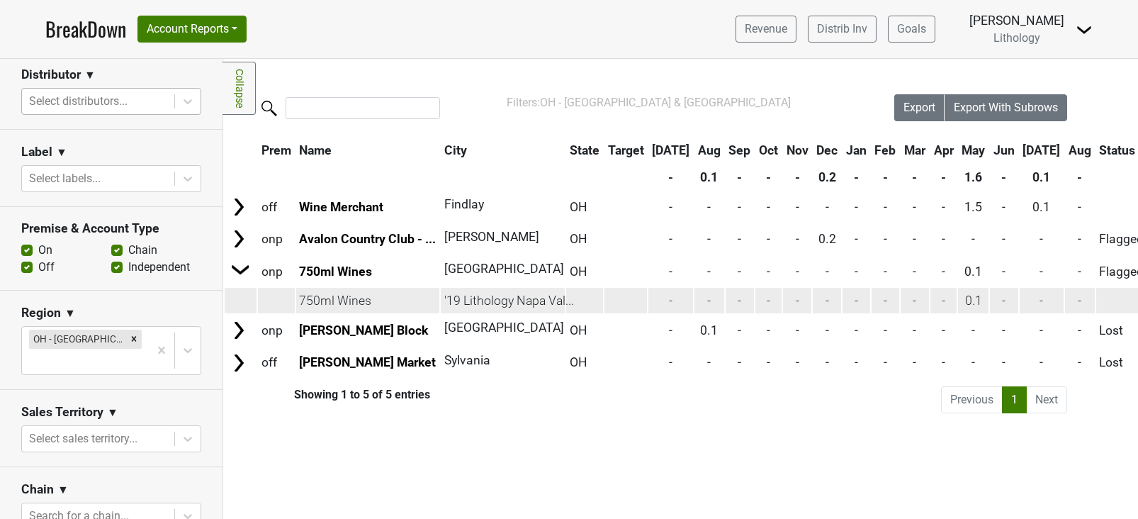
click at [474, 302] on td "'19 Lithology Napa Val..." at bounding box center [503, 301] width 124 height 26
click at [958, 302] on td "0.1" at bounding box center [973, 301] width 30 height 26
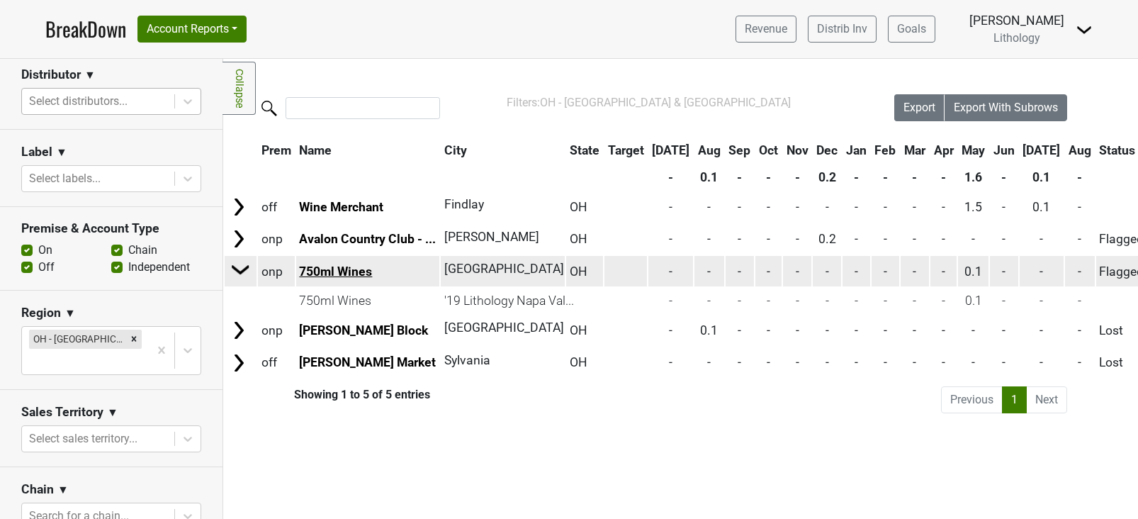
click at [338, 273] on link "750ml Wines" at bounding box center [335, 271] width 73 height 14
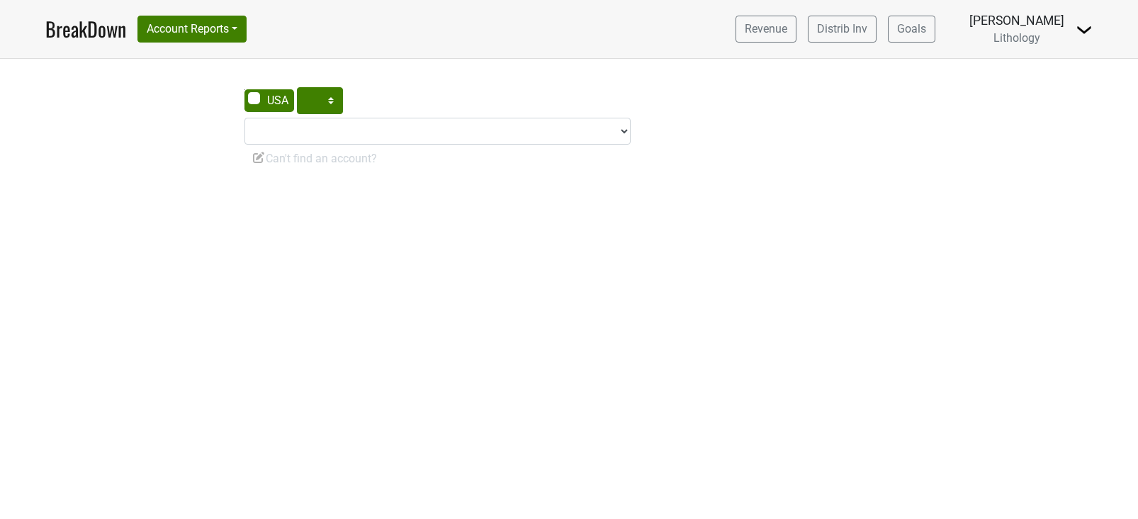
select select "[GEOGRAPHIC_DATA]"
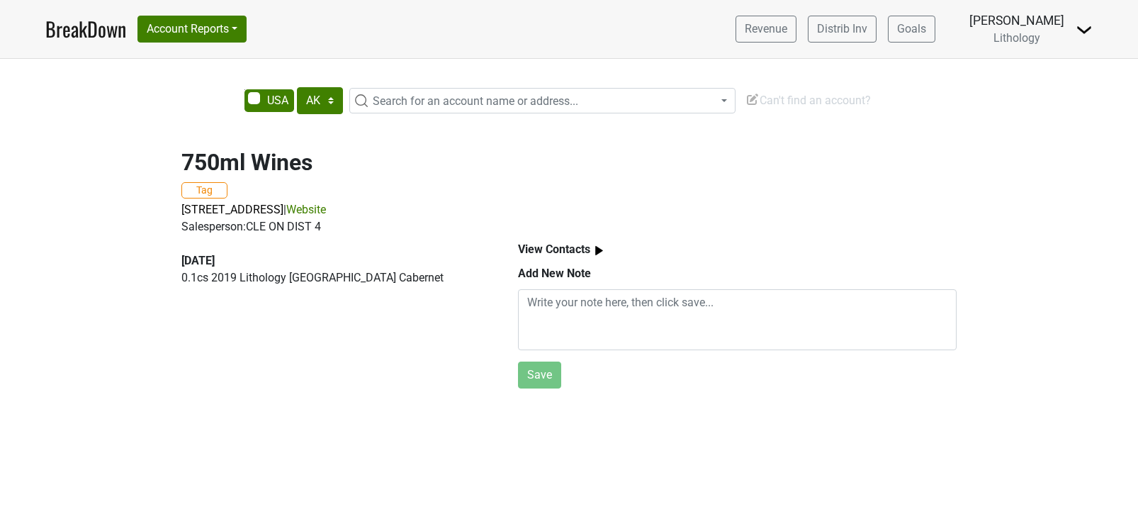
click at [326, 211] on link "Website" at bounding box center [306, 209] width 40 height 13
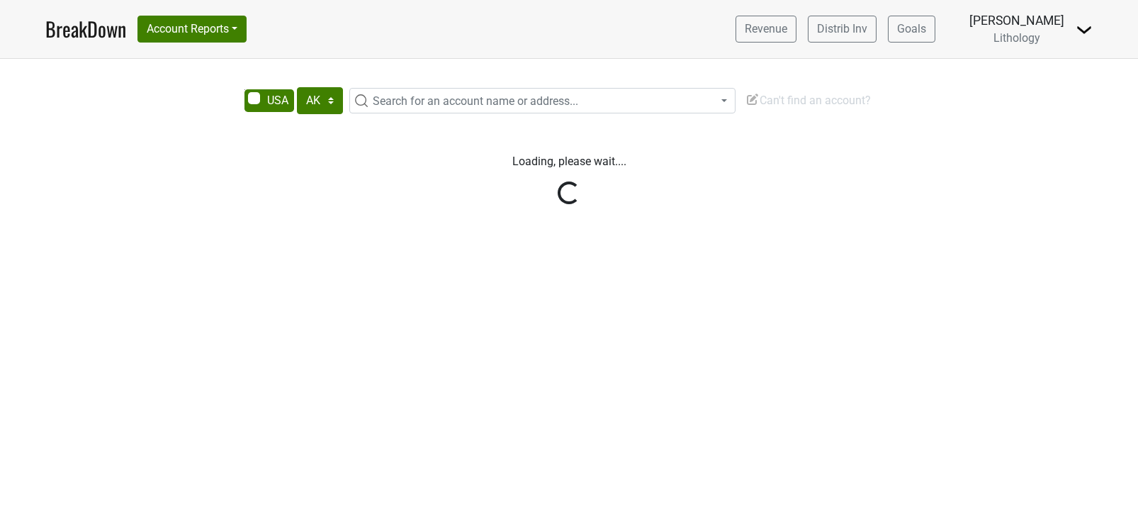
select select "[GEOGRAPHIC_DATA]"
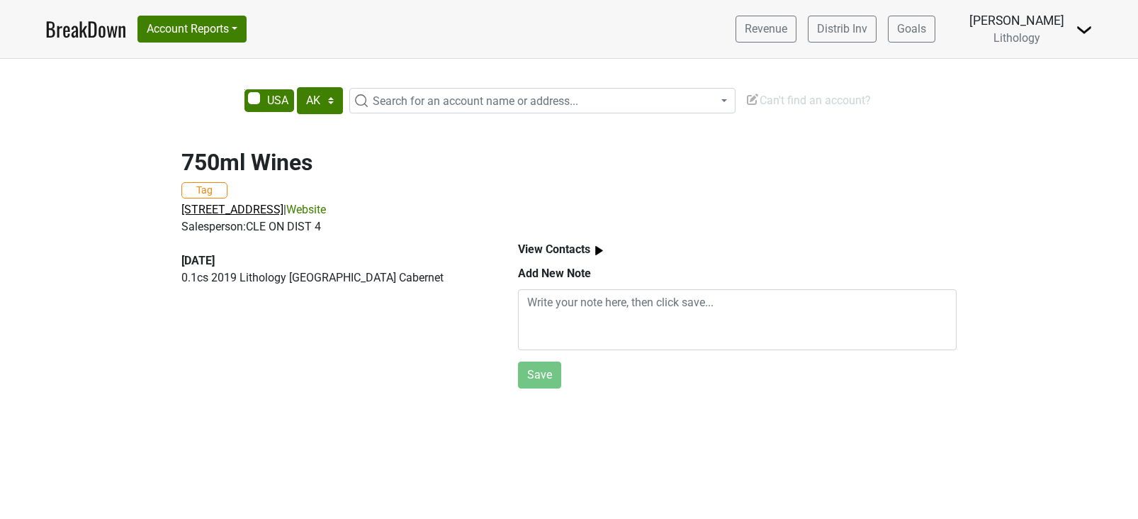
click at [283, 211] on span "[STREET_ADDRESS]" at bounding box center [232, 209] width 102 height 13
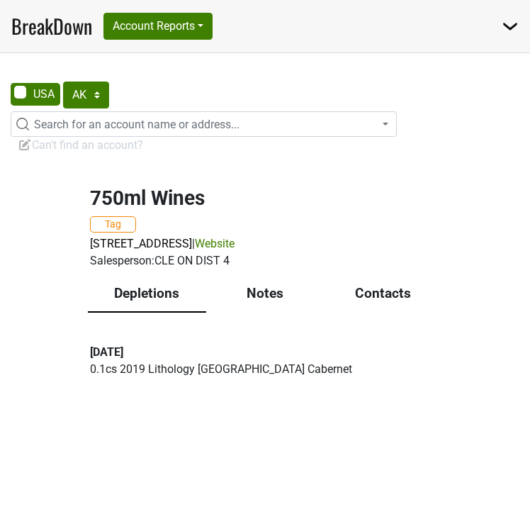
click at [377, 297] on div "Contacts" at bounding box center [383, 294] width 118 height 36
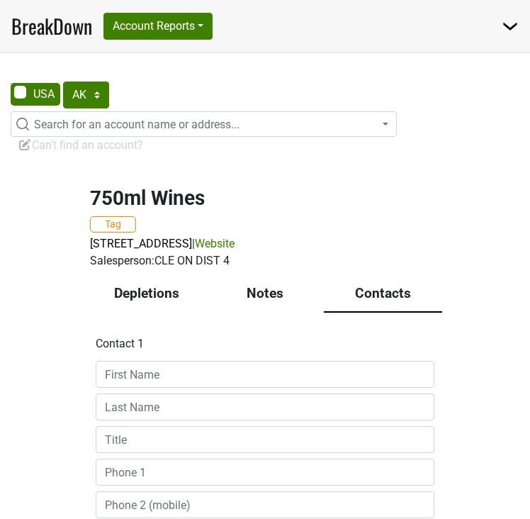
click at [269, 295] on div "Notes" at bounding box center [265, 294] width 118 height 36
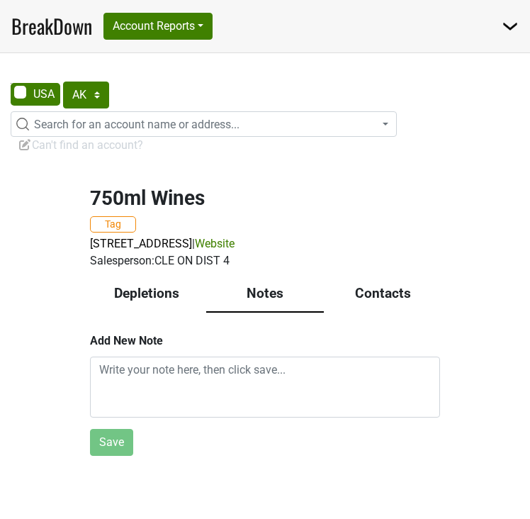
click at [155, 298] on div "Depletions" at bounding box center [147, 294] width 118 height 36
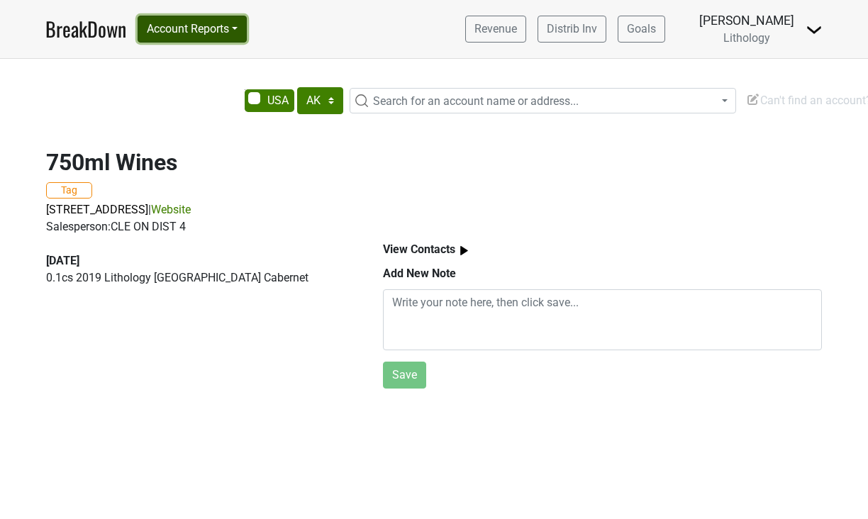
click at [242, 28] on button "Account Reports" at bounding box center [191, 29] width 109 height 27
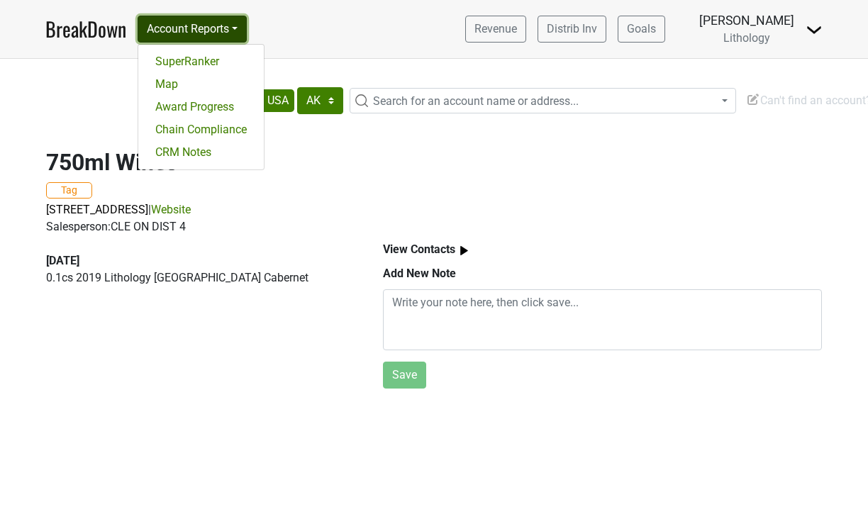
click at [235, 29] on button "Account Reports" at bounding box center [191, 29] width 109 height 27
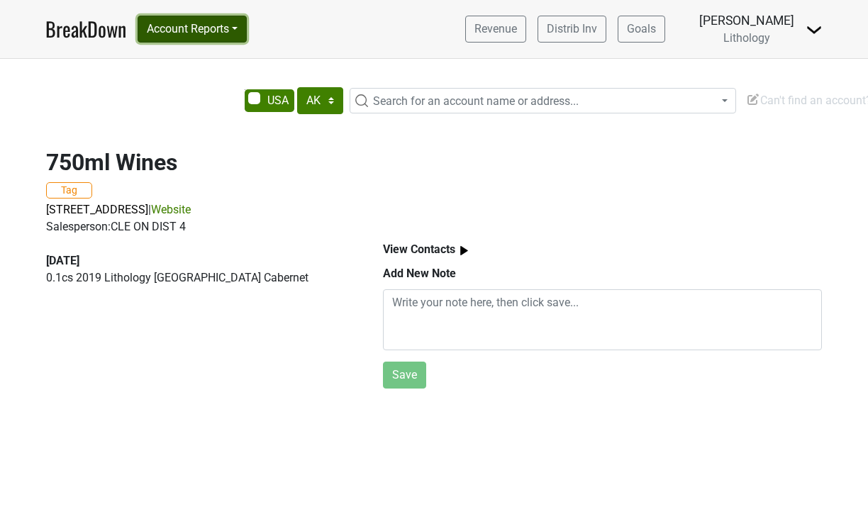
click at [235, 29] on button "Account Reports" at bounding box center [191, 29] width 109 height 27
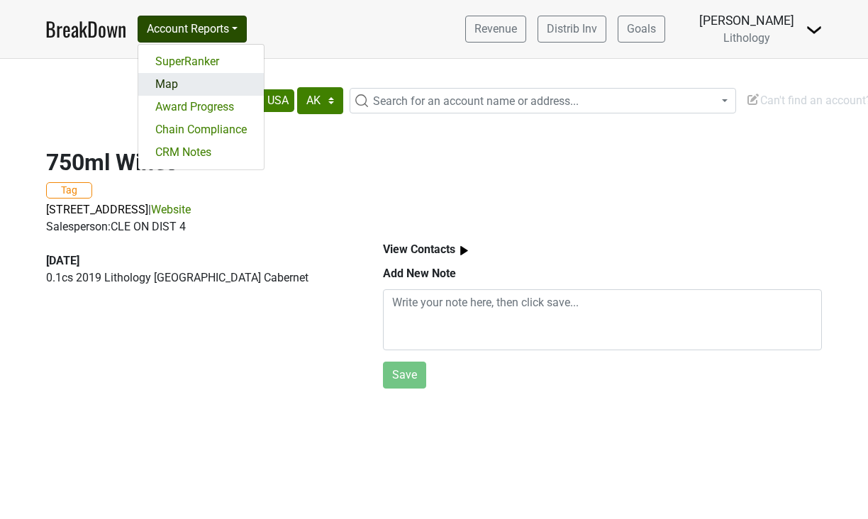
click at [174, 86] on link "Map" at bounding box center [200, 84] width 125 height 23
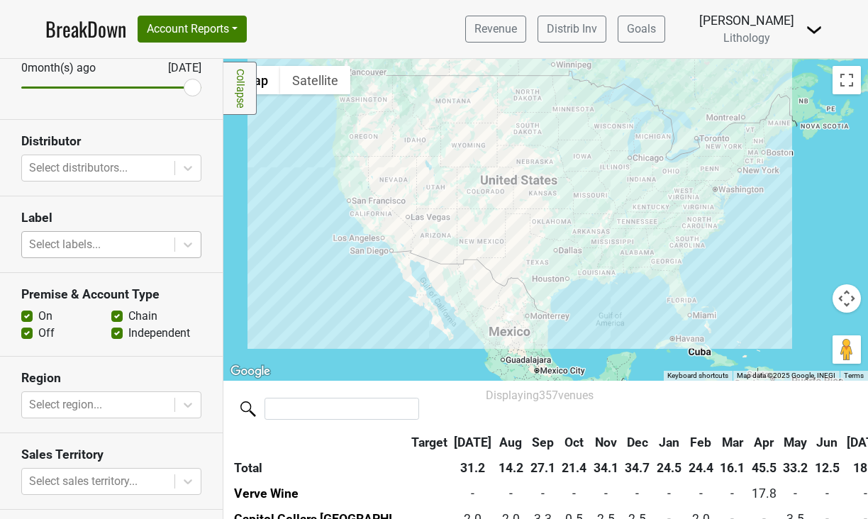
scroll to position [430, 0]
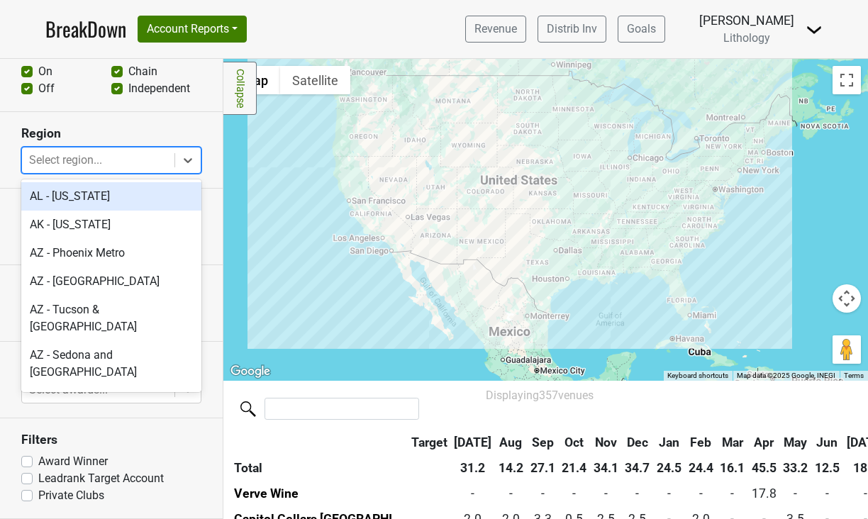
click at [59, 160] on div at bounding box center [98, 160] width 138 height 20
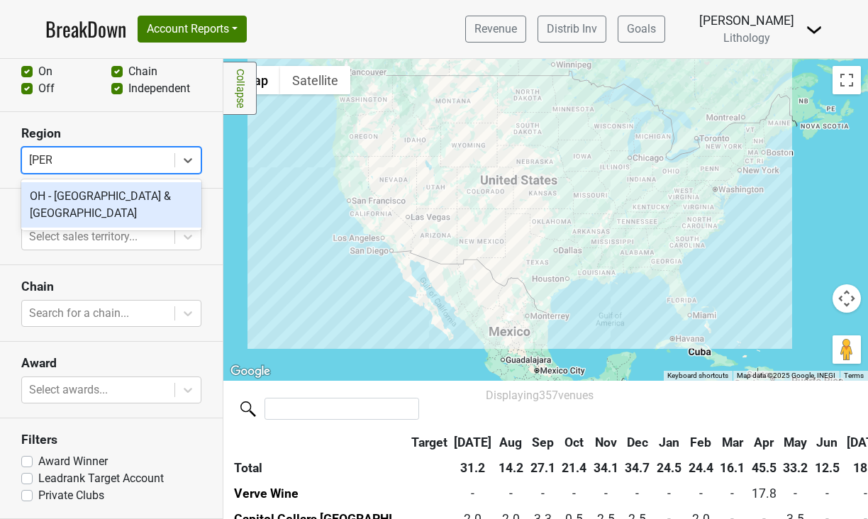
type input "clevel"
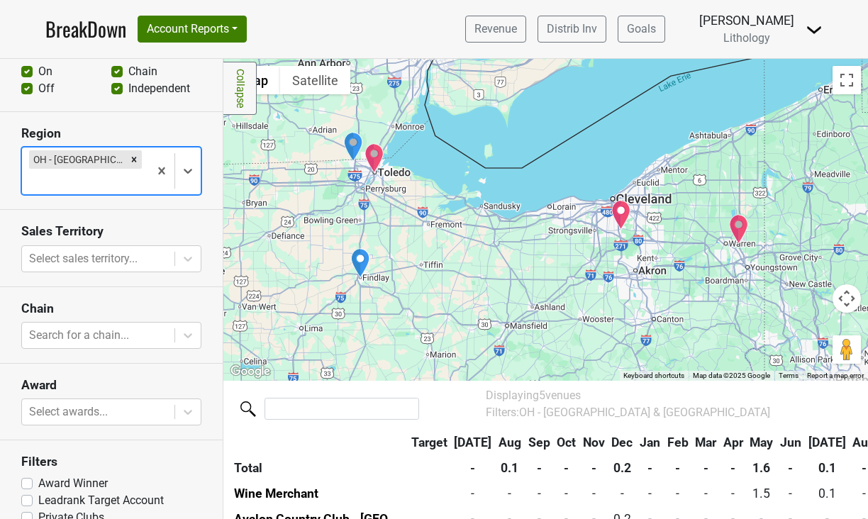
click at [346, 175] on div at bounding box center [545, 220] width 644 height 322
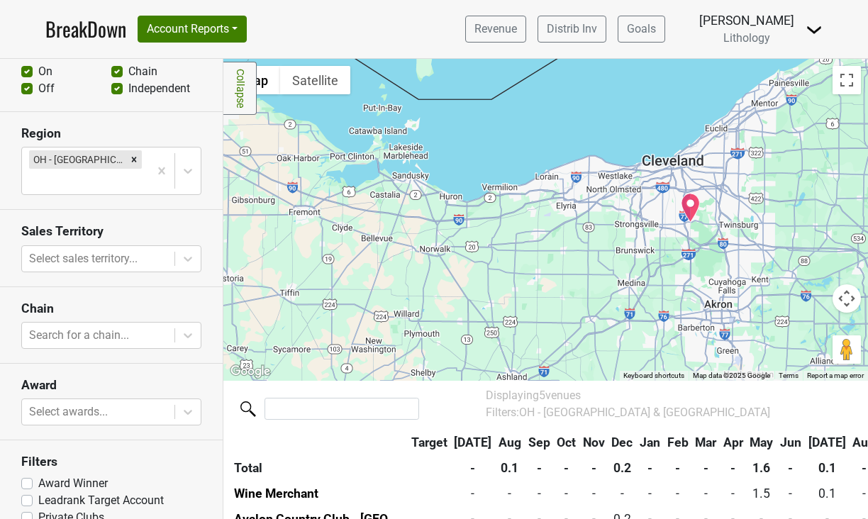
drag, startPoint x: 451, startPoint y: 236, endPoint x: 242, endPoint y: 174, distance: 218.0
click at [242, 174] on div at bounding box center [545, 220] width 644 height 322
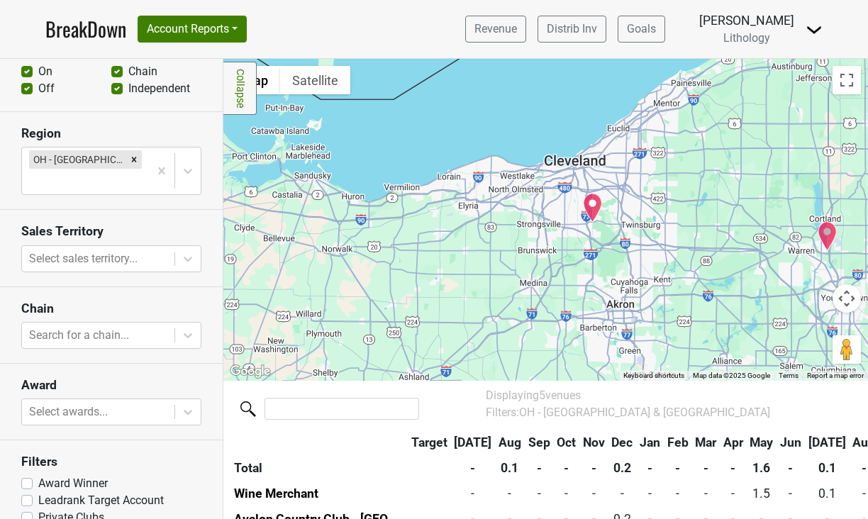
drag, startPoint x: 430, startPoint y: 193, endPoint x: 332, endPoint y: 193, distance: 97.8
click at [332, 193] on div at bounding box center [545, 220] width 644 height 322
click at [591, 206] on img "750ml Wines" at bounding box center [593, 208] width 20 height 30
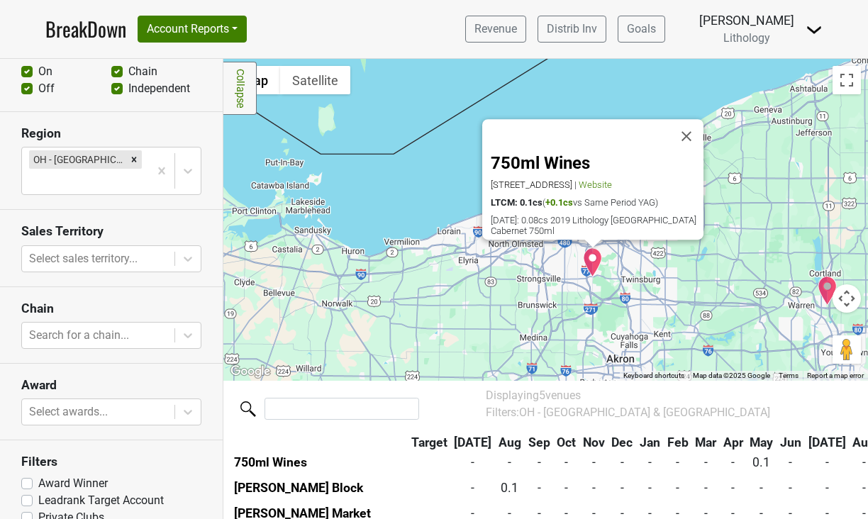
scroll to position [83, 0]
click at [698, 121] on button "Close" at bounding box center [686, 138] width 34 height 34
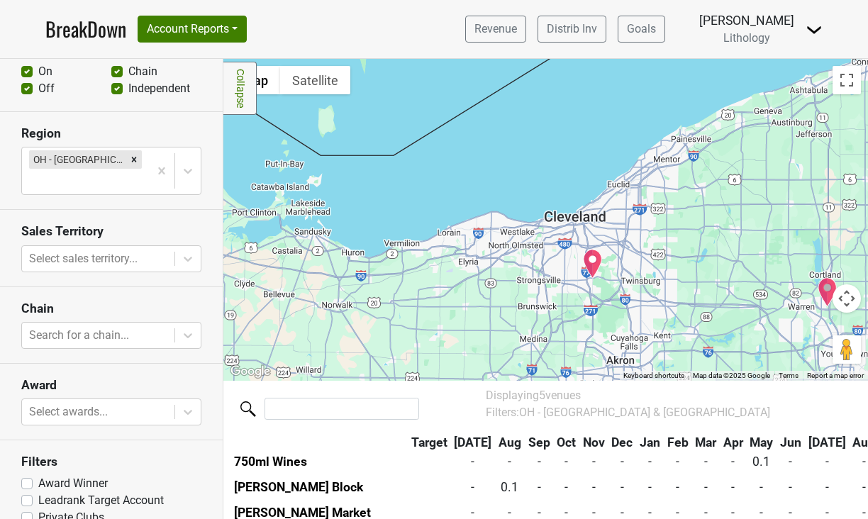
click at [561, 235] on div "To navigate, press the arrow keys." at bounding box center [545, 220] width 644 height 322
click at [561, 235] on div at bounding box center [545, 220] width 644 height 322
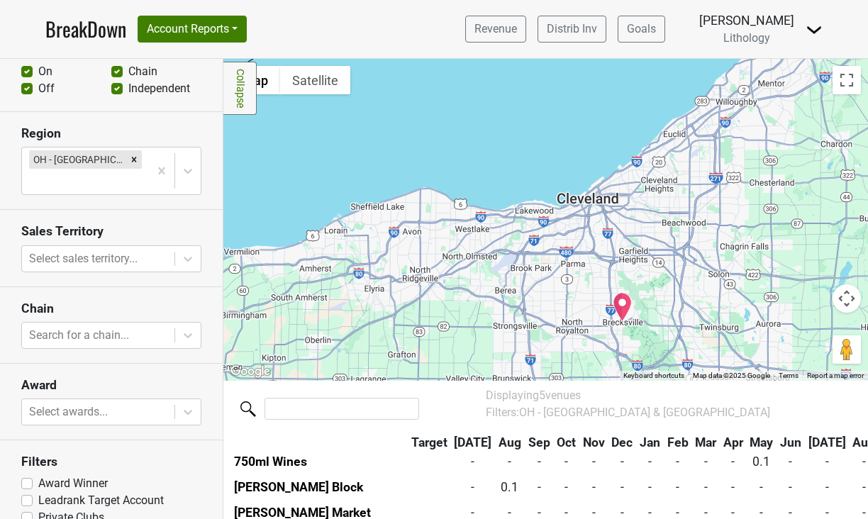
click at [111, 31] on link "BreakDown" at bounding box center [85, 29] width 81 height 30
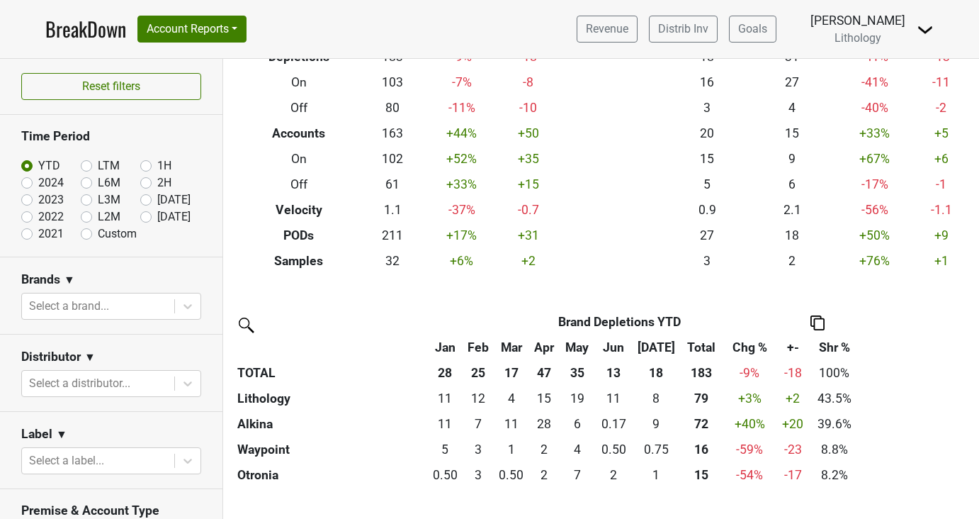
scroll to position [75, 0]
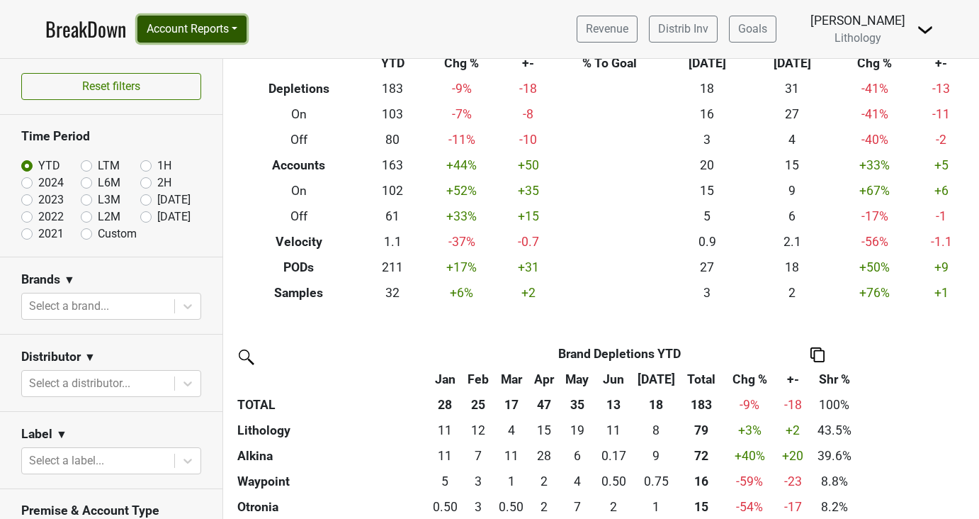
click at [239, 31] on button "Account Reports" at bounding box center [191, 29] width 109 height 27
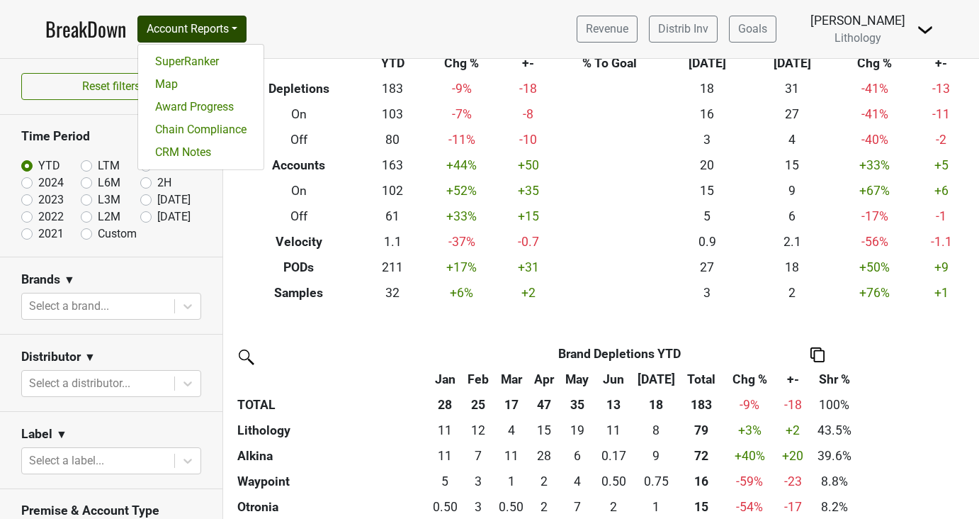
click at [286, 324] on div "Filters Breakdown Type YTD Chg % +- % To Goal [DATE] ‘[DATE] Chg % +- Depletion…" at bounding box center [601, 289] width 756 height 460
